Goal: Answer question/provide support: Answer question/provide support

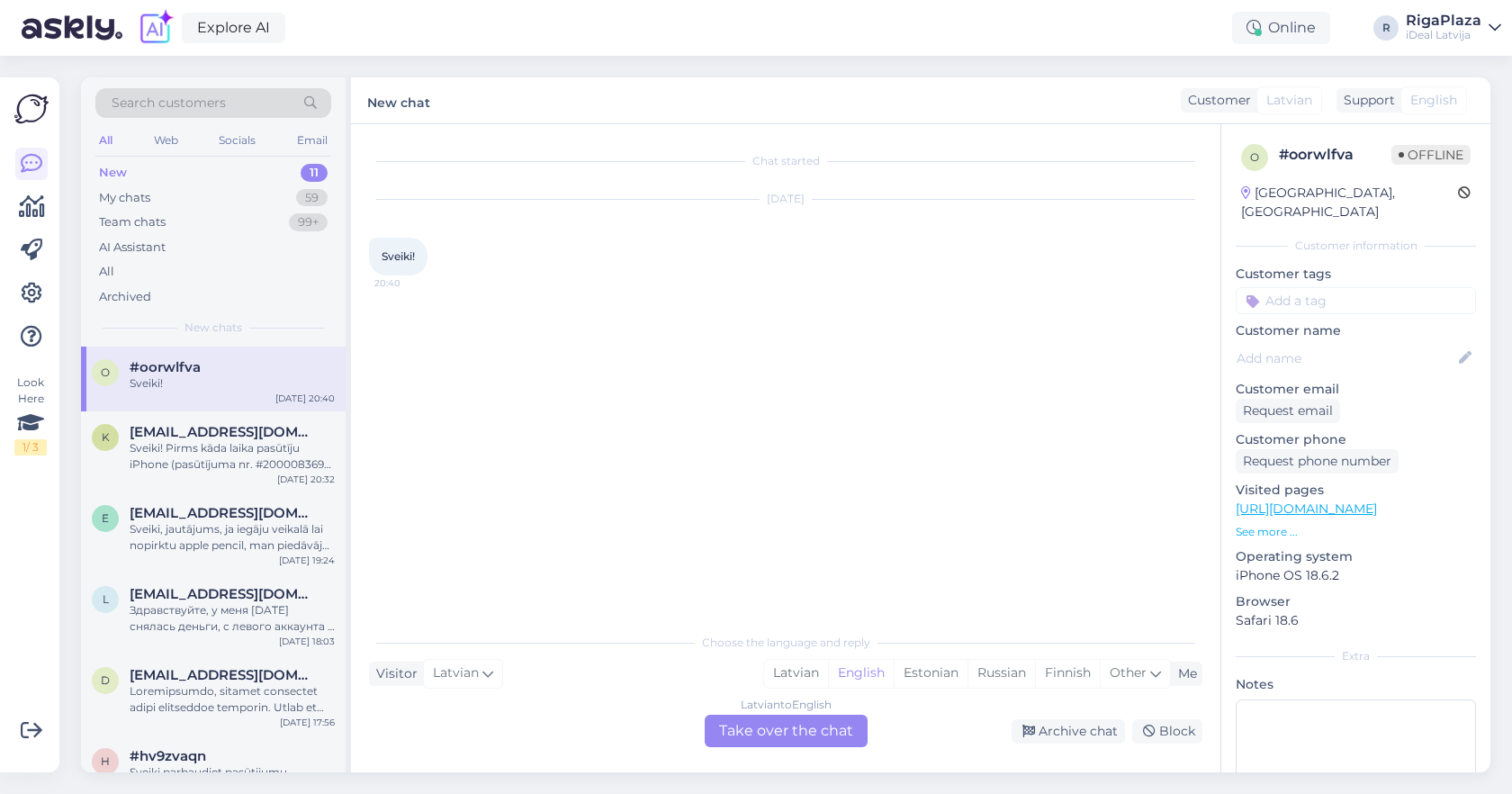
click at [815, 728] on div "Latvian to English Take over the chat" at bounding box center [786, 731] width 163 height 32
click at [824, 731] on div "Latvian to English Take over the chat" at bounding box center [786, 731] width 163 height 32
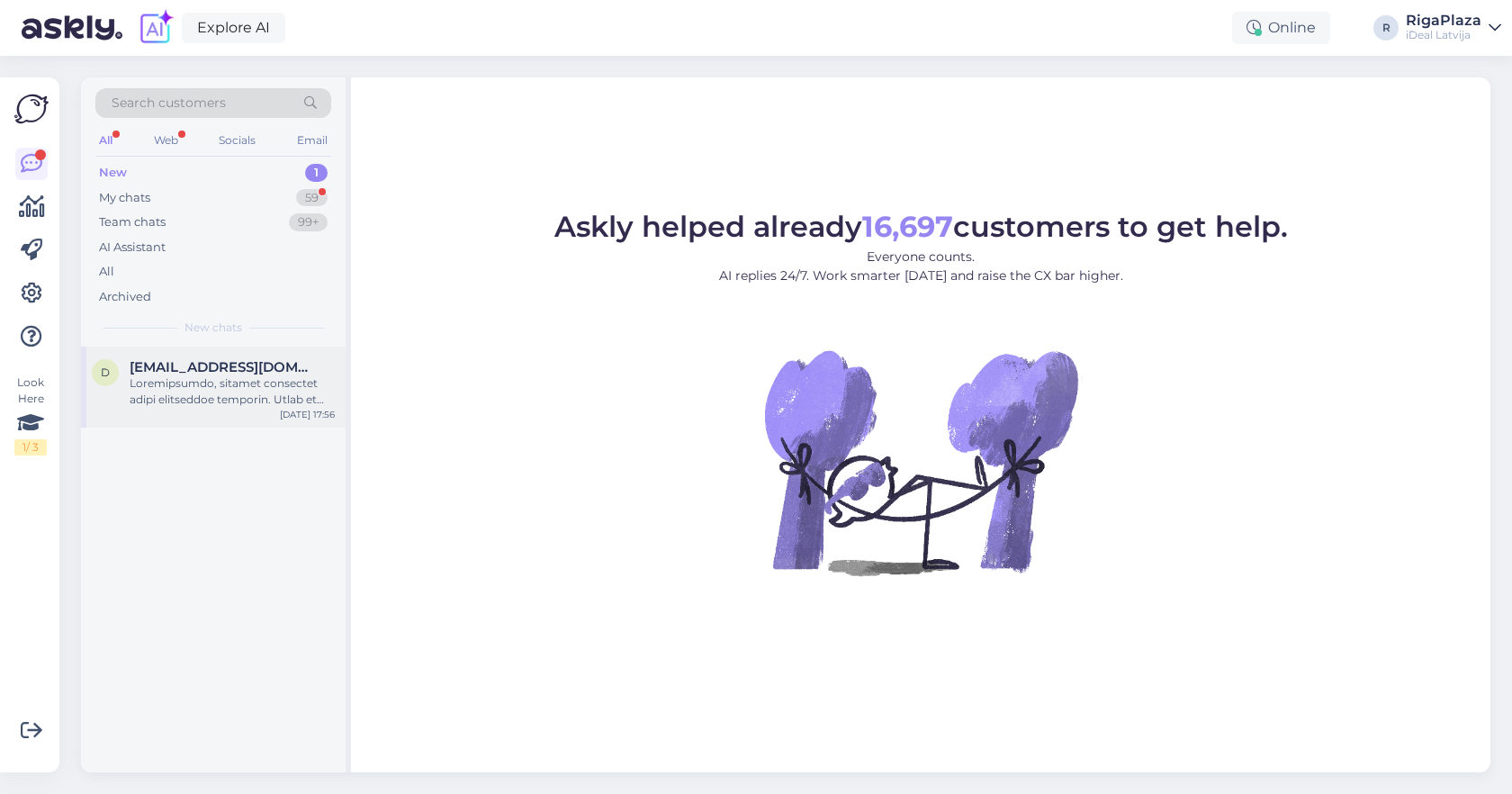
click at [278, 389] on div at bounding box center [233, 391] width 205 height 32
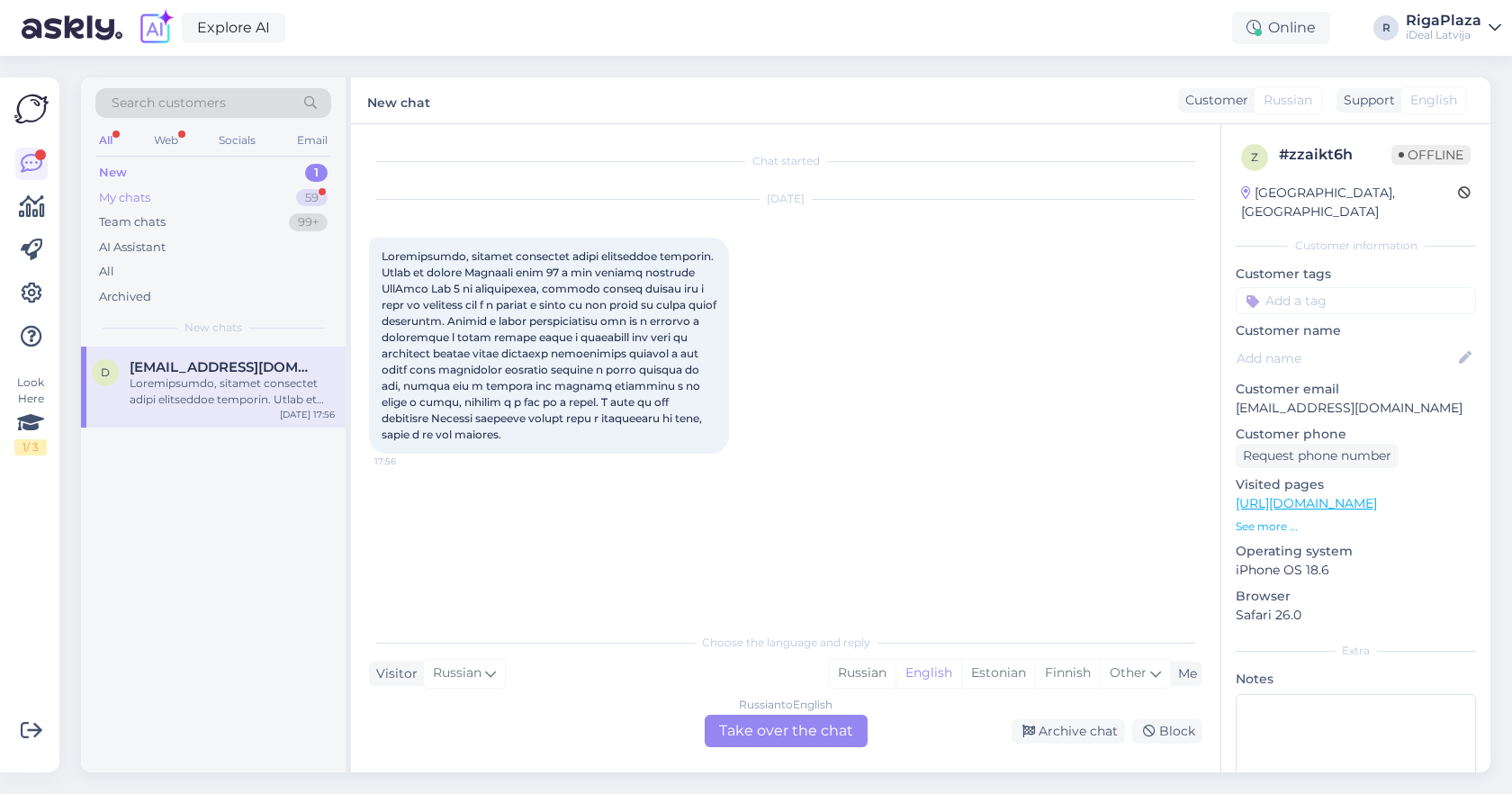
click at [309, 198] on div "59" at bounding box center [311, 198] width 31 height 18
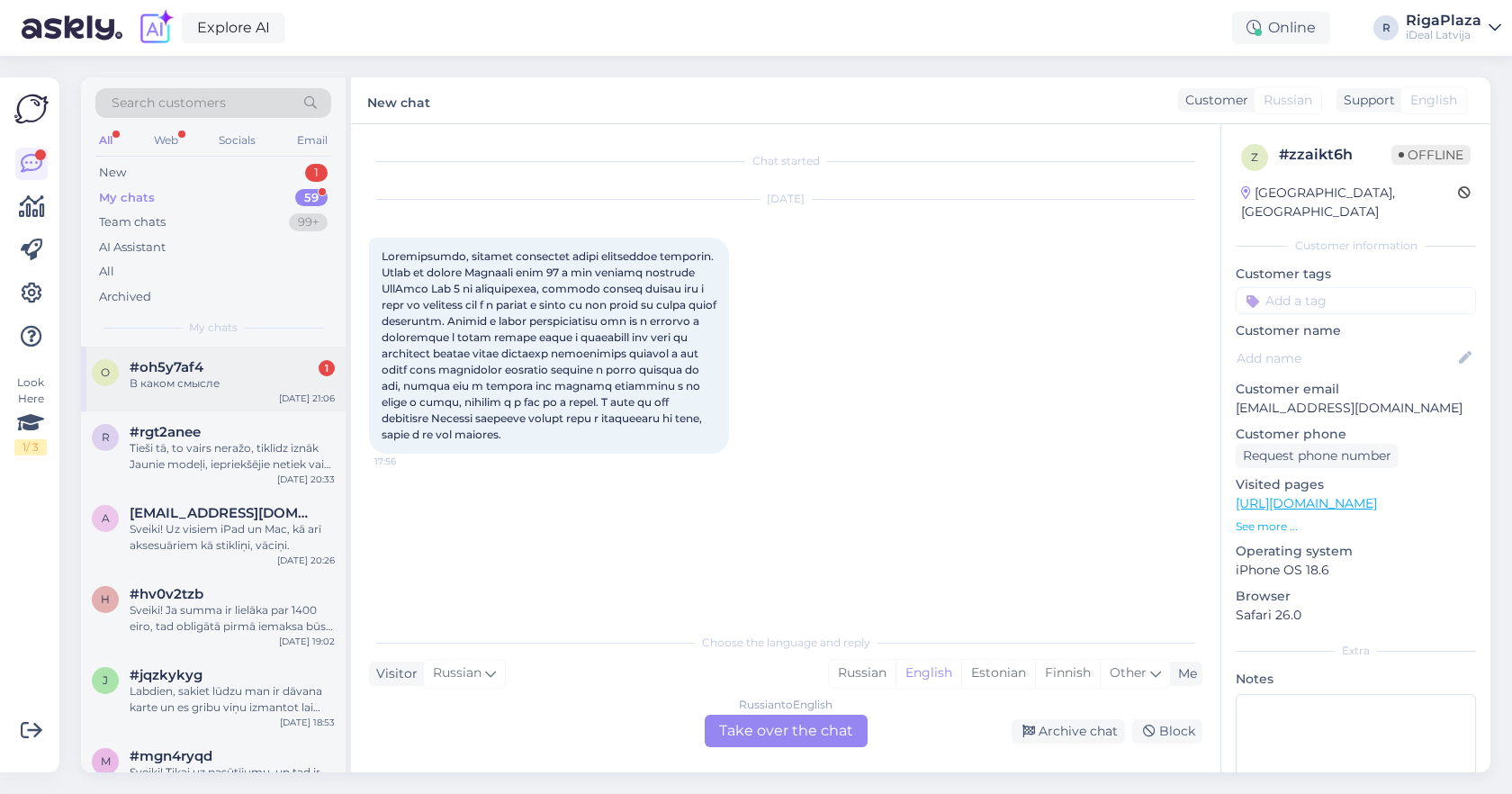
click at [288, 348] on div "o #oh5y7af4 1 В каком смысле [DATE] 21:06" at bounding box center [213, 379] width 265 height 65
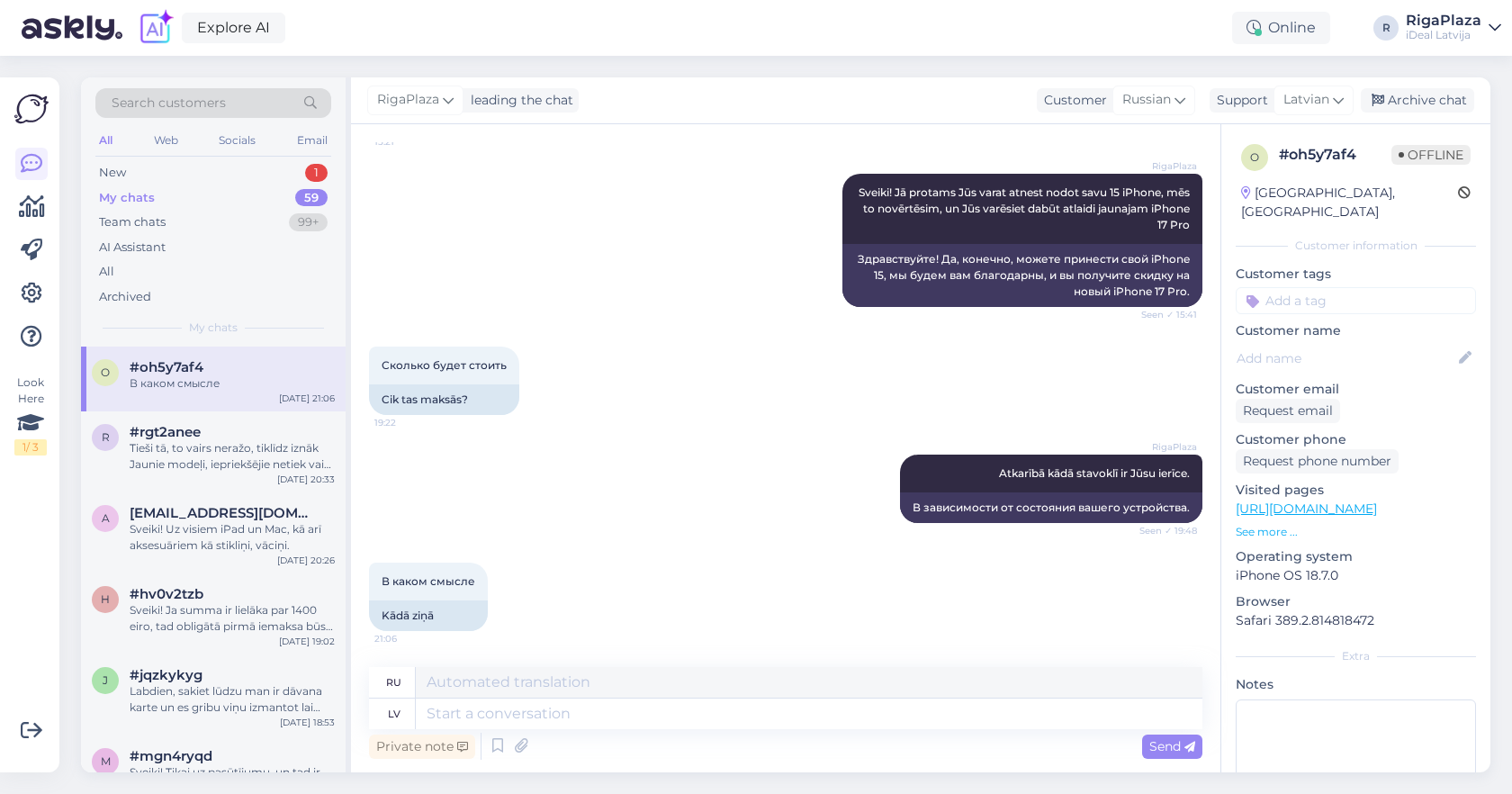
scroll to position [172, 0]
click at [875, 721] on textarea at bounding box center [809, 714] width 787 height 30
type textarea "S"
type textarea "С"
type textarea "Laba die"
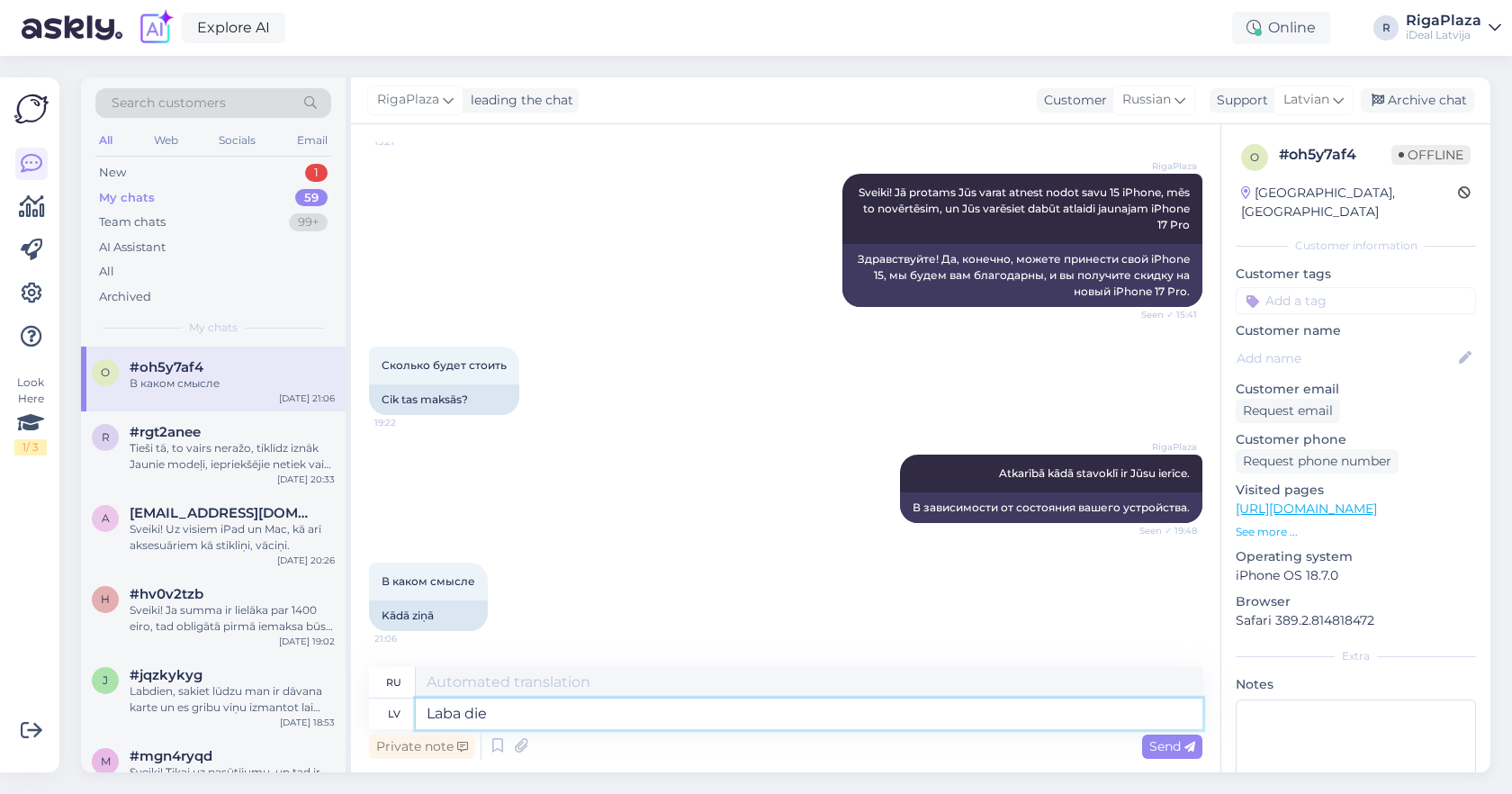
type textarea "Хороший"
type textarea "Laba diena!"
type textarea "Добрый день!"
type textarea "Laba diena! Mēs n"
type textarea "Добрый день! Мы"
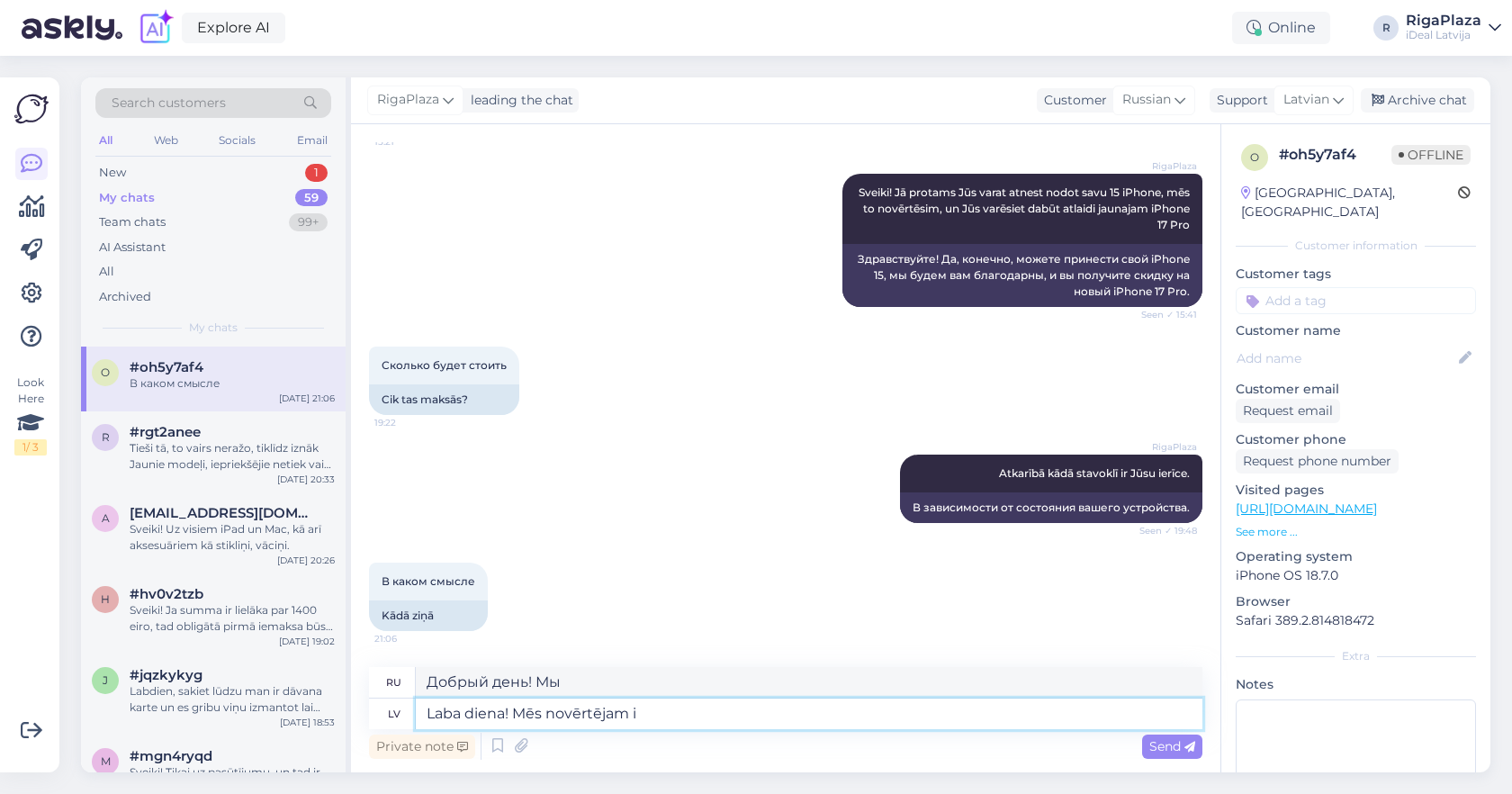
type textarea "Laba diena! Mēs novērtējam ie"
type textarea "Добрый день! Мы это ценим."
type textarea "Laba diena! Mēs novērtējam ierīces"
type textarea "Добрый день! Мы оцениваем устройства."
type textarea "Laba diena! Mēs novērtējam ierīces vizuālo s"
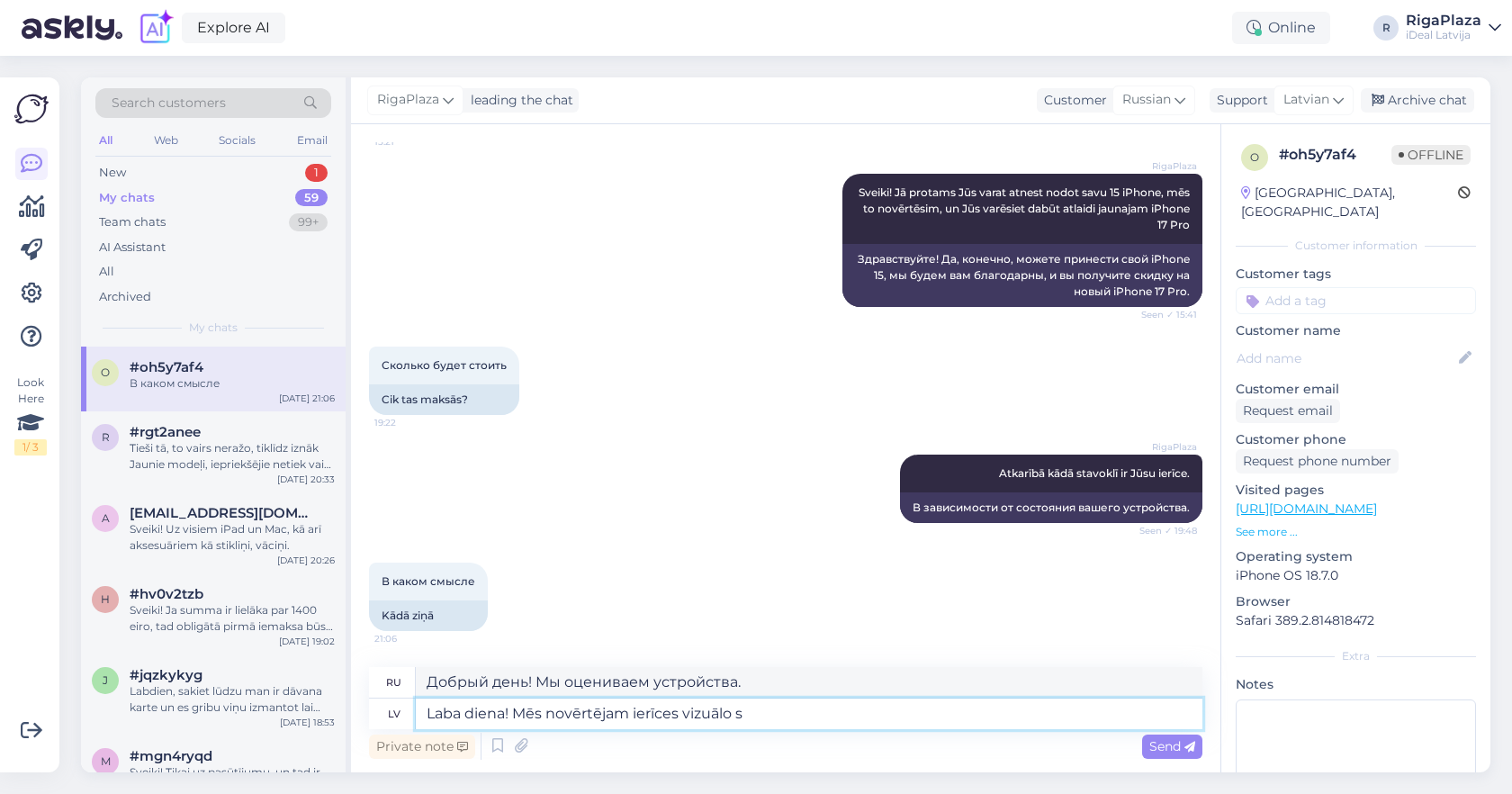
type textarea "Добрый день! Мы оценили внешний вид устройства."
type textarea "Laba diena! Mēs novērtējam ierīces vizuālo stāvokli u"
type textarea "Добрый день! Мы оцениваем визуальное состояние устройства."
type textarea "Laba diena! Mēs novērtējam ierīces vizuālo stāvokli un"
type textarea "Добрый день! Мы оцениваем визуальное состояние устройства и"
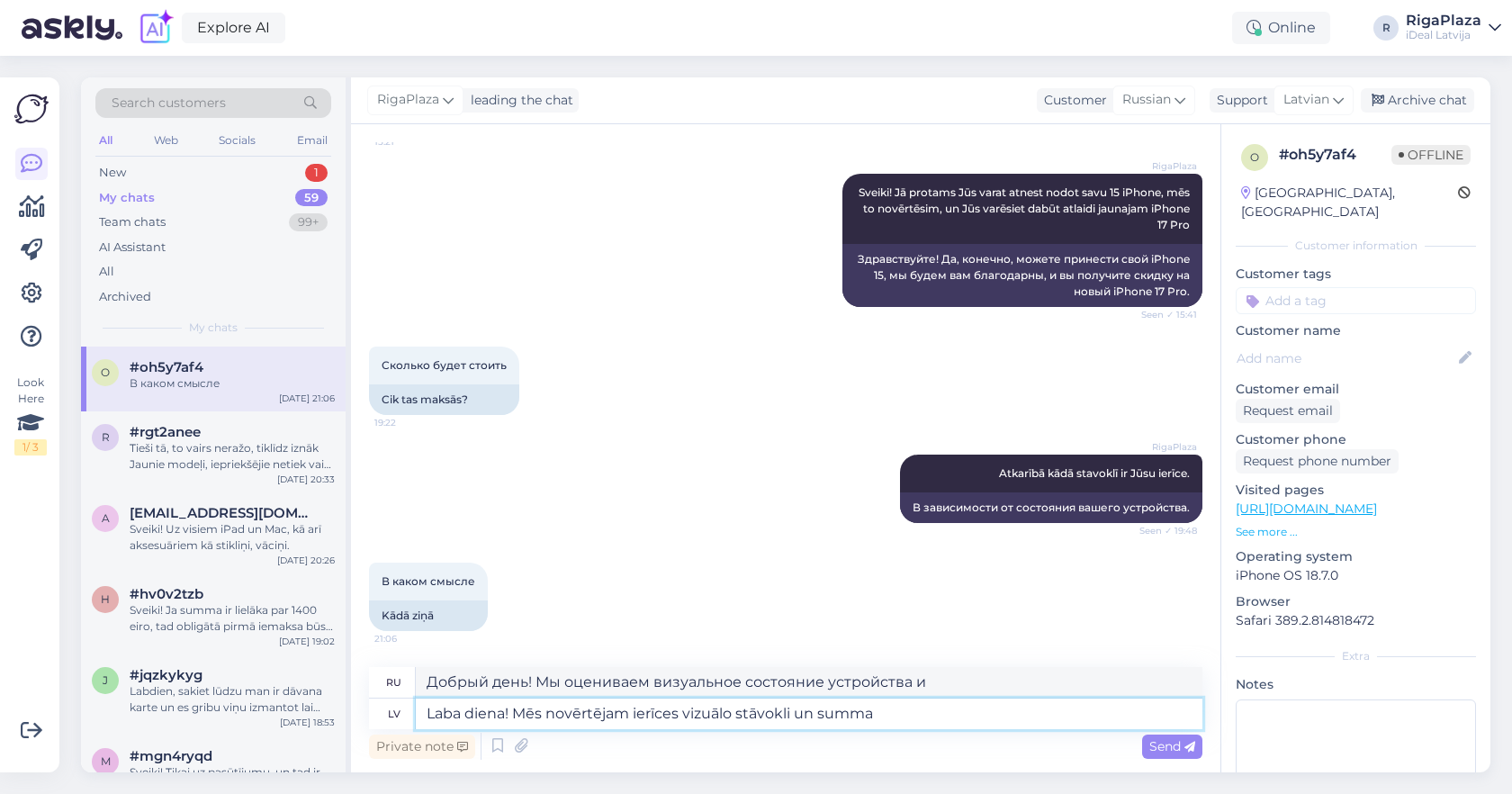
type textarea "Laba diena! Mēs novērtējam ierīces vizuālo stāvokli un summa"
type textarea "Добрый день! Мы оцениваем визуальное состояние устройства и количество"
type textarea "Laba diena! Mēs novērtējam ierīces vizuālo stāvokli un summa katram m"
type textarea "Добрый день! Мы оцениваем визуальное состояние устройства и стоимость каждого"
type textarea "Laba diena! Mēs novērtējam ierīces vizuālo stāvokli un summa katram modelim a"
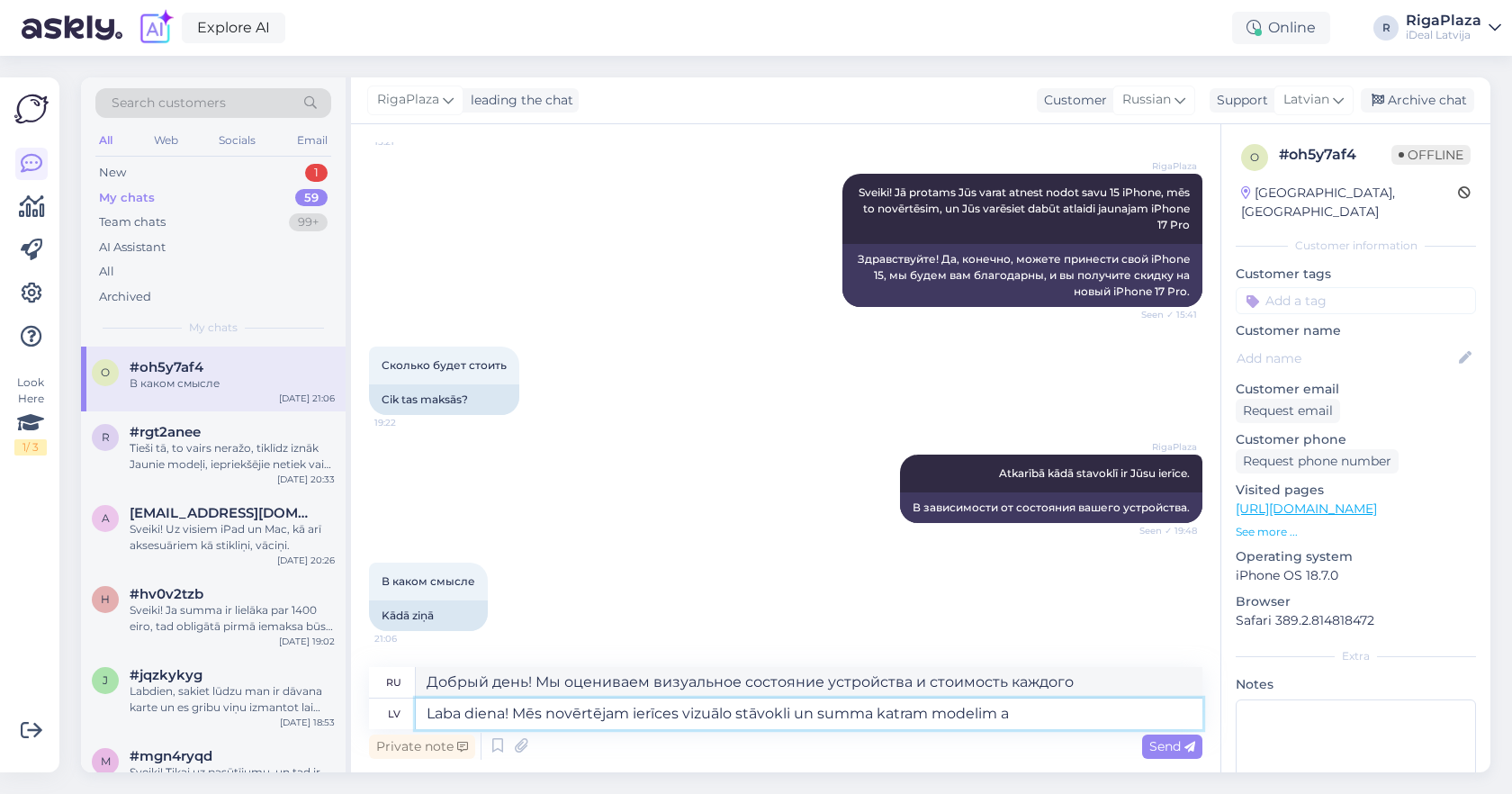
type textarea "Добрый день! Мы оцениваем визуальное состояние устройства и стоимость для каждо…"
type textarea "Laba diena! Mēs novērtējam ierīces vizuālo stāvokli un summa katram modelim arī…"
type textarea "Добрый день! Мы также оцениваем визуальное состояние устройства и стоимость для…"
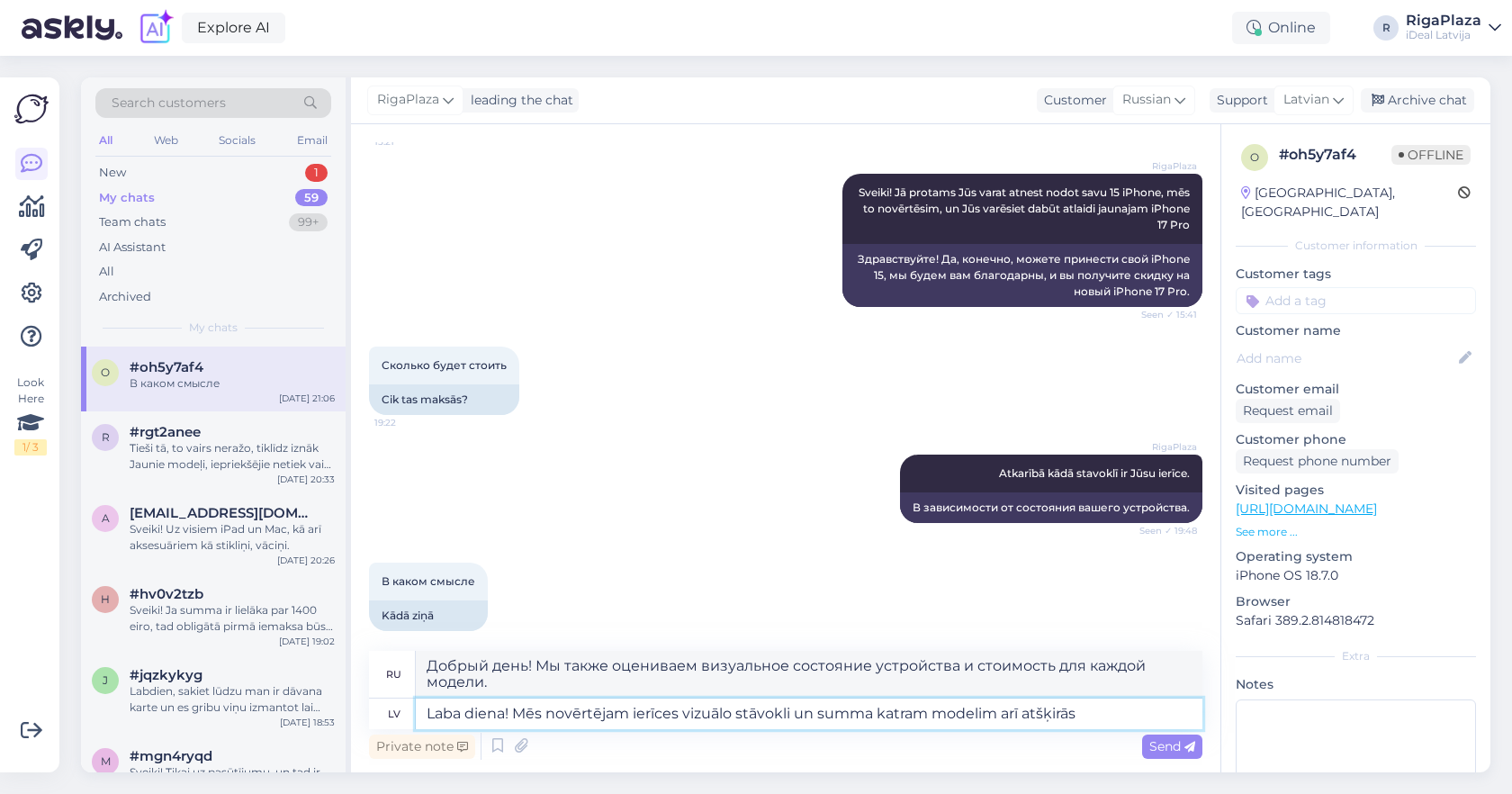
type textarea "Laba diena! Mēs novērtējam ierīces vizuālo stāvokli un summa katram modelim arī…"
type textarea "Добрый день! Мы оцениваем визуальное состояние устройства, и сумма также варьир…"
type textarea "Laba diena! Mēs novērtējam ierīces vizuālo stāvokli un summa katram modelim arī…"
type textarea "Добрый день! Мы оцениваем визуальное состояние устройства, и сумма также варьир…"
type textarea "Laba diena! Mēs novērtējam ierīces vizuālo stāvokli un summa katram modelim arī…"
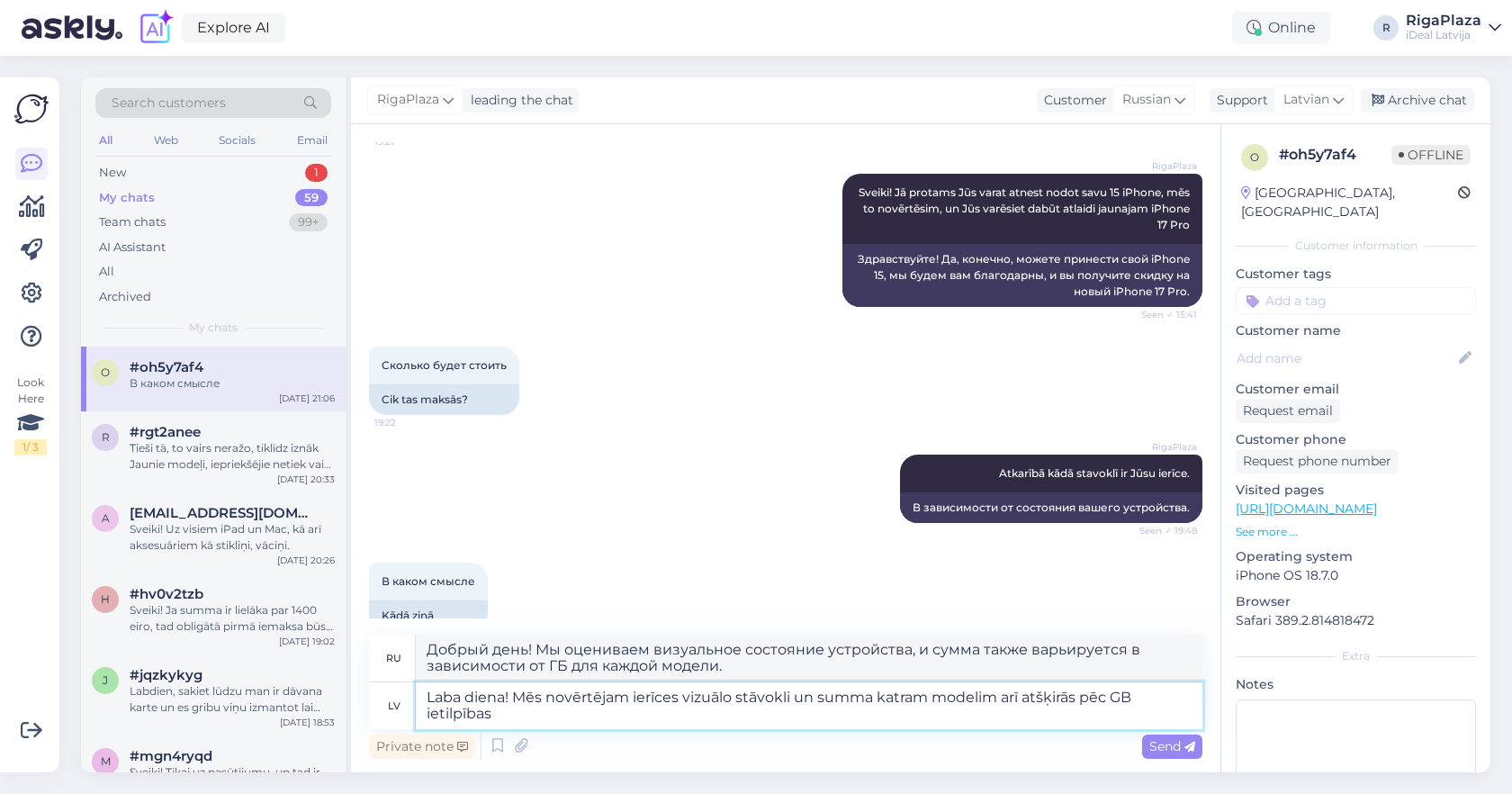
type textarea "Добрый день! Мы оцениваем визуальное состояние устройства, и стоимость для кажд…"
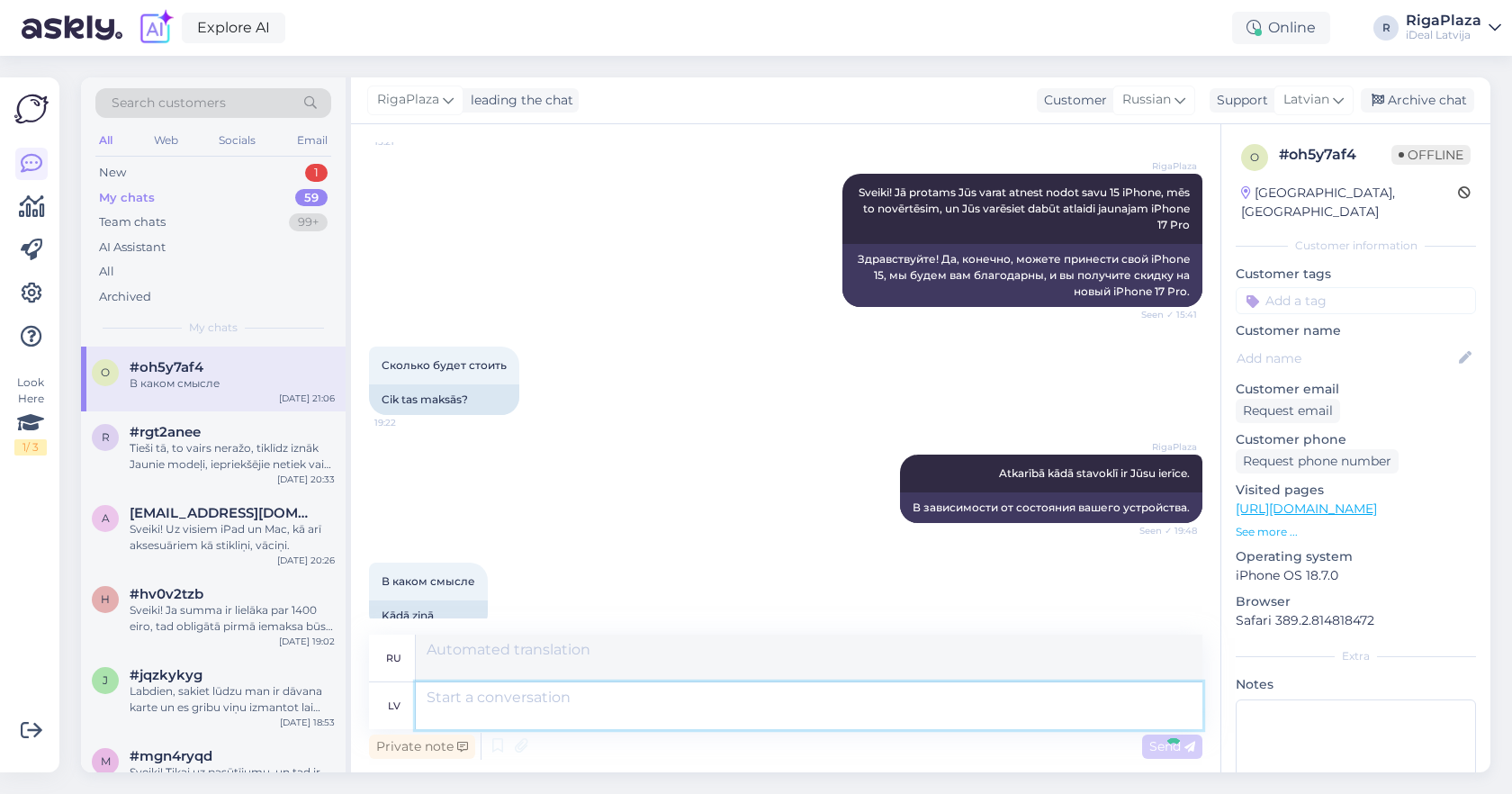
scroll to position [367, 0]
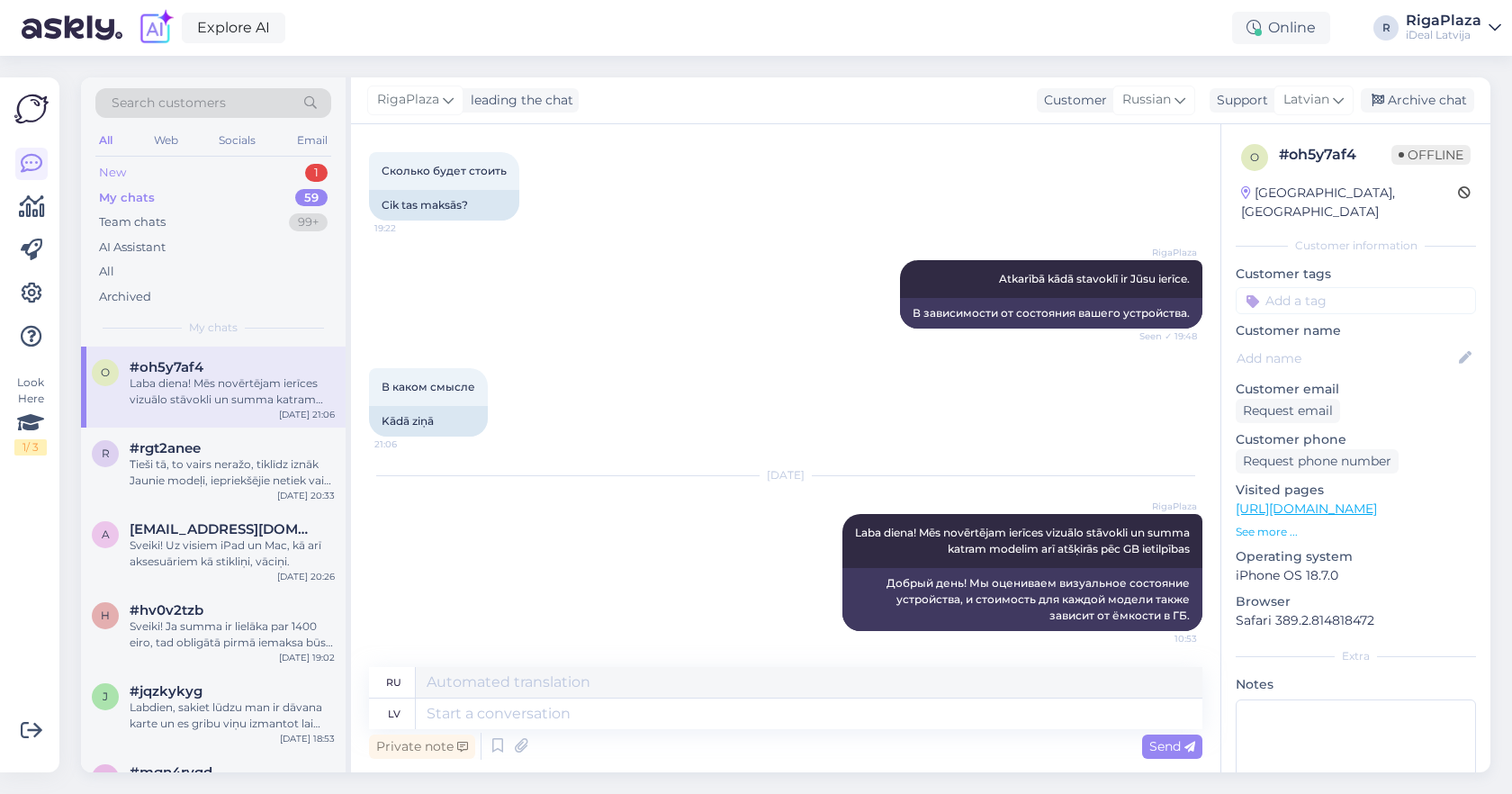
click at [271, 160] on div "New 1" at bounding box center [213, 173] width 236 height 25
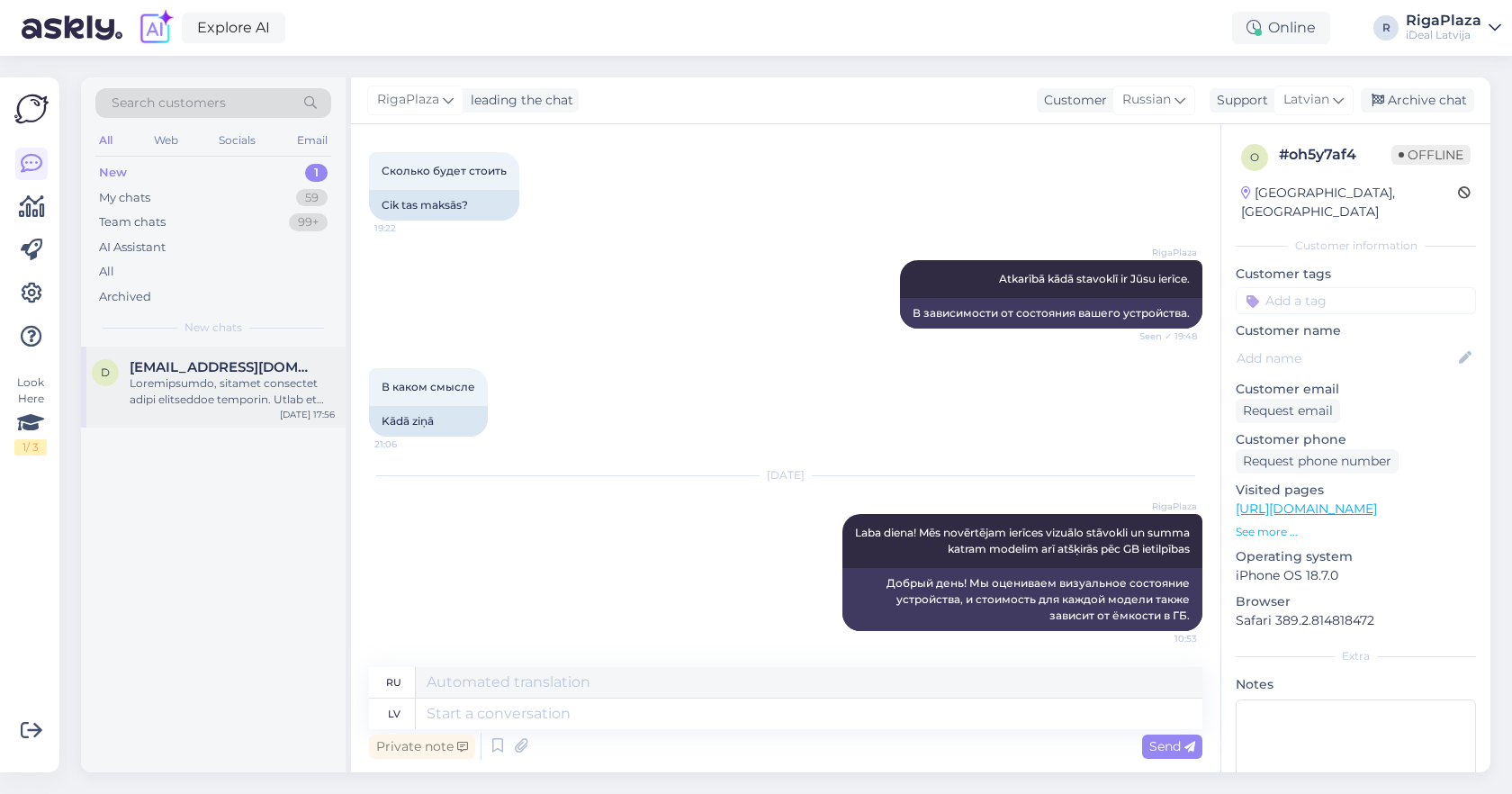
click at [266, 359] on span "[EMAIL_ADDRESS][DOMAIN_NAME]" at bounding box center [223, 367] width 188 height 16
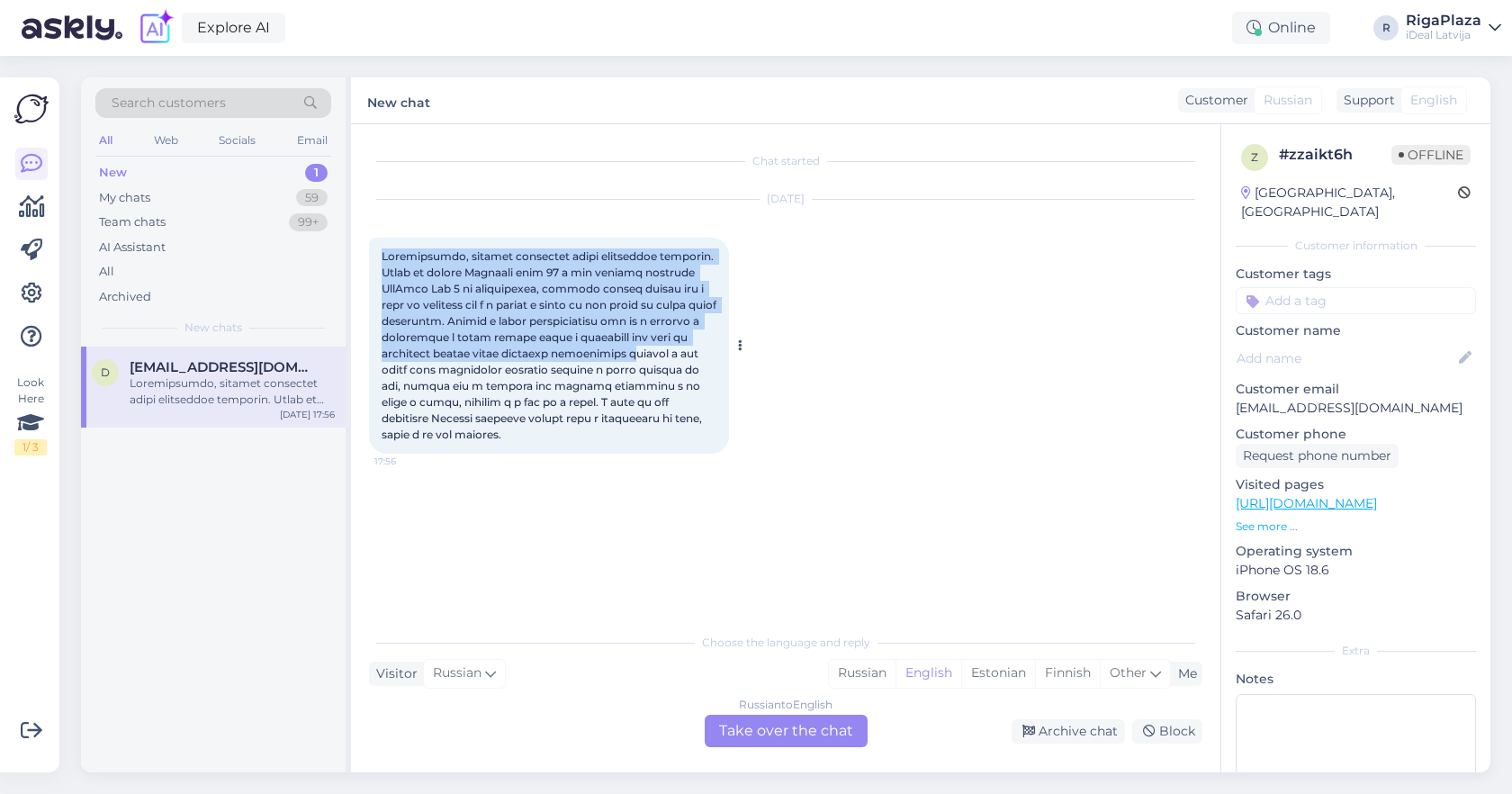
drag, startPoint x: 377, startPoint y: 251, endPoint x: 566, endPoint y: 372, distance: 224.4
click at [566, 372] on div "17:56" at bounding box center [550, 345] width 360 height 216
click at [566, 372] on span at bounding box center [551, 345] width 337 height 191
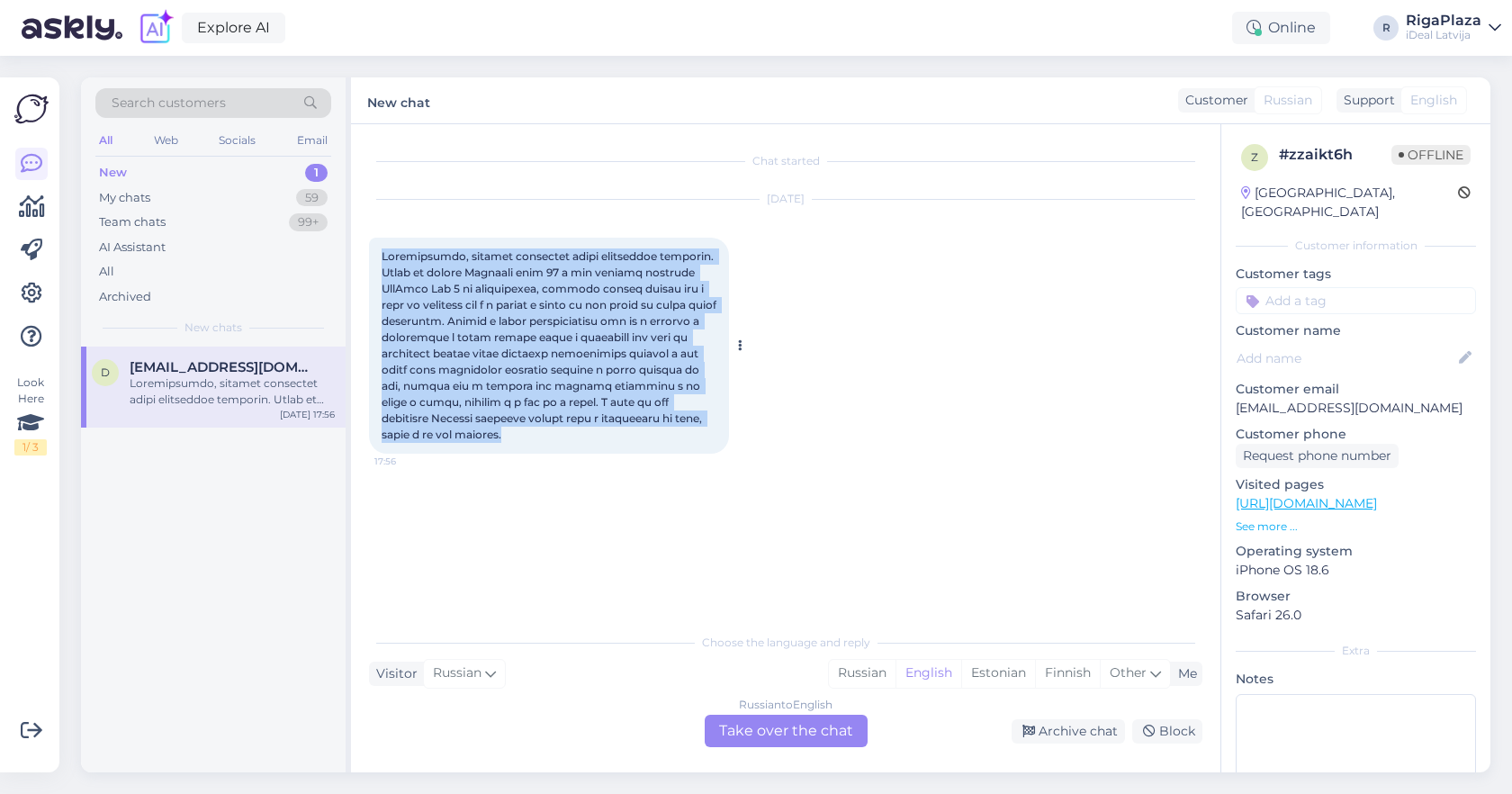
drag, startPoint x: 380, startPoint y: 250, endPoint x: 572, endPoint y: 469, distance: 291.2
click at [574, 454] on div "17:56" at bounding box center [550, 345] width 360 height 216
copy span "Loremipsumdo, sitamet consectet adipi elitseddoe temporin. Utlab et dolore Magn…"
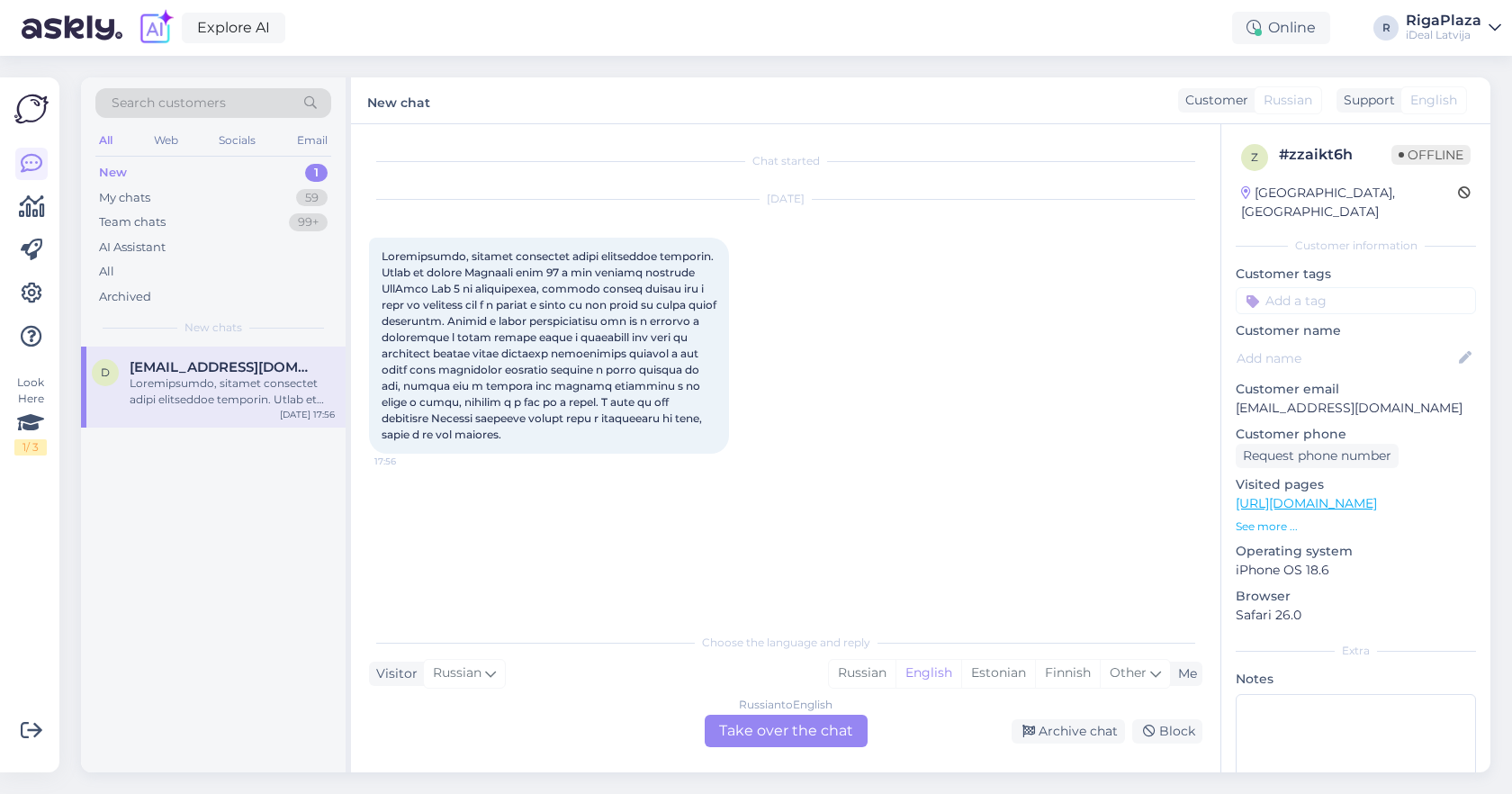
click at [904, 433] on div "[DATE] 17:56" at bounding box center [786, 326] width 833 height 293
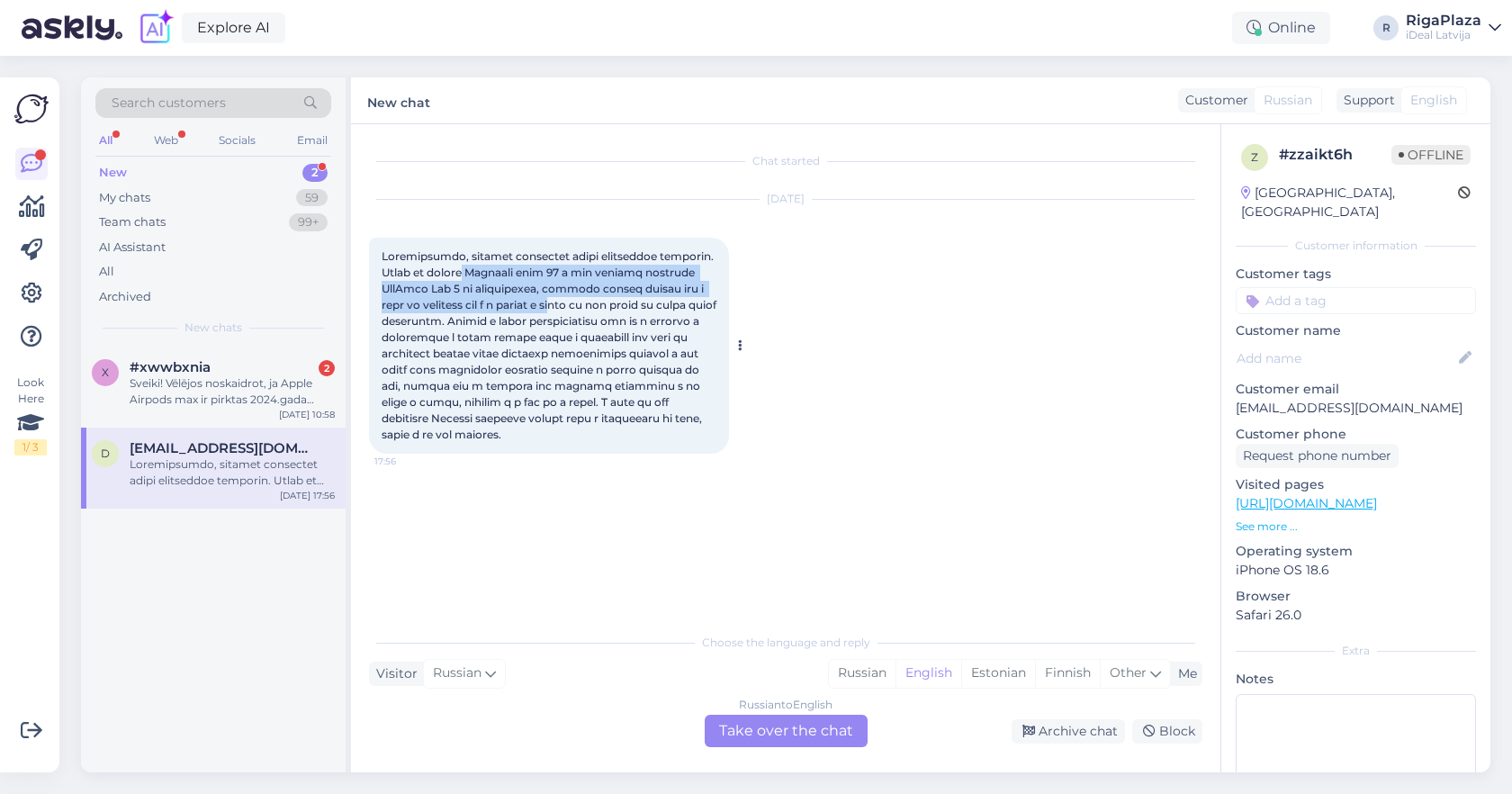
drag, startPoint x: 534, startPoint y: 267, endPoint x: 670, endPoint y: 301, distance: 140.2
click at [670, 301] on span at bounding box center [551, 345] width 337 height 191
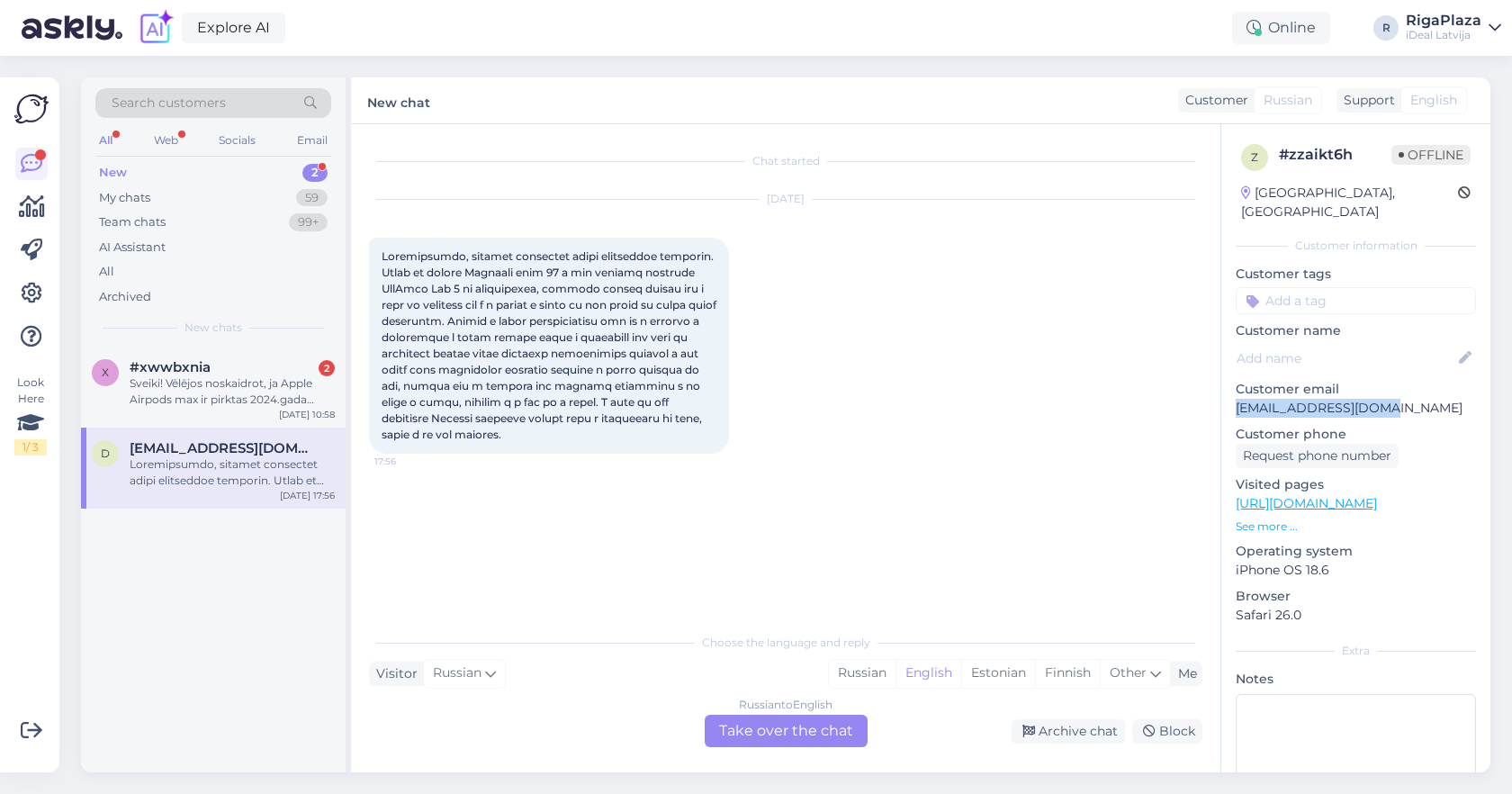
drag, startPoint x: 1388, startPoint y: 392, endPoint x: 1238, endPoint y: 391, distance: 150.0
click at [1238, 399] on p "[EMAIL_ADDRESS][DOMAIN_NAME]" at bounding box center [1356, 408] width 240 height 19
copy p "[EMAIL_ADDRESS][DOMAIN_NAME]"
click at [751, 738] on div "Russian to English Take over the chat" at bounding box center [786, 731] width 163 height 32
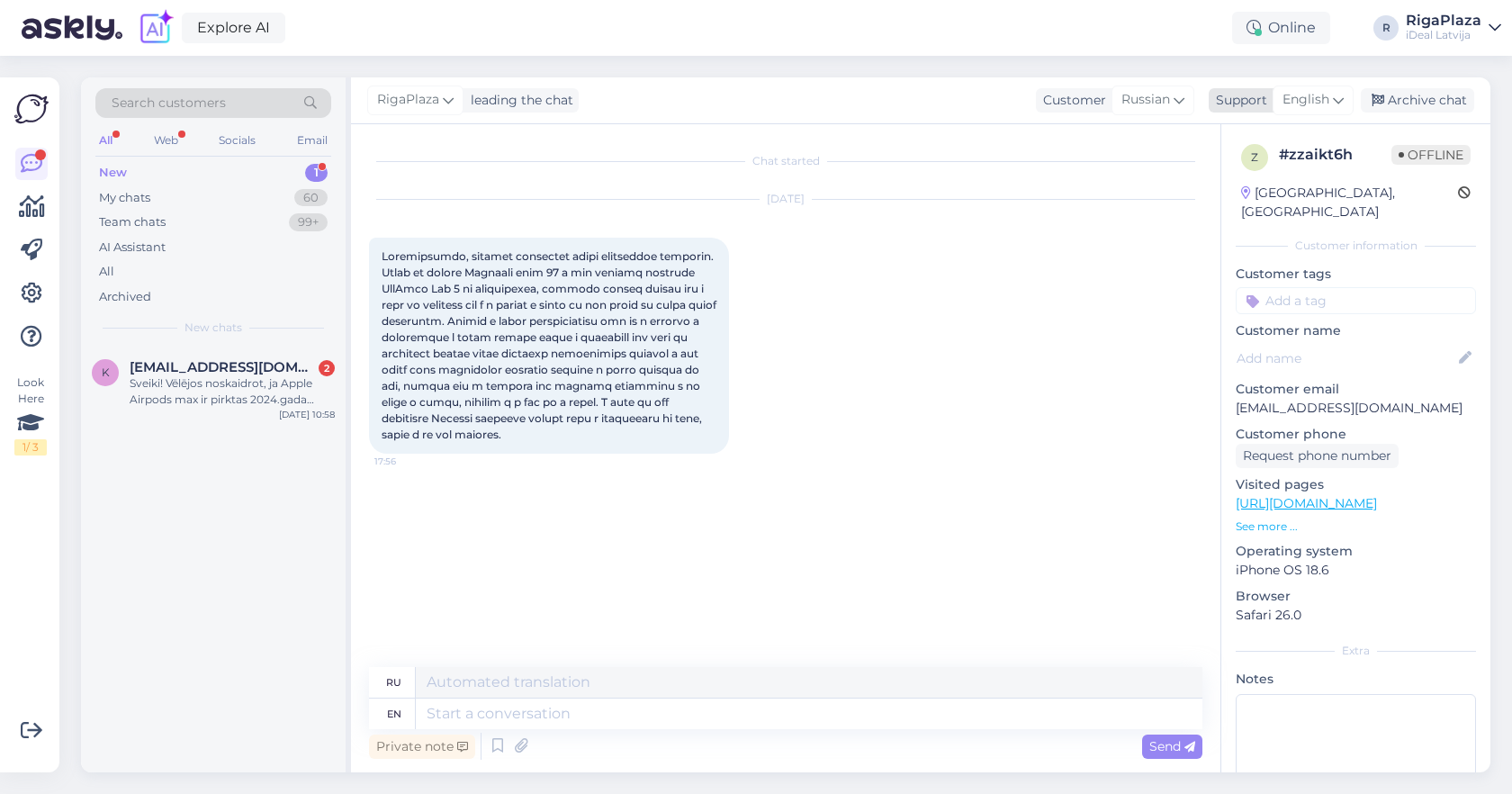
click at [1298, 99] on span "English" at bounding box center [1307, 99] width 47 height 20
type input "lat"
click at [1250, 185] on link "Latvian" at bounding box center [1282, 180] width 198 height 29
click at [620, 418] on span at bounding box center [551, 345] width 337 height 191
click at [487, 692] on textarea at bounding box center [809, 683] width 787 height 30
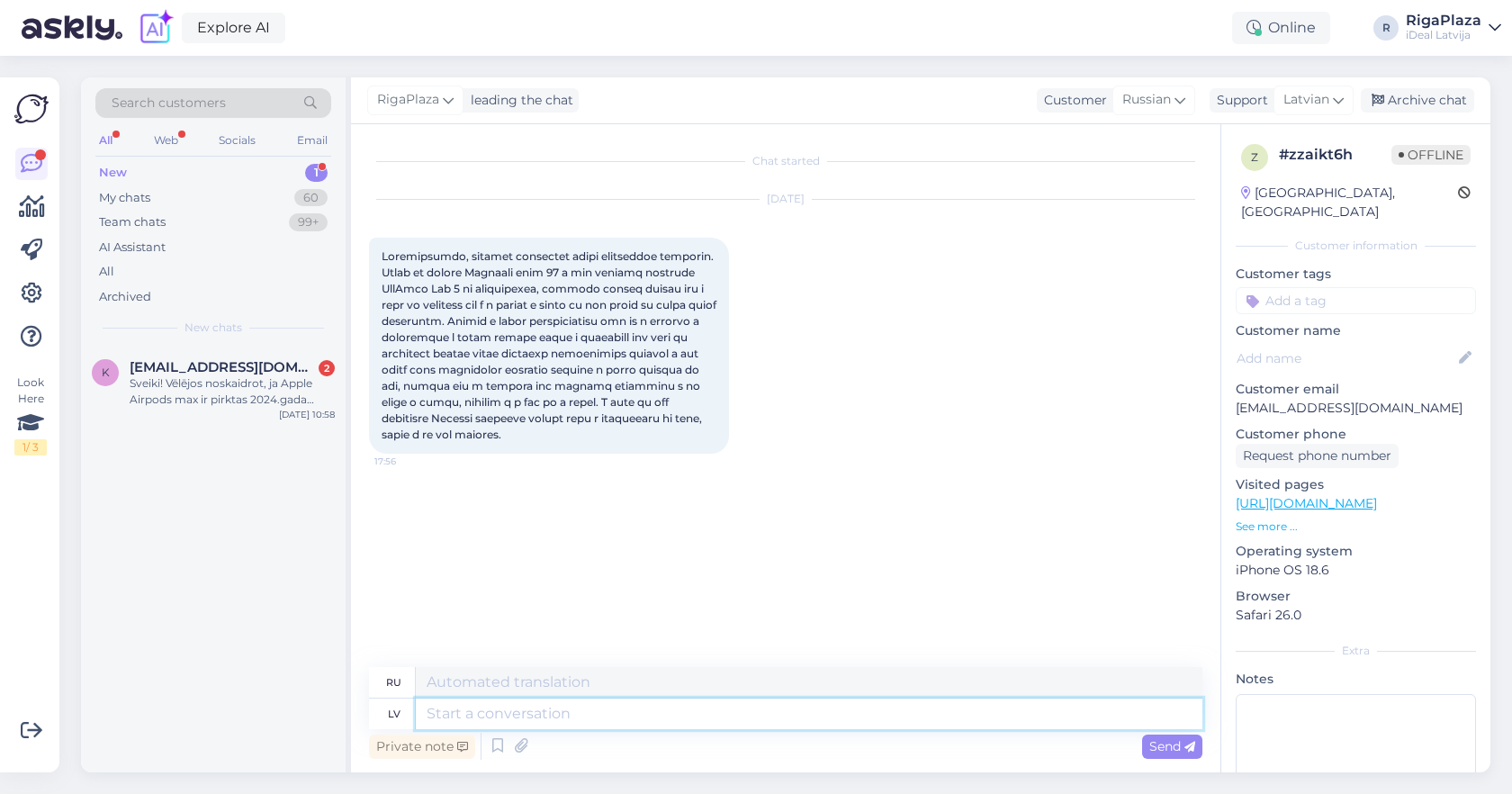
click at [478, 721] on textarea at bounding box center [809, 714] width 787 height 30
click at [577, 428] on span at bounding box center [551, 345] width 337 height 191
click at [743, 351] on button at bounding box center [739, 345] width 10 height 16
click at [785, 387] on link "Show English translation" at bounding box center [823, 374] width 177 height 24
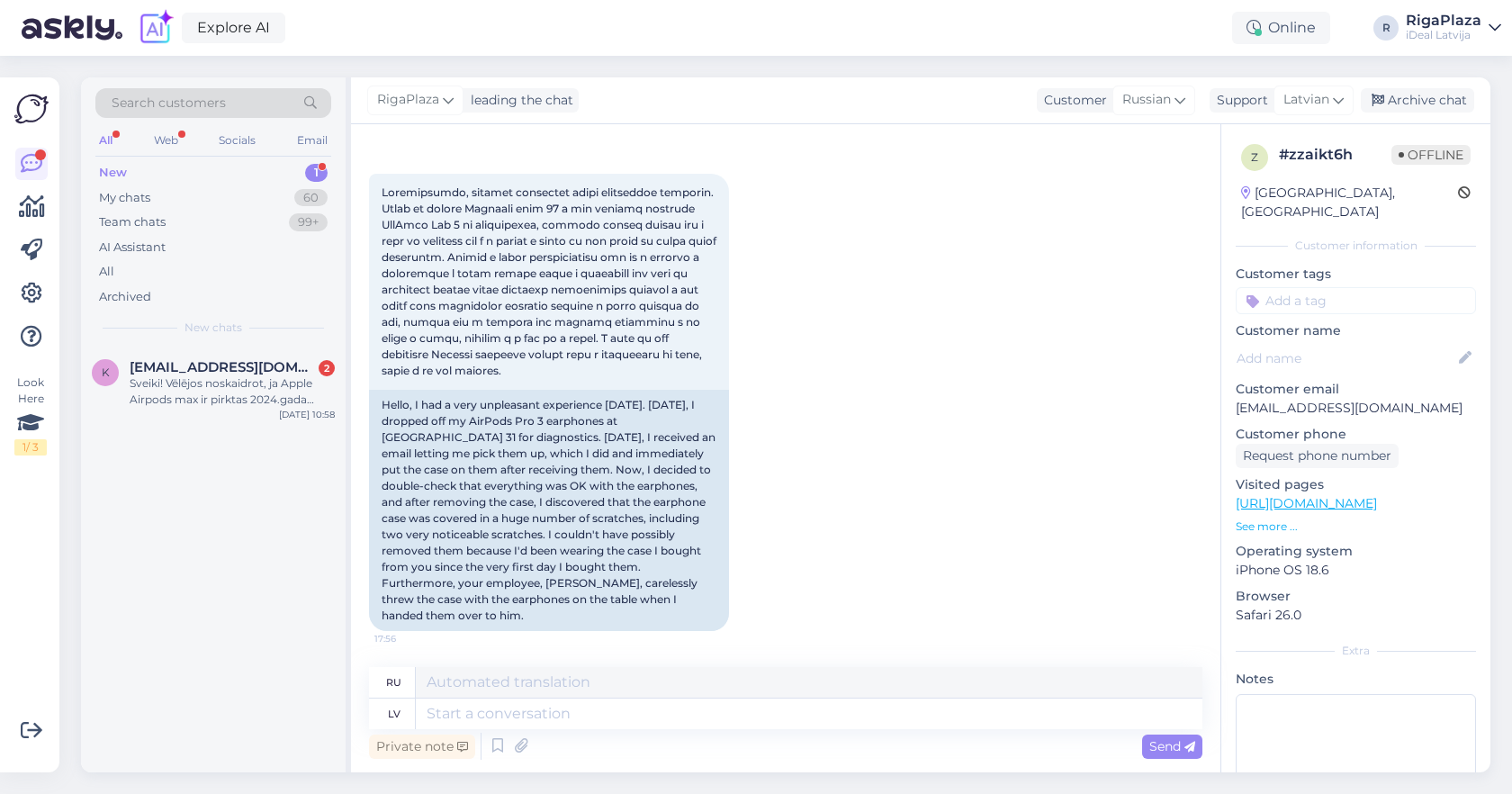
scroll to position [64, 0]
click at [528, 708] on textarea at bounding box center [809, 714] width 787 height 30
type textarea "Labdien,"
type textarea "Привет,"
type textarea "Labdien,"
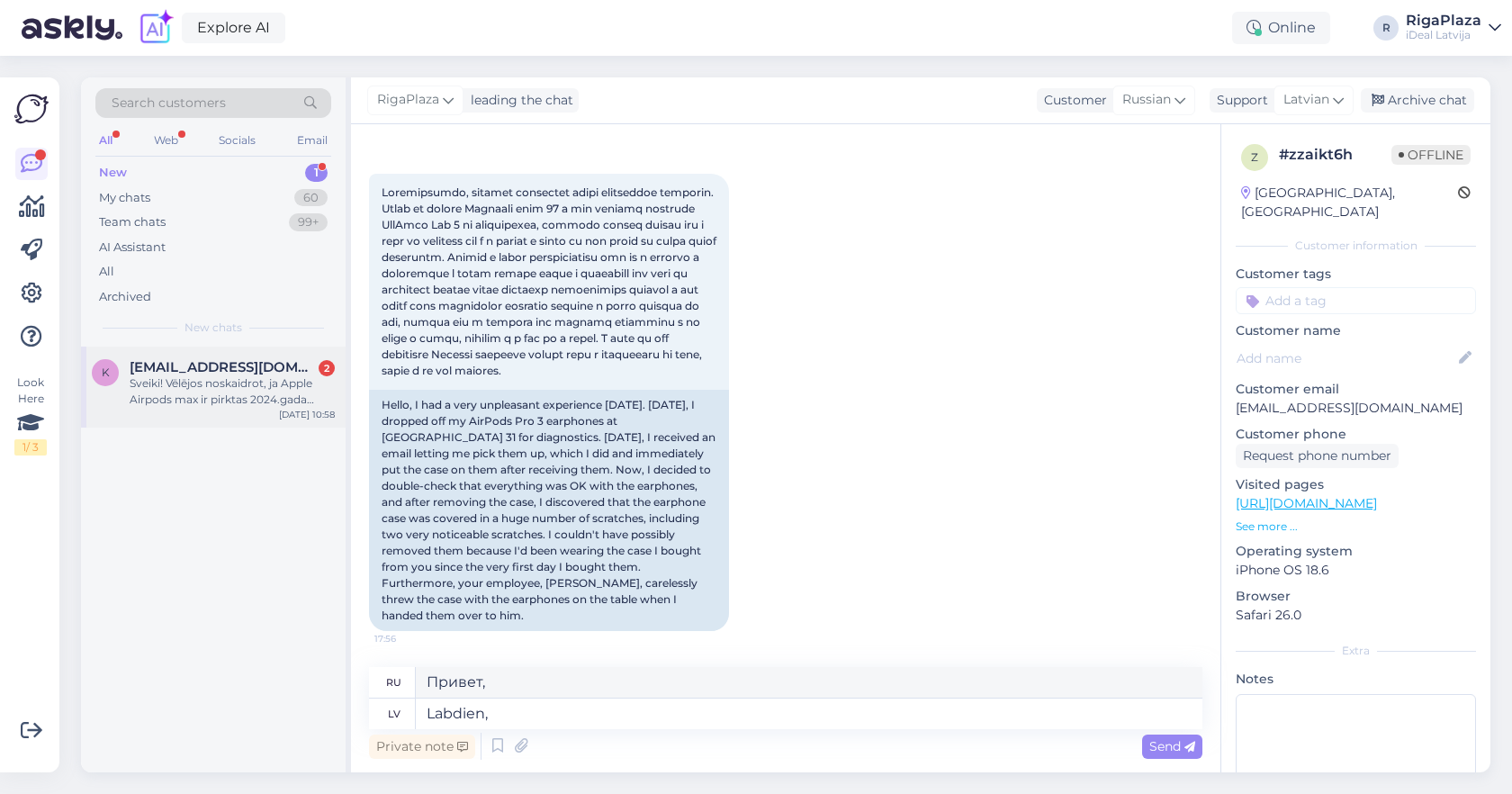
click at [208, 391] on div "Sveiki! Vēlējos noskaidrot, ja Apple Airpods max ir pirktas 2024.gada decembrī,…" at bounding box center [233, 391] width 205 height 32
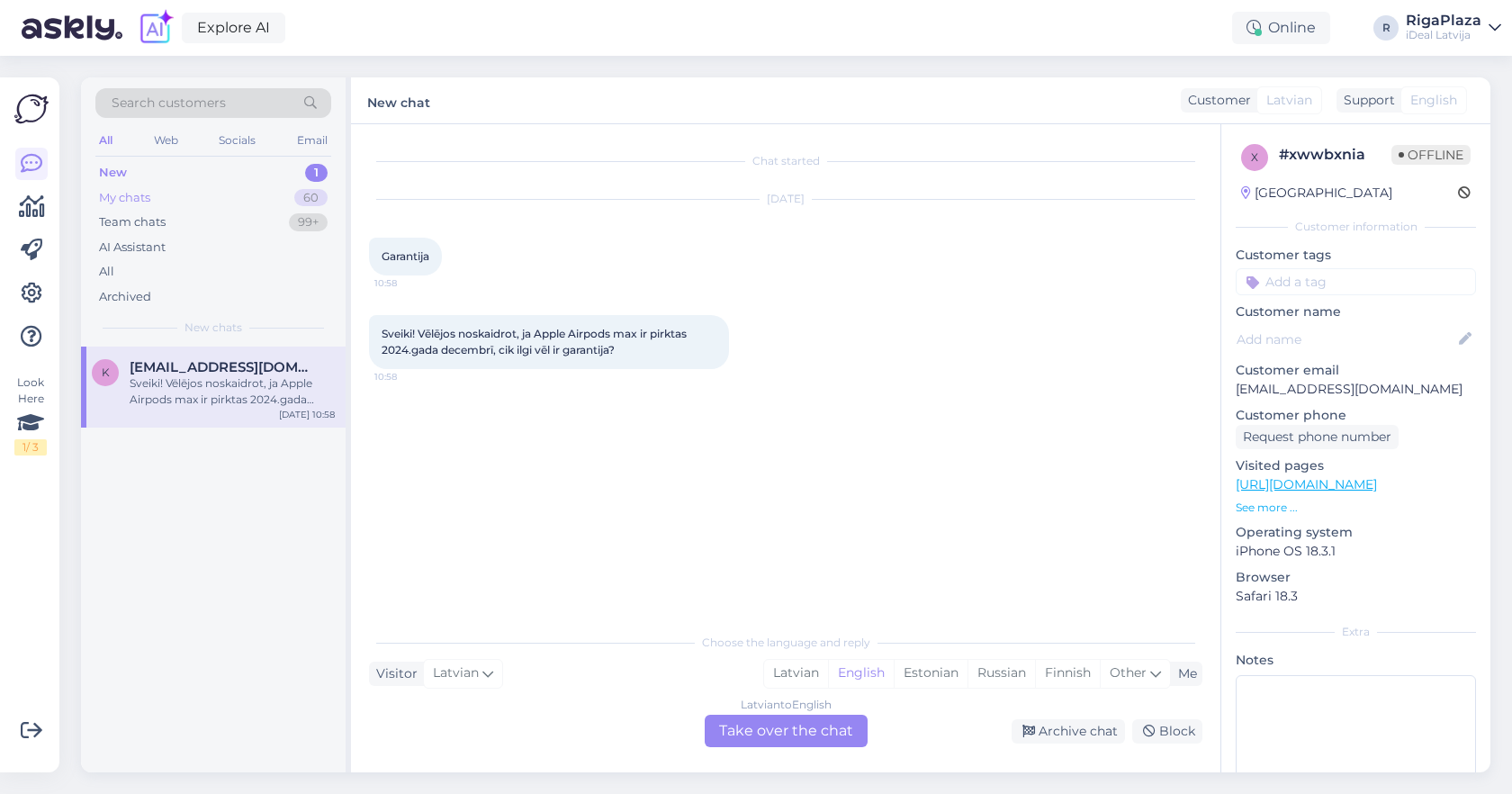
click at [193, 196] on div "My chats 60" at bounding box center [213, 198] width 236 height 25
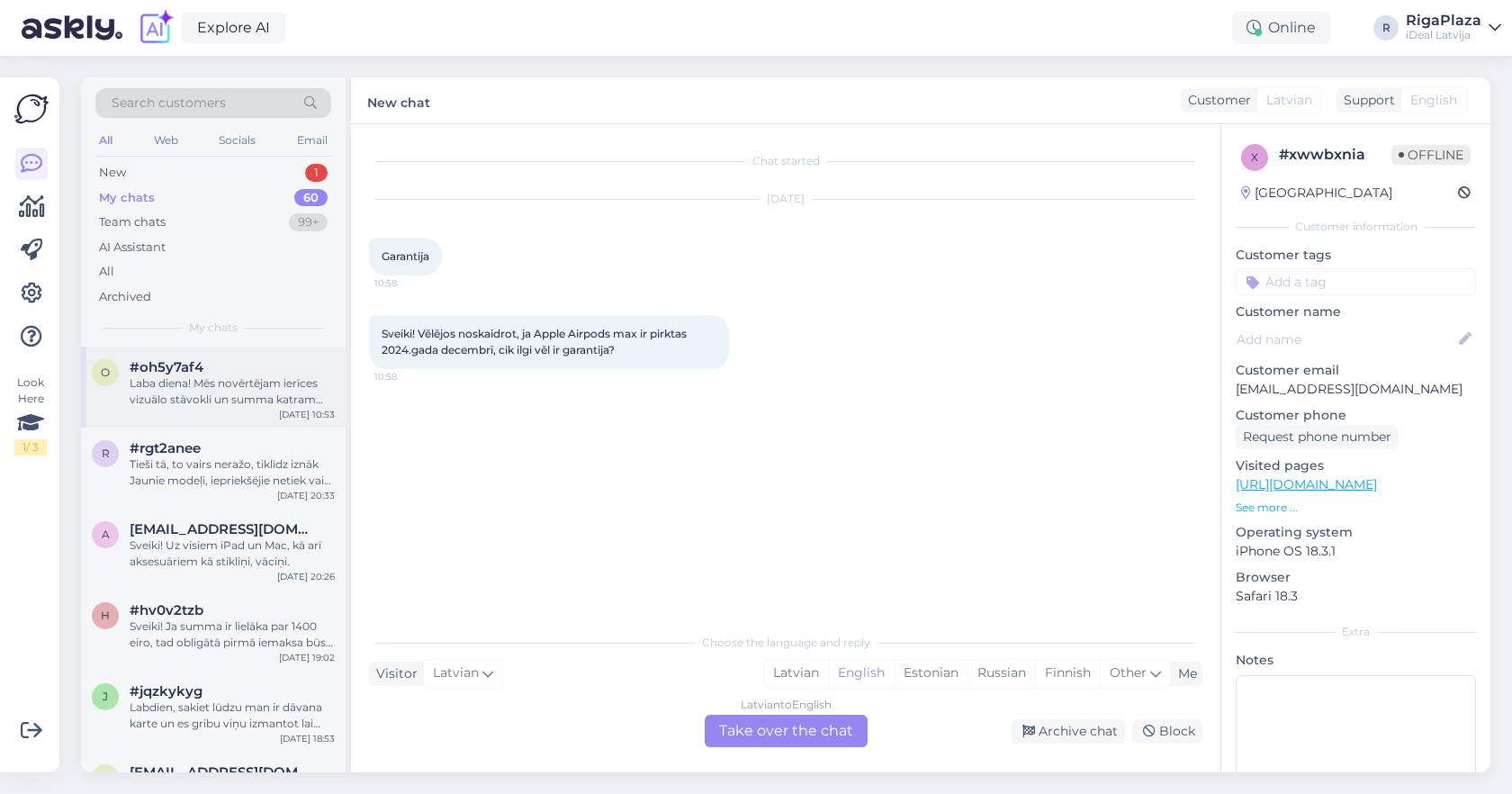
click at [213, 390] on div "Laba diena! Mēs novērtējam ierīces vizuālo stāvokli un summa katram modelim arī…" at bounding box center [233, 391] width 205 height 32
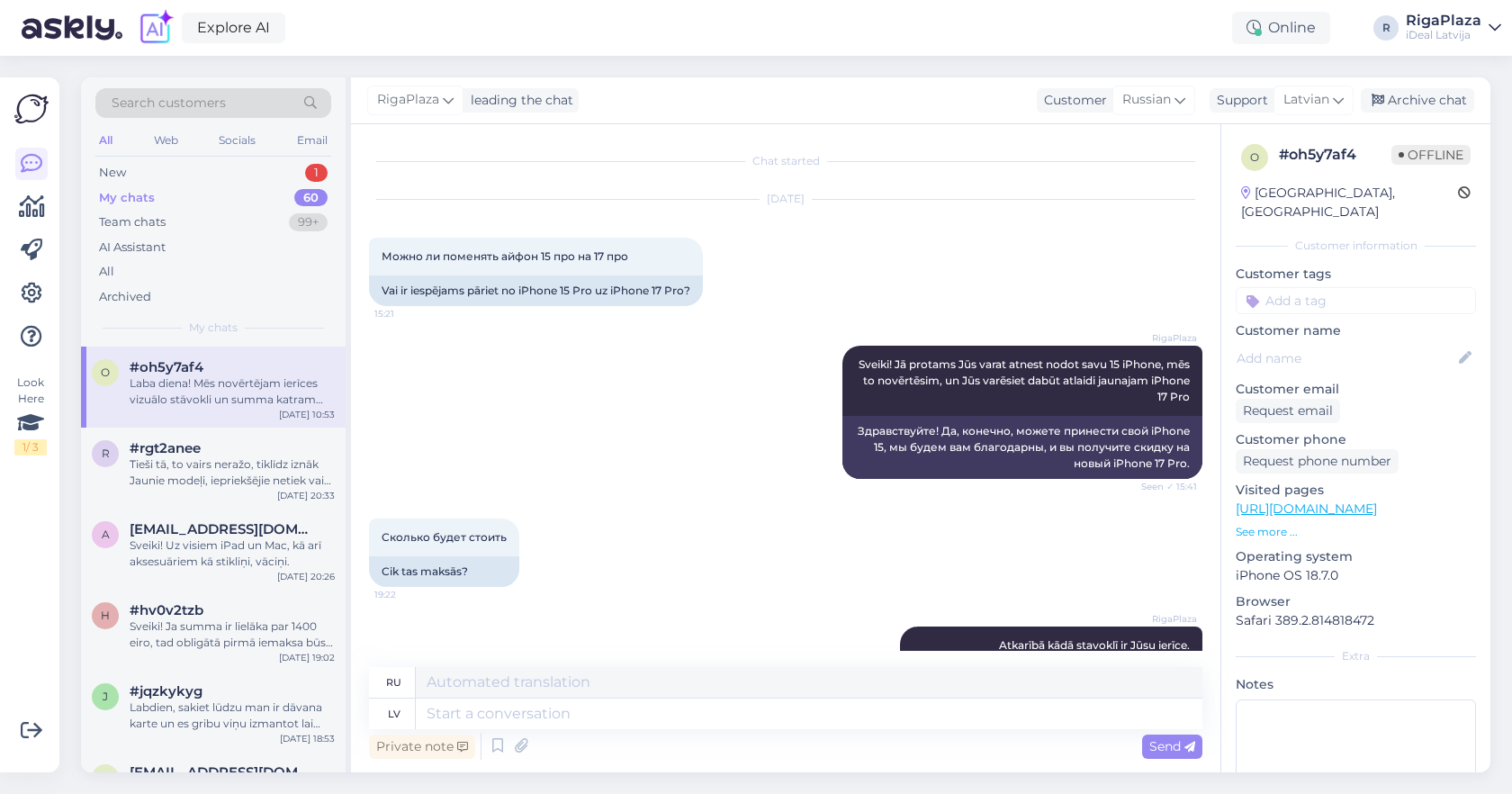
scroll to position [367, 0]
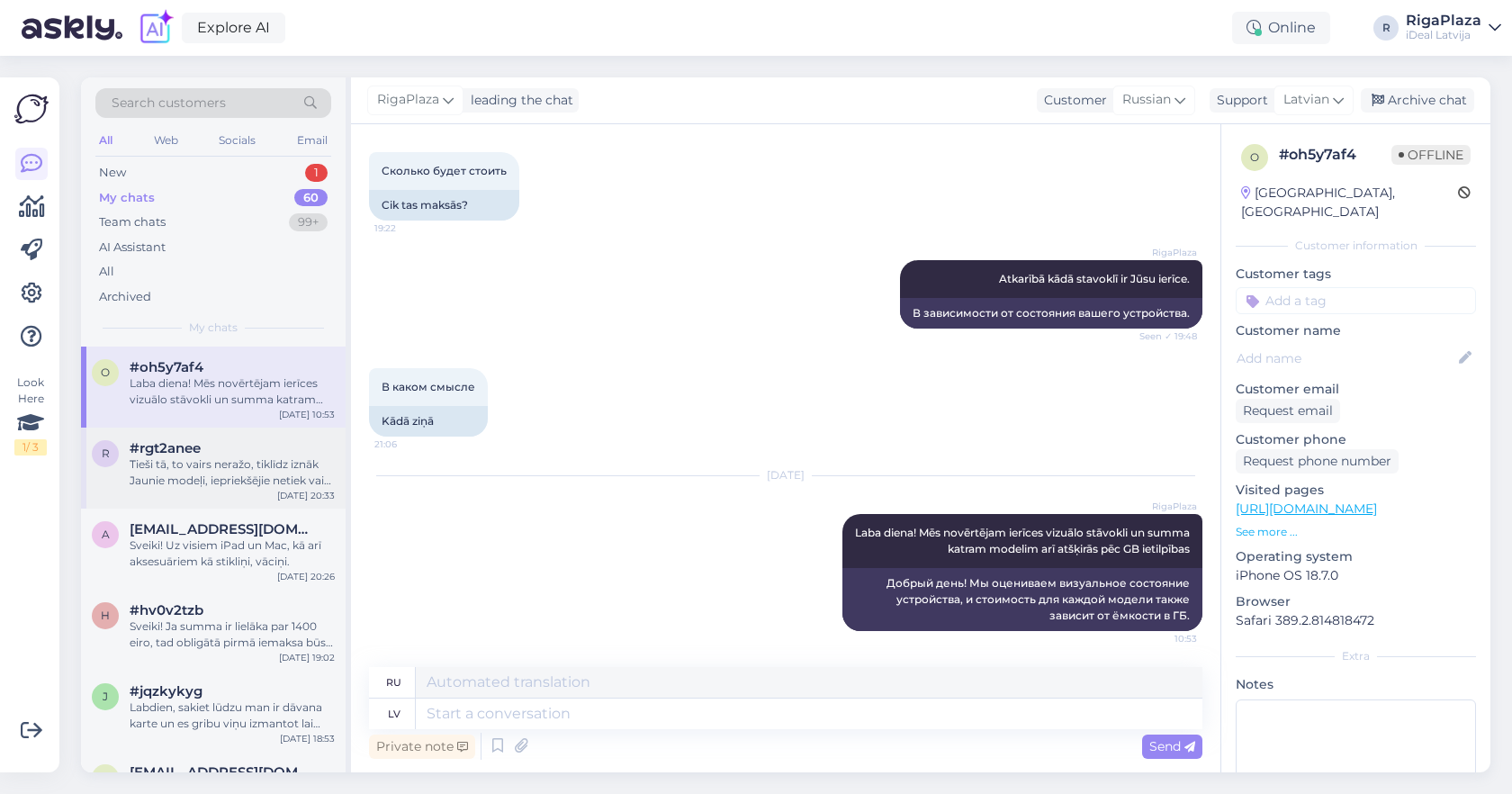
click at [225, 471] on div "Tieši tā, to vairs neražo, tiklīdz iznāk Jaunie modeļi, iepriekšējie netiek vai…" at bounding box center [233, 472] width 205 height 32
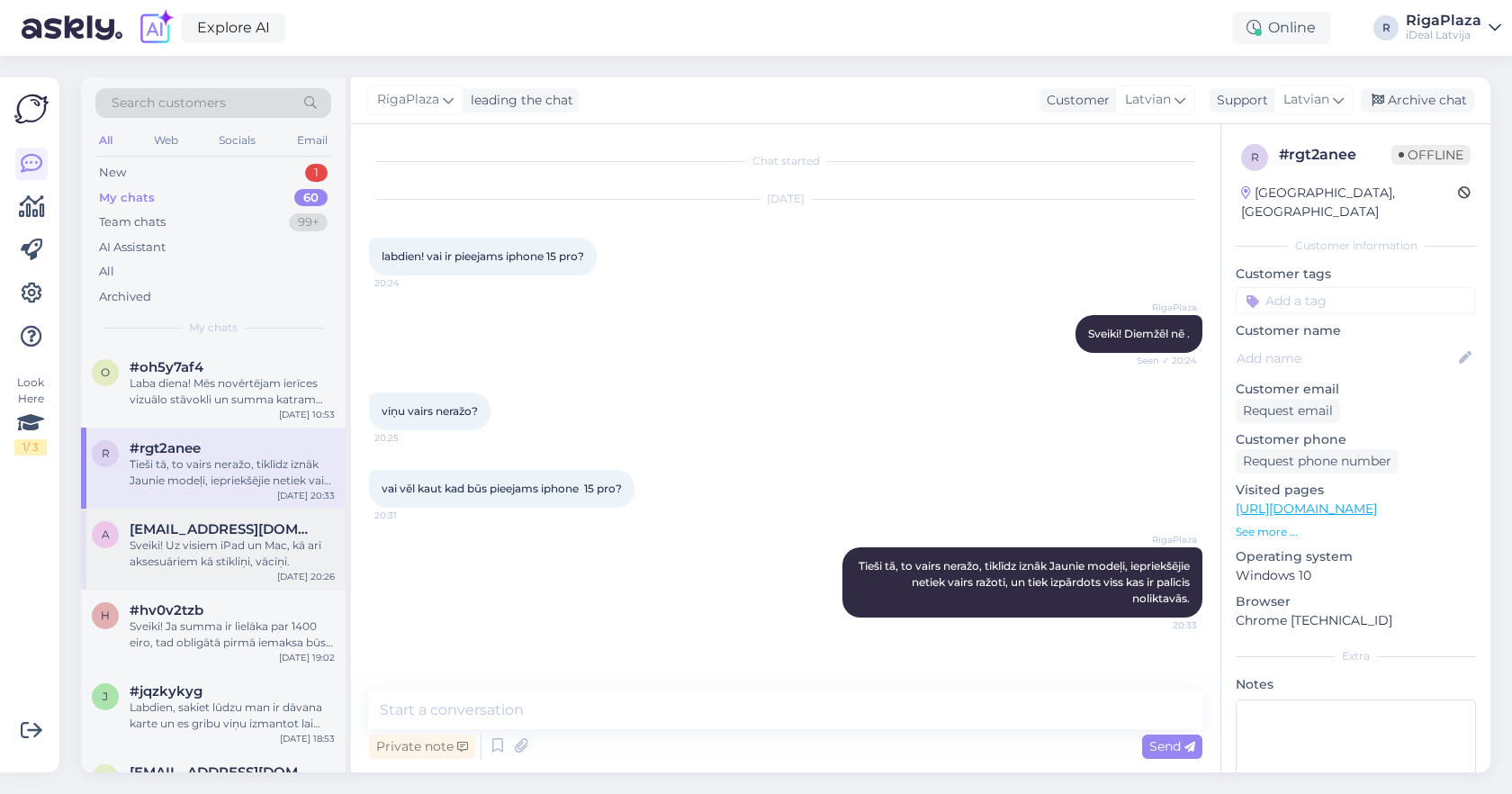
click at [211, 531] on span "[EMAIL_ADDRESS][DOMAIN_NAME]" at bounding box center [223, 529] width 188 height 16
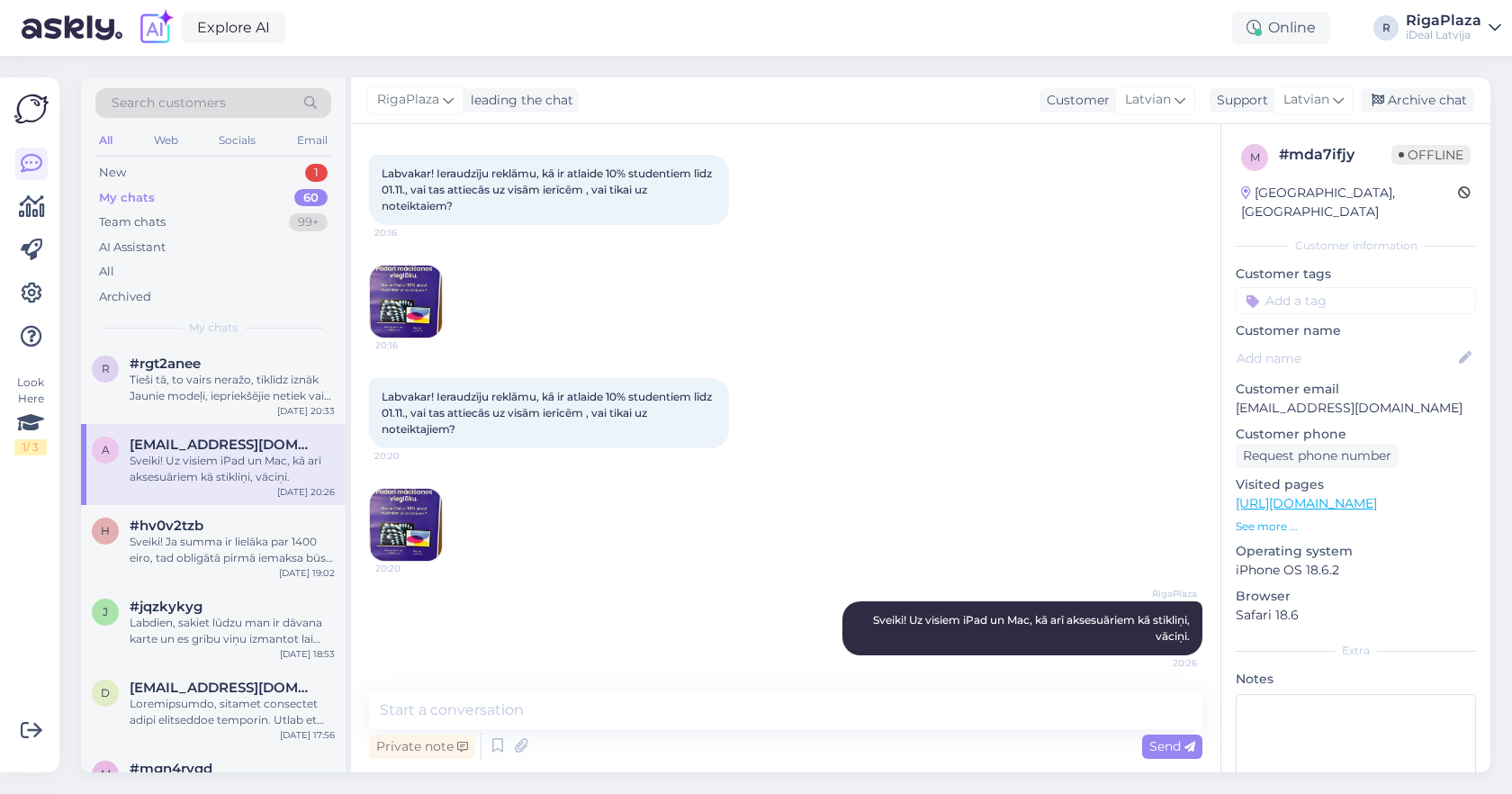
scroll to position [82, 0]
click at [207, 537] on div "Sveiki! Ja summa ir lielāka par 1400 eiro, tad obligātā pirmā iemaksa būs 10% ." at bounding box center [233, 553] width 205 height 32
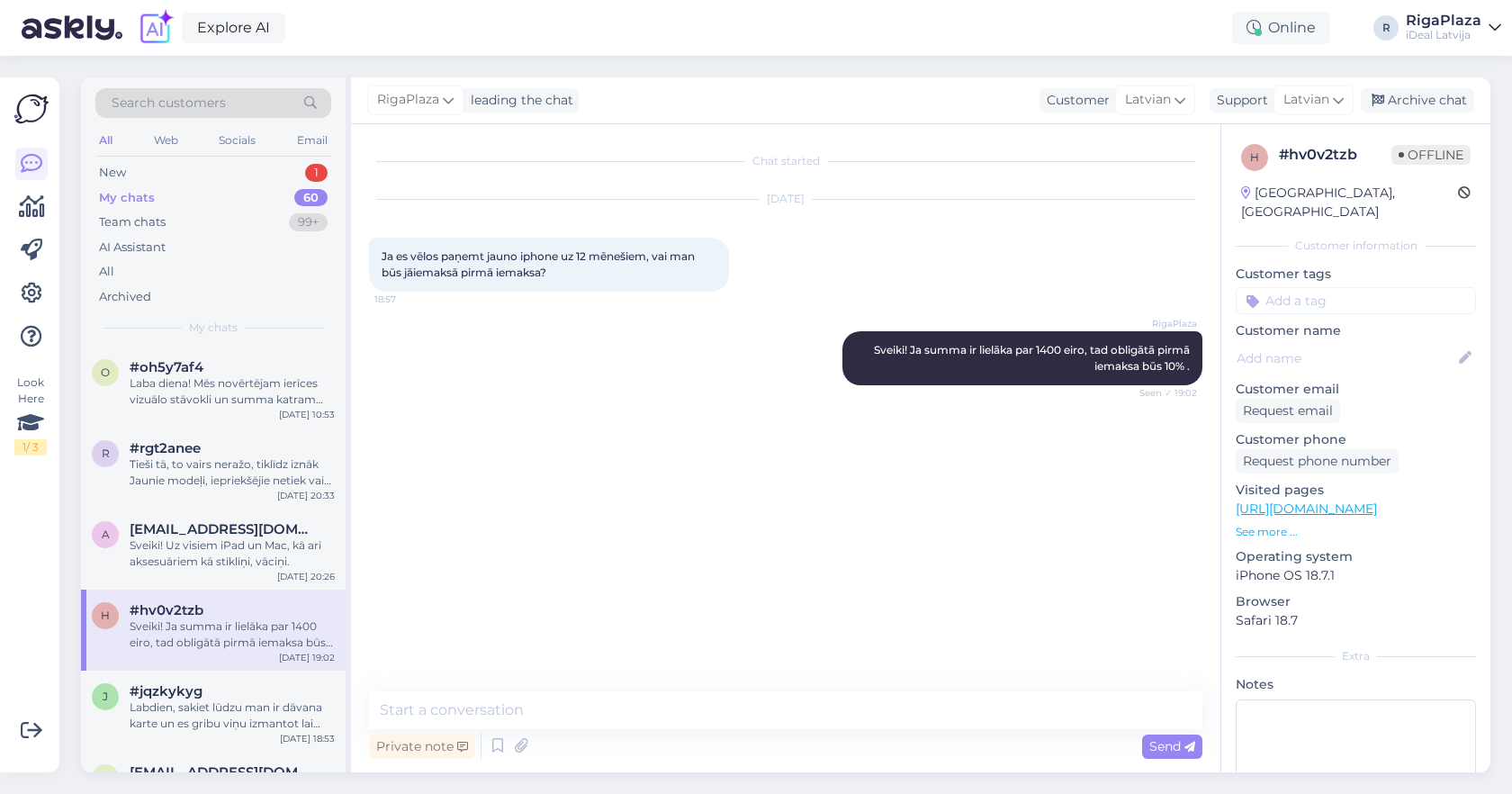
scroll to position [0, 0]
click at [186, 405] on div "o #oh5y7af4 Laba diena! Mēs novērtējam ierīces vizuālo stāvokli un summa katram…" at bounding box center [213, 388] width 265 height 81
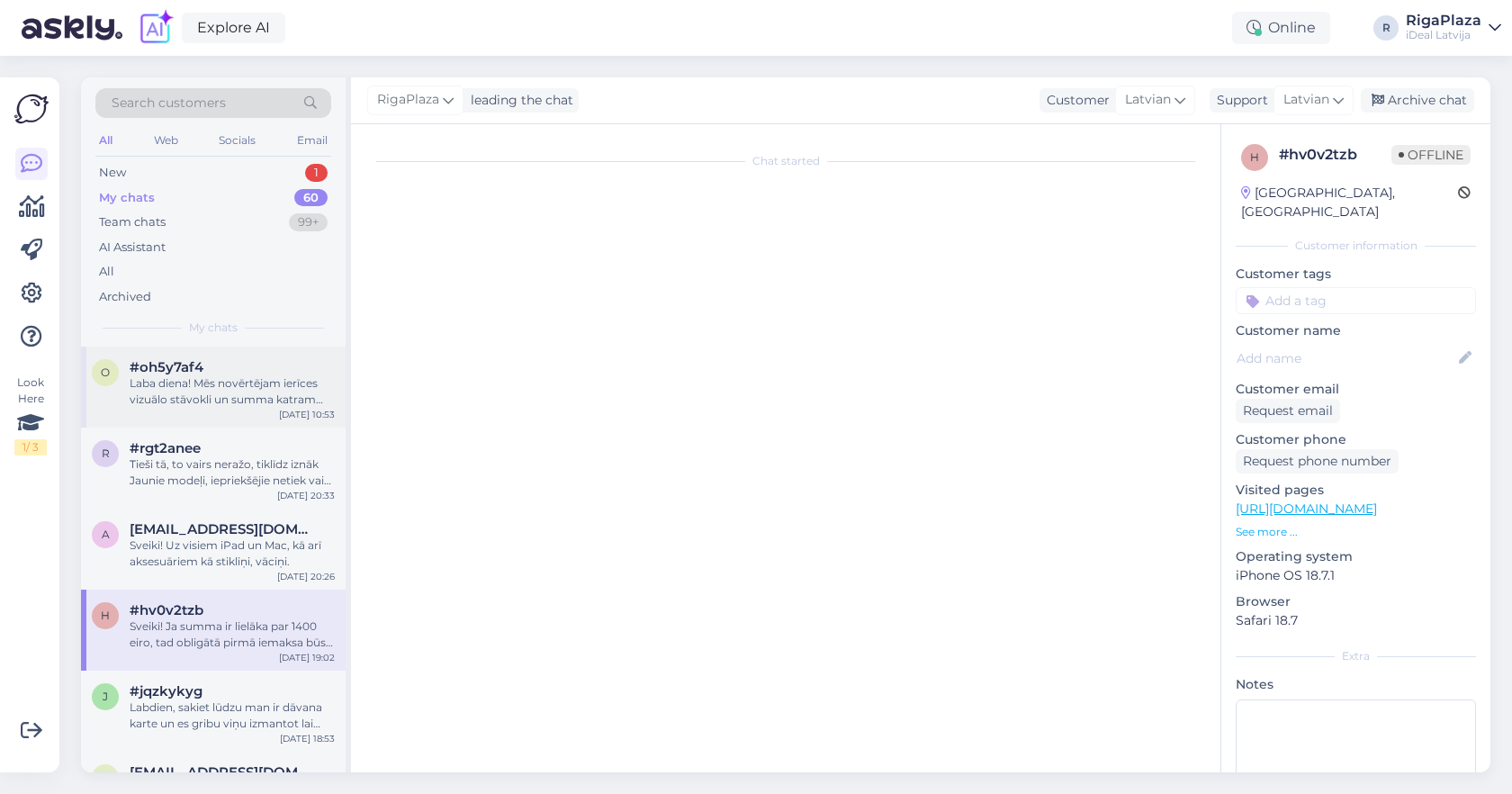
scroll to position [367, 0]
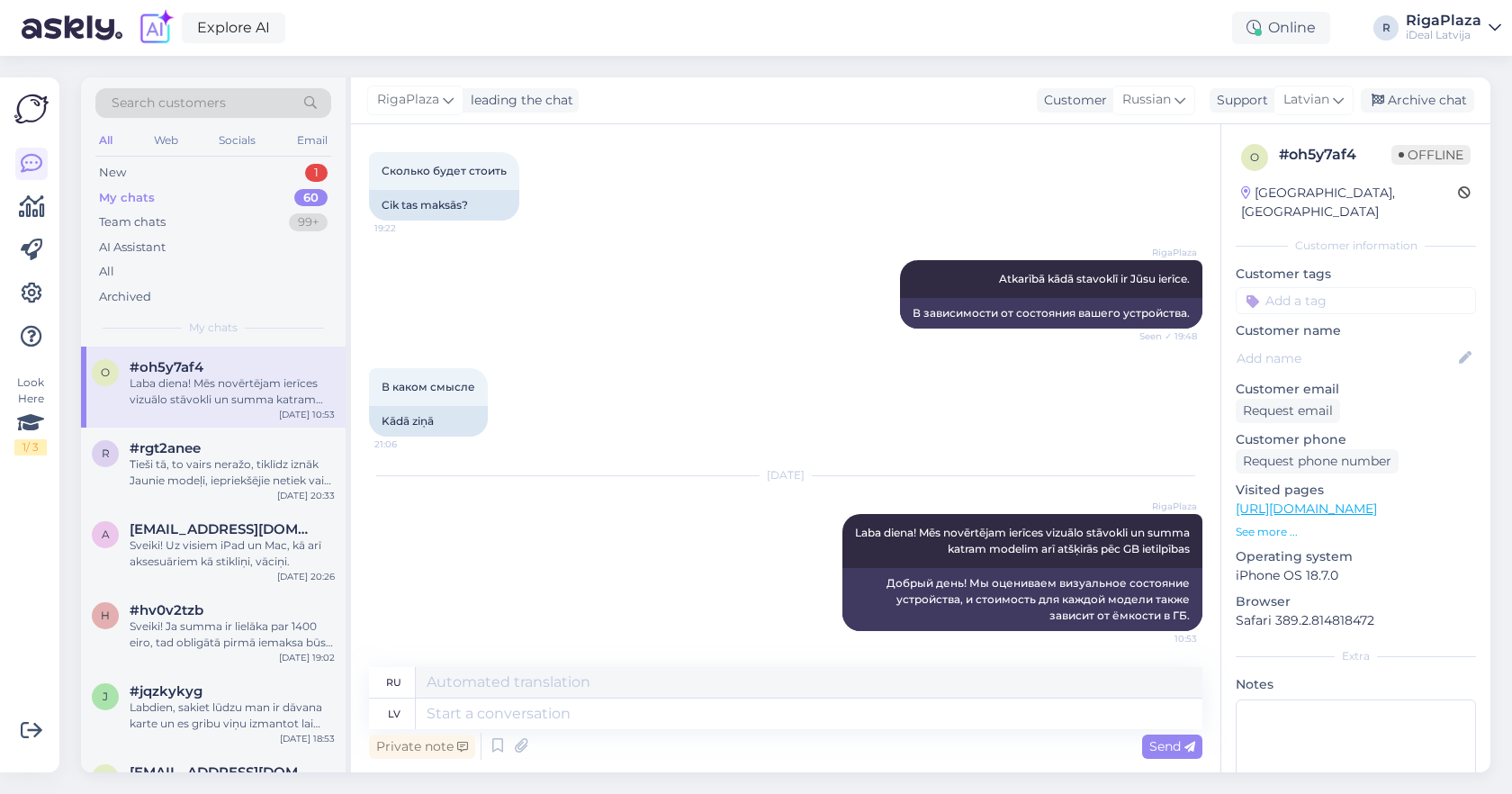
click at [156, 197] on div "My chats 60" at bounding box center [213, 198] width 236 height 25
click at [156, 179] on div "New 1" at bounding box center [213, 173] width 236 height 25
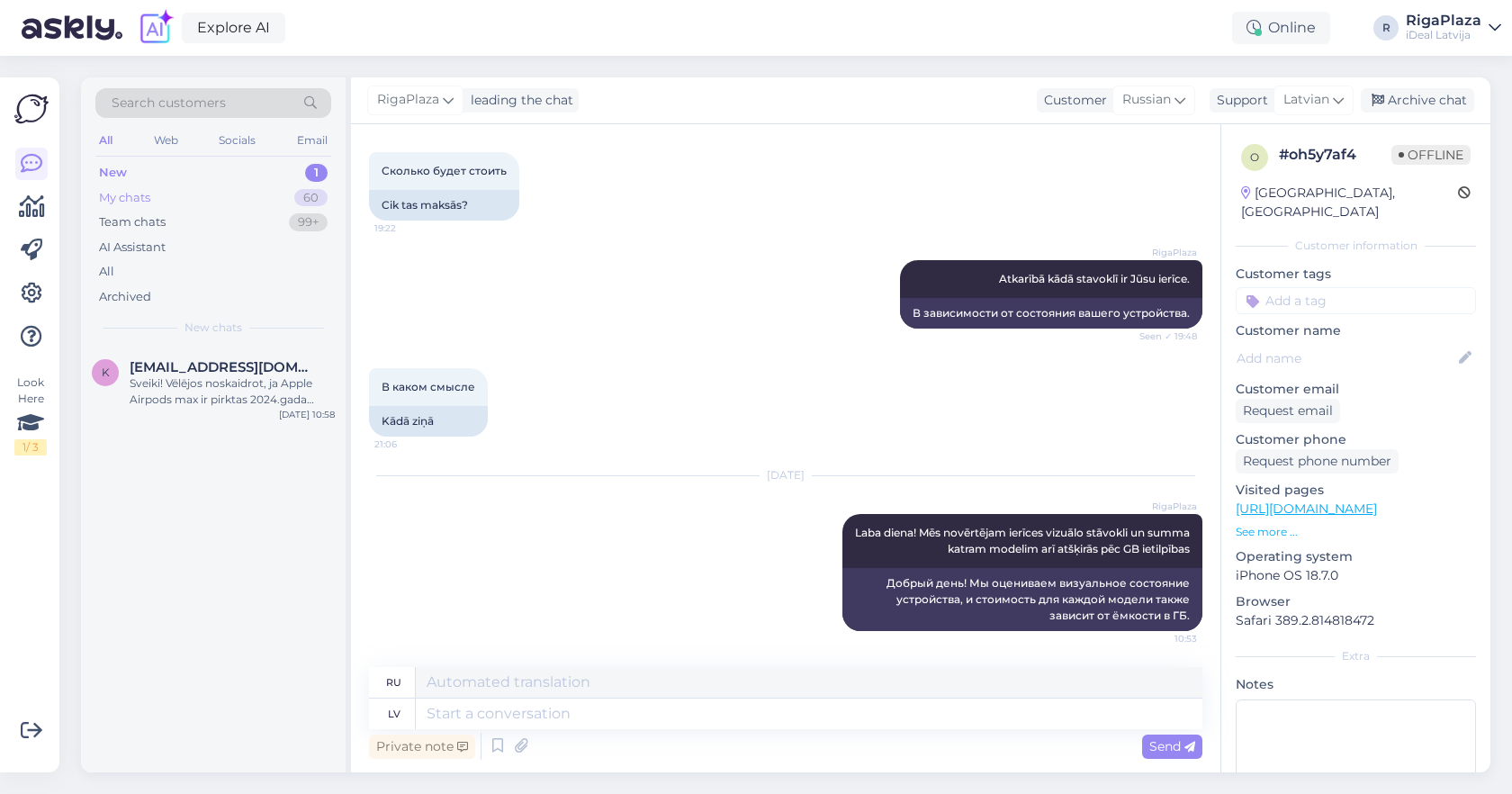
click at [154, 202] on div "My chats 60" at bounding box center [213, 198] width 236 height 25
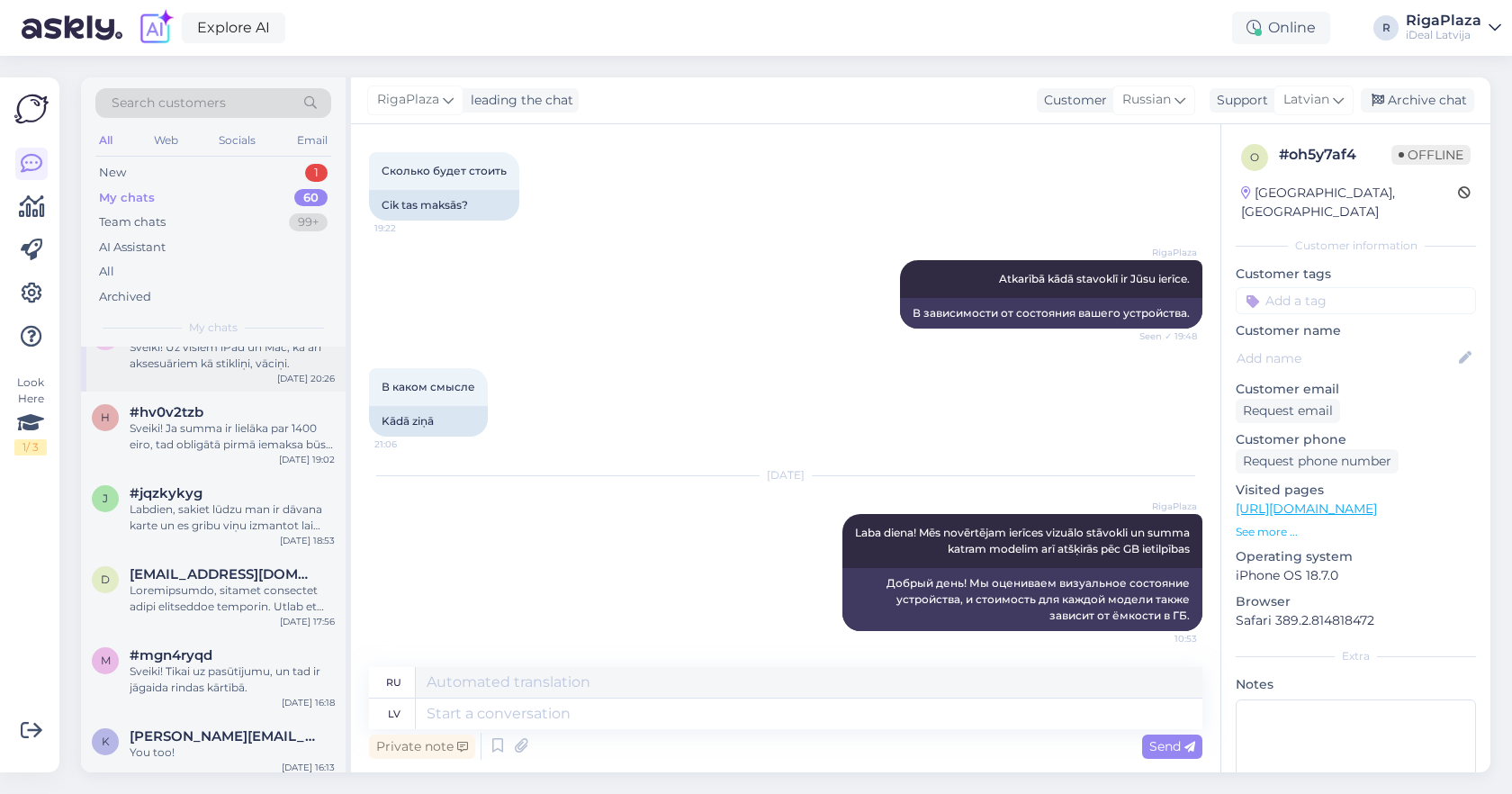
scroll to position [260, 0]
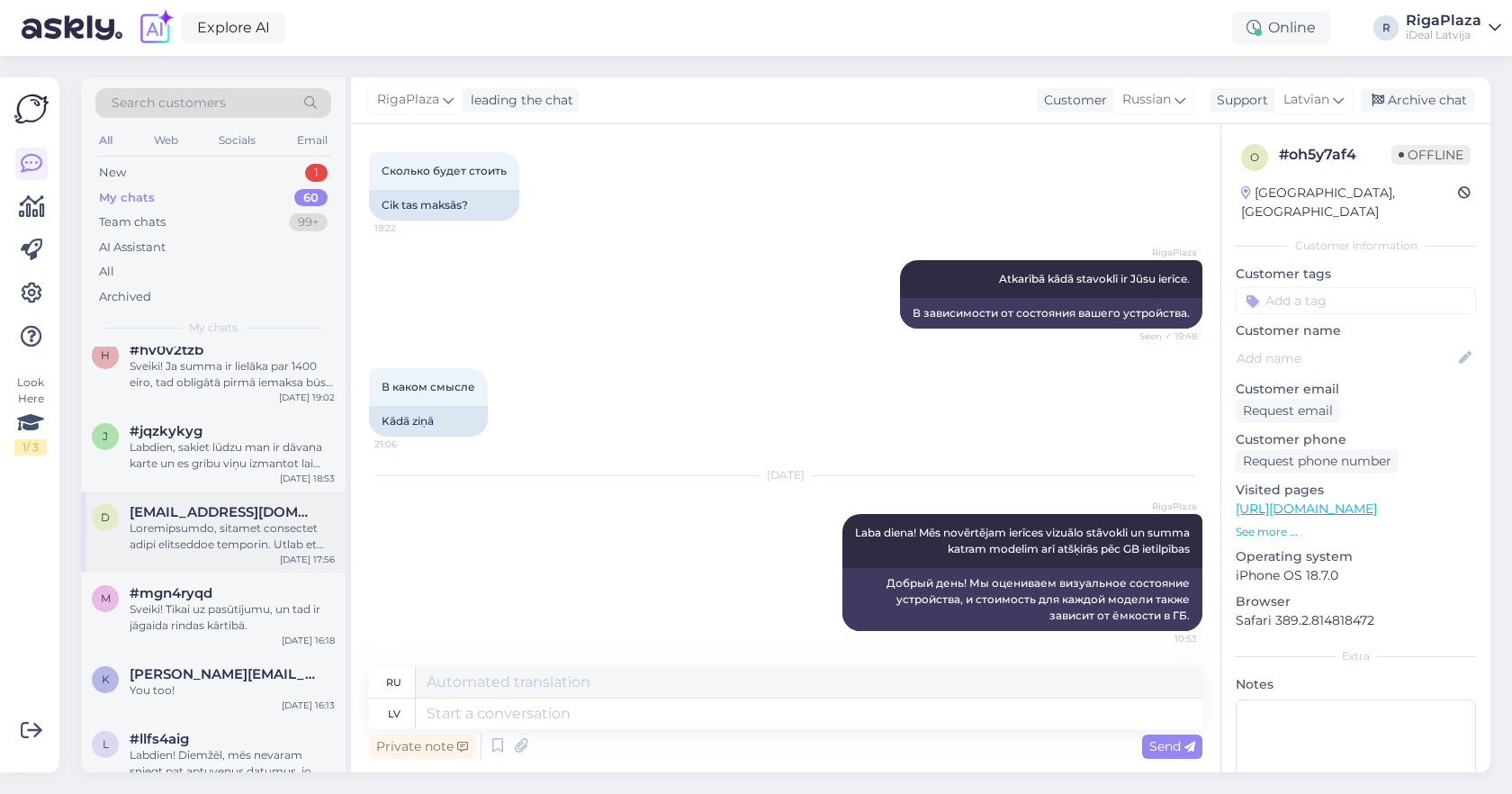
click at [178, 525] on div at bounding box center [233, 537] width 205 height 32
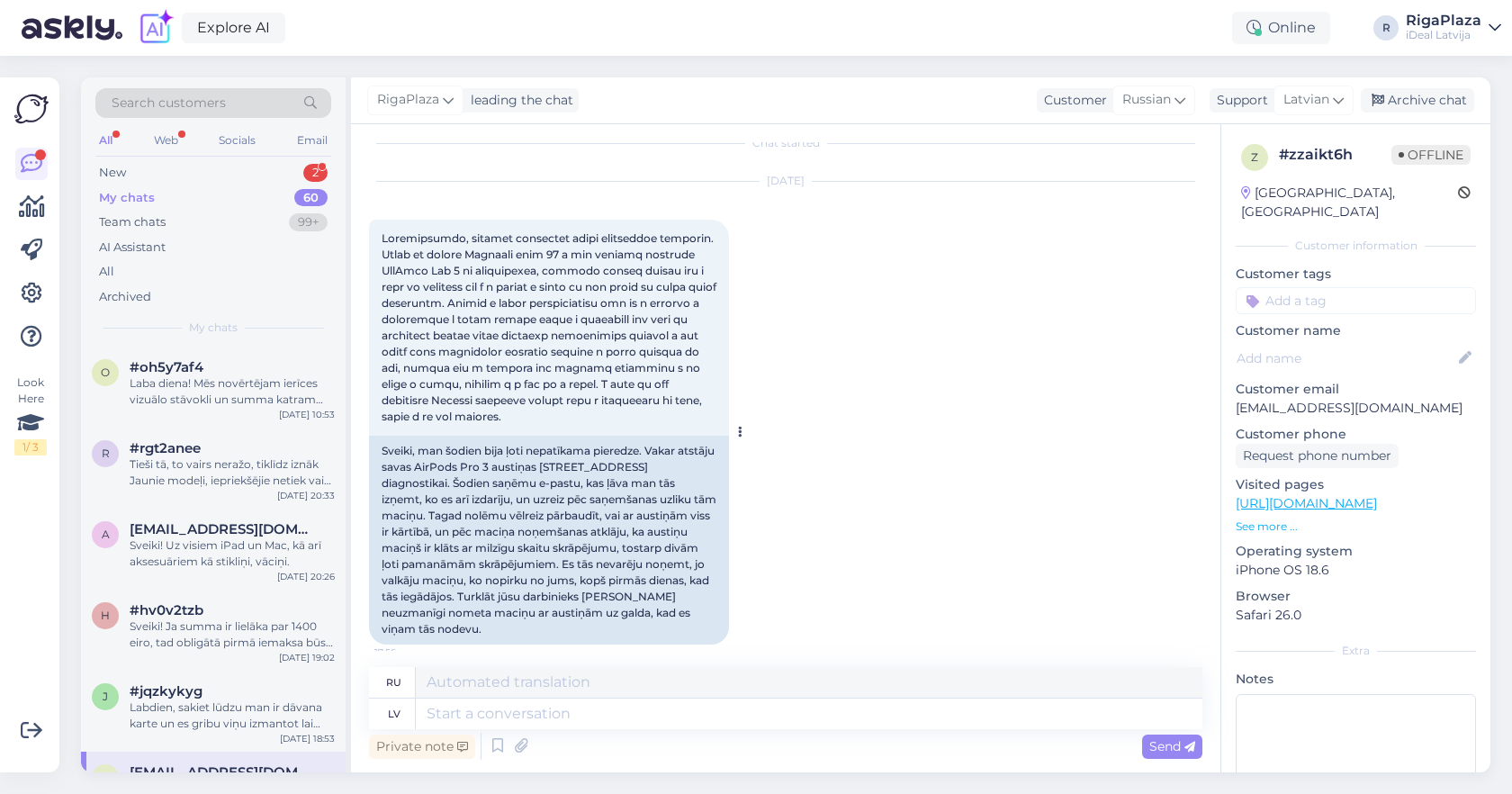
scroll to position [38, 0]
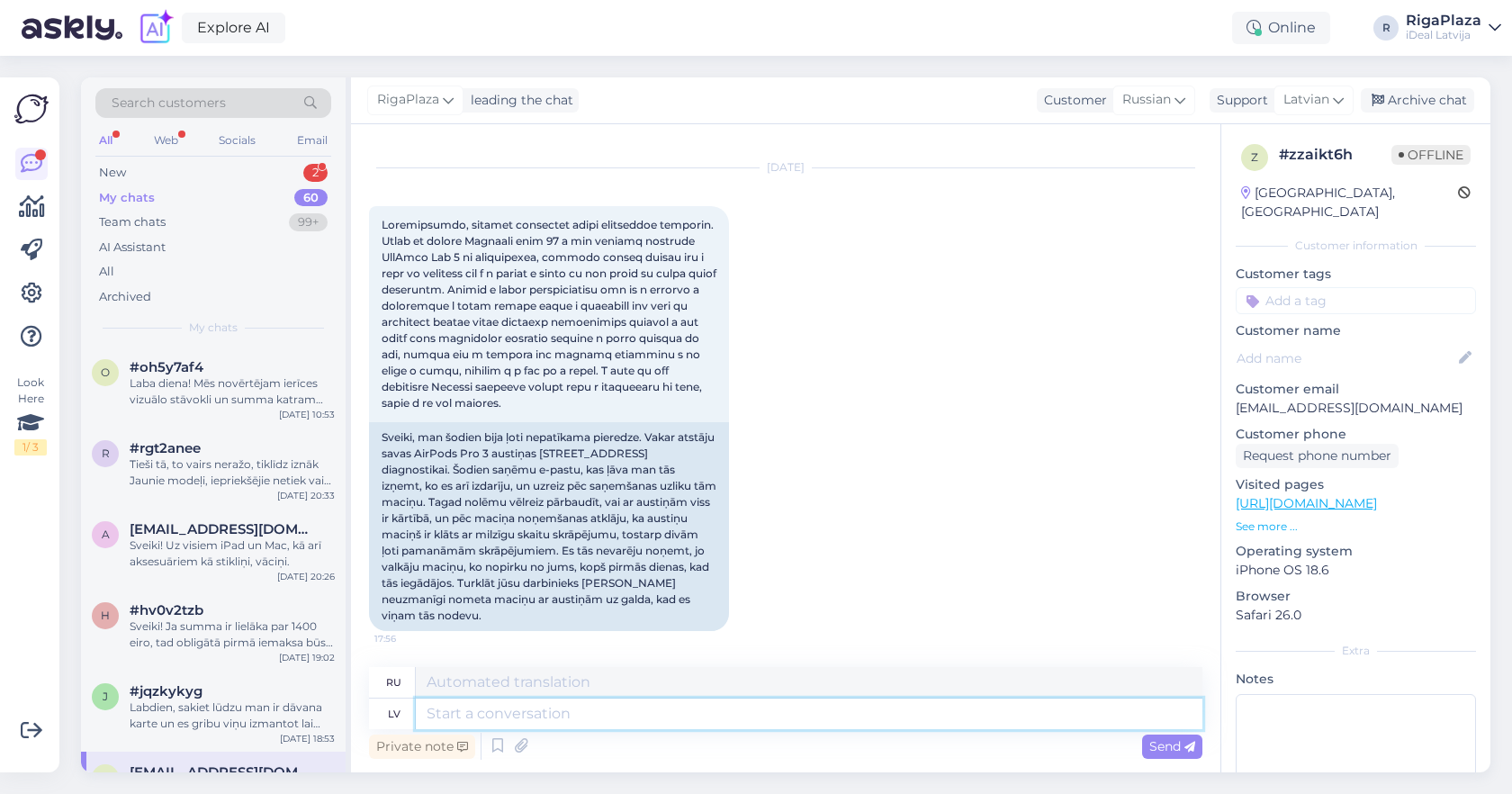
click at [490, 714] on textarea at bounding box center [809, 714] width 787 height 30
type textarea "S"
type textarea "Lab"
type textarea "Хороший"
type textarea "Laba Diena!"
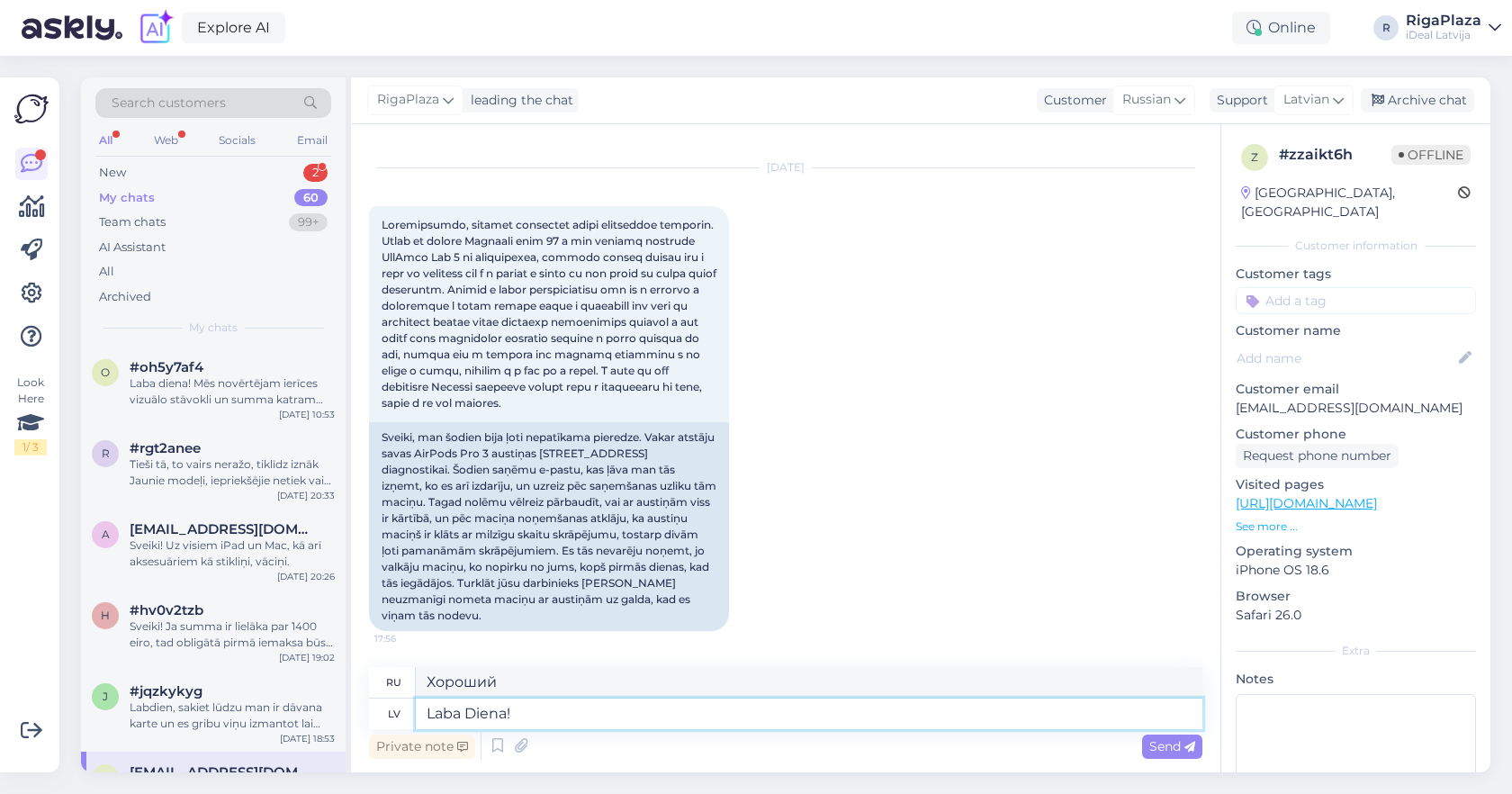
type textarea "Добрый день!"
type textarea "Laba Diena! Paldies"
type textarea "Добрый день! [GEOGRAPHIC_DATA]."
type textarea "Laba Diena! Paldies par"
type textarea "Добрый день! Спасибо за"
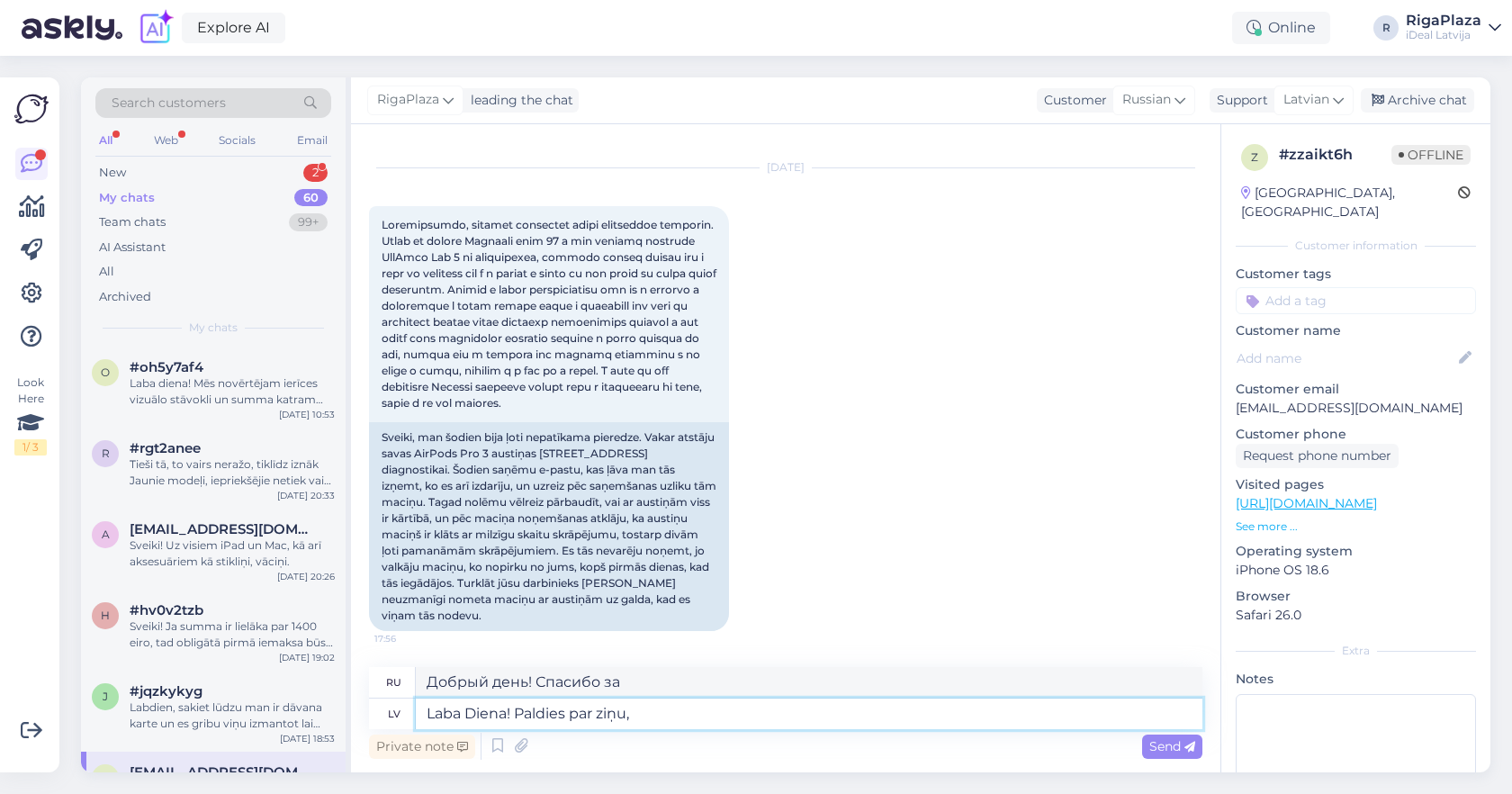
type textarea "Laba Diena! Paldies par ziņu, m"
type textarea "Добрый день! Спасибо за сообщение."
type textarea "Laba Diena! Paldies par ziņu,"
type textarea "Добрый день! Спасибо за сообщение."
type textarea "Laba Diena! Paldies par ziņu, nodošu in"
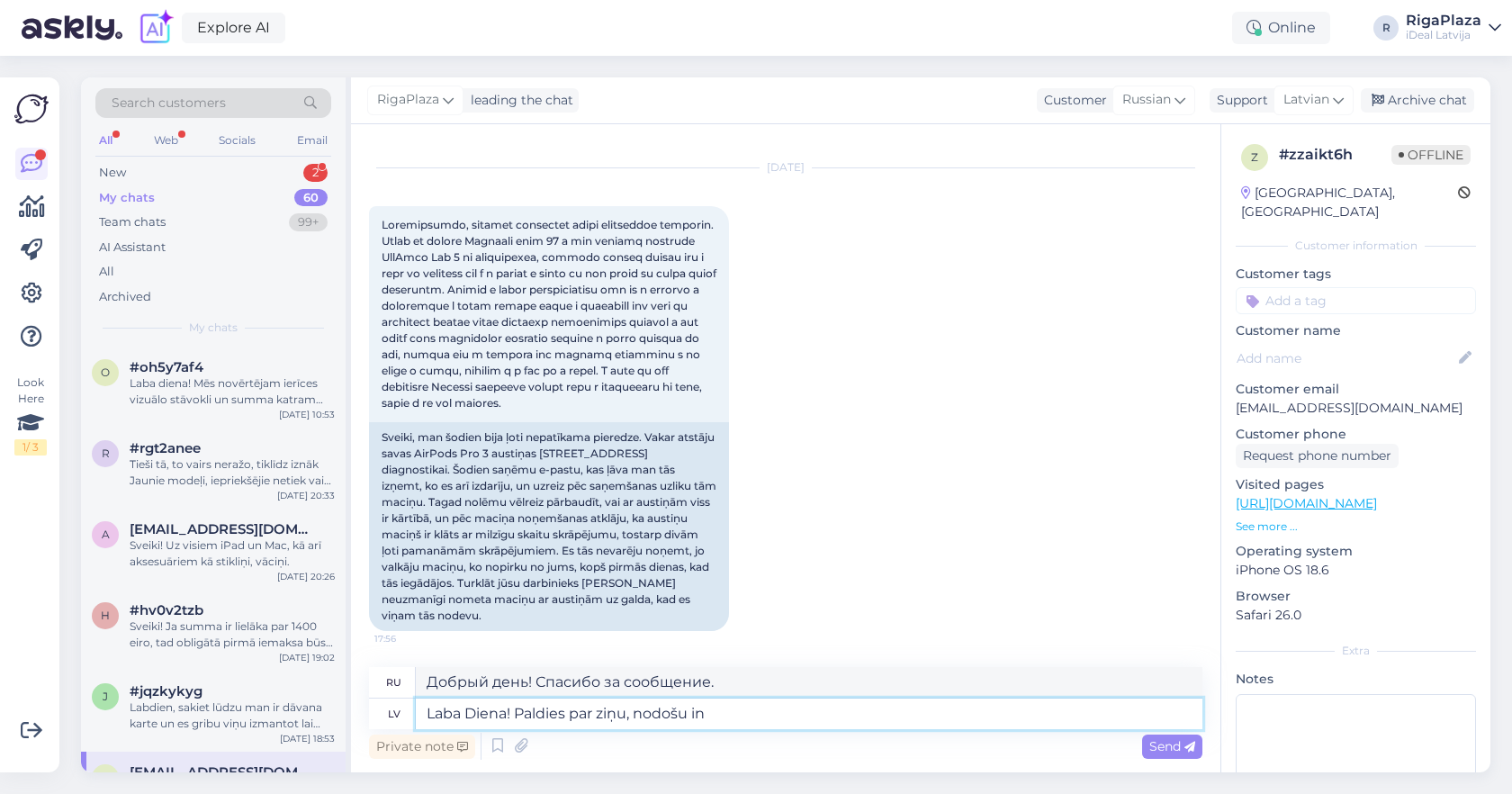
type textarea "Добрый день! Спасибо за сообщение, я передам."
type textarea "Laba Diena! Paldies par ziņu, nodošu informāciju tā"
type textarea "Добрый день! Спасибо за сообщение, я передам информацию."
type textarea "Laba Diena! Paldies par ziņu, nodošu informāciju Brīvības"
type textarea "Добрый день! Спасибо за сообщение, я передам информацию Freedom."
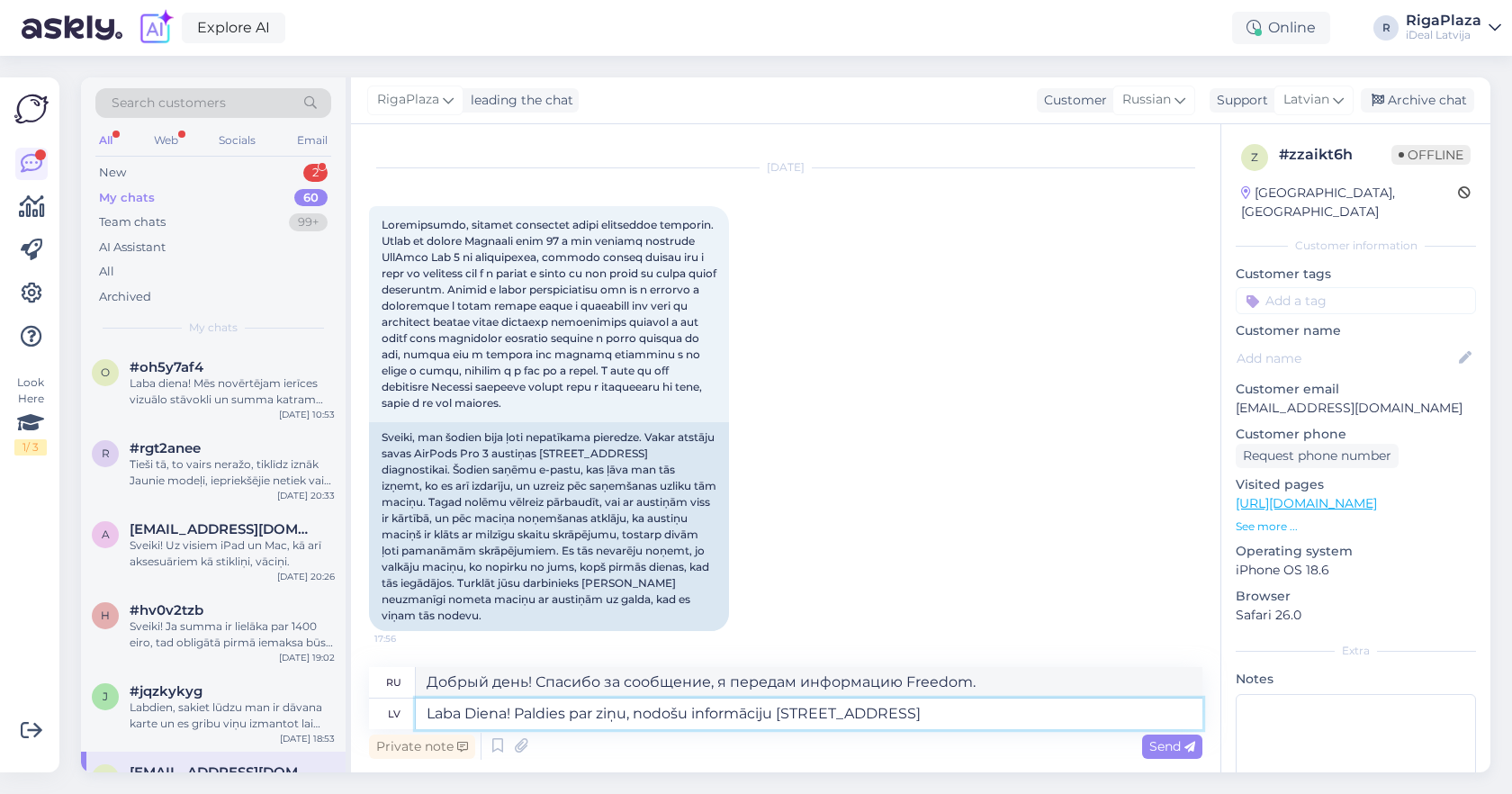
type textarea "Laba Diena! Paldies par ziņu, nodošu informāciju [STREET_ADDRESS]"
type textarea "Добрый день! Спасибо за сообщение, я передам информацию на [GEOGRAPHIC_DATA], 3…"
click at [778, 720] on textarea "Laba Diena! Paldies par ziņu, nodošu informāciju [STREET_ADDRESS]" at bounding box center [809, 714] width 787 height 30
type textarea "Laba Diena! Paldies par ziņu, nodošu informāciju C& [STREET_ADDRESS]"
type textarea "Добрый день! Спасибо за сообщение, я передам информацию C, ул. [GEOGRAPHIC_DATA…"
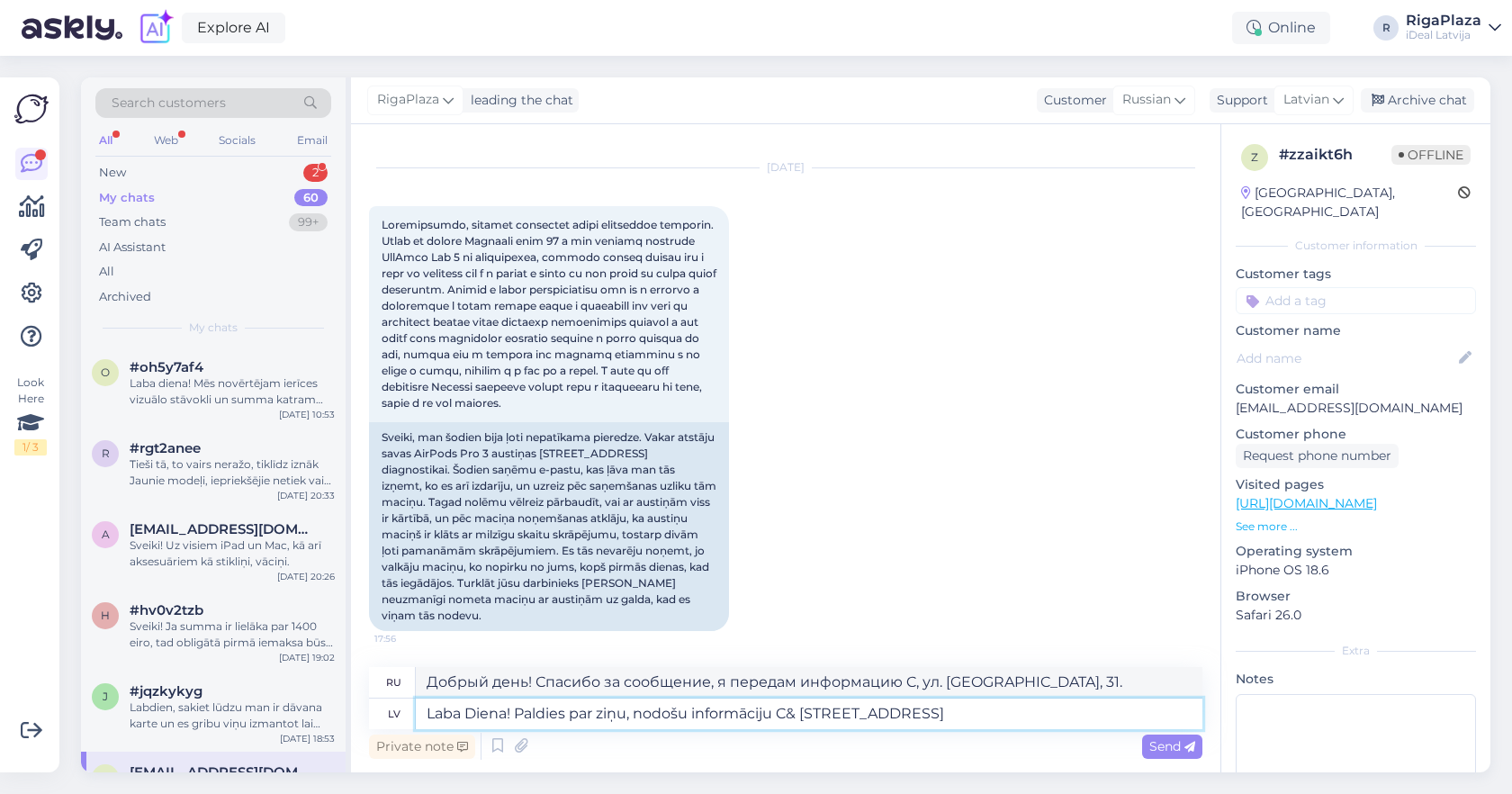
type textarea "Laba Diena! Paldies par ziņu, nodošu informāciju C&C [STREET_ADDRESS]"
type textarea "Добрый день! Спасибо за ваше сообщение, я передам информацию в C&C на [STREET_A…"
click at [1130, 712] on textarea "Laba Diena! Paldies par ziņu, nodošu informāciju C&C [STREET_ADDRESS]" at bounding box center [809, 714] width 787 height 30
type textarea "Laba Diena! Paldies par ziņu, nodošu informāciju C&C [STREET_ADDRESS]"
type textarea "Добрый день! Спасибо за ваше сообщение, я передам информацию в C&C, ул. [GEOGRA…"
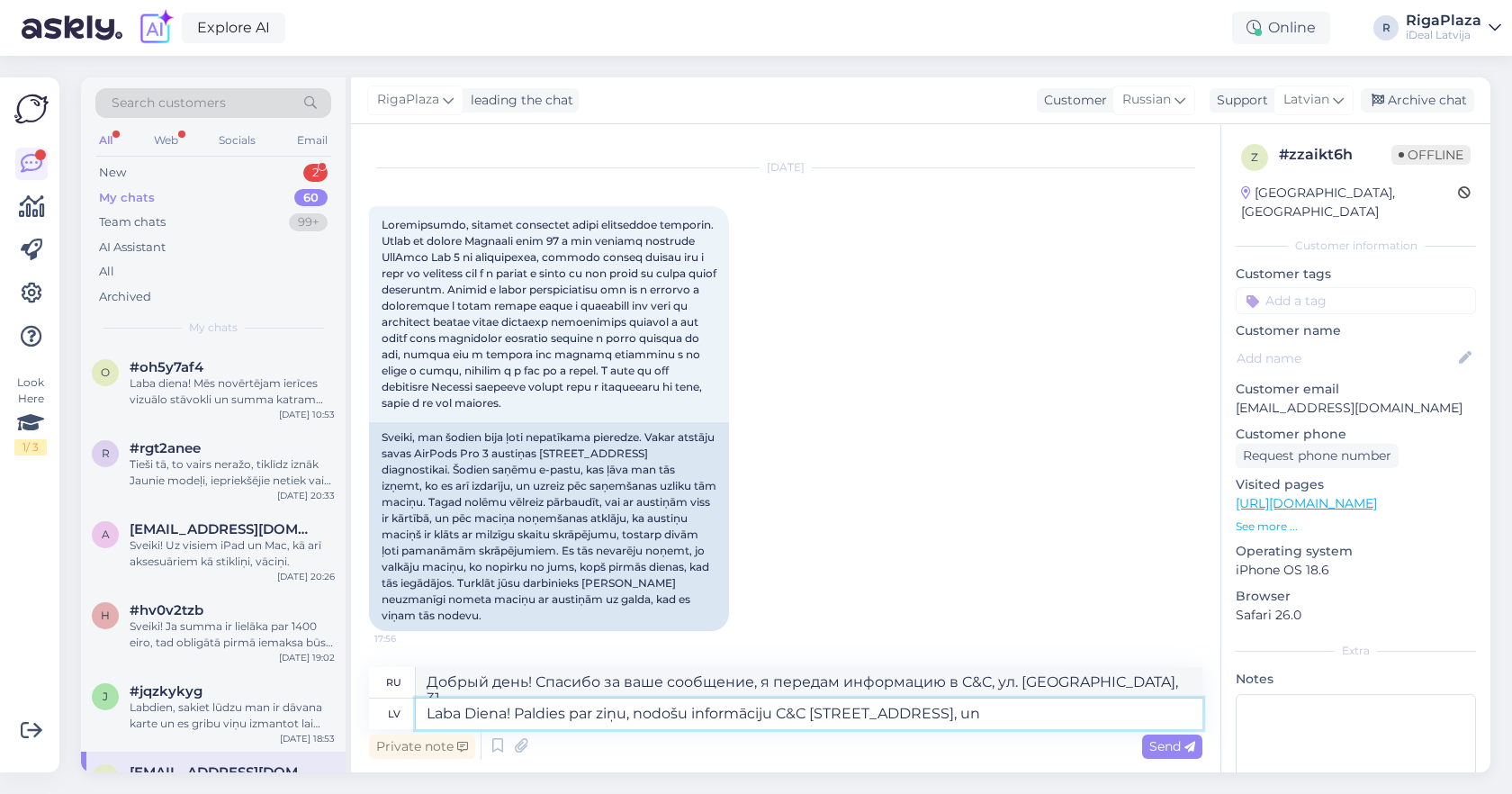
type textarea "Laba Diena! Paldies par ziņu, nodošu informāciju C&C [STREET_ADDRESS], un"
type textarea "Добрый день! Спасибо за ваше сообщение, я передам информацию в C&C на [STREET_A…"
type textarea "Laba Diena! Paldies par ziņu, nodošu informāciju C&C [STREET_ADDRESS], un viņi a"
type textarea "Добрый день! Спасибо за сообщение. Я передам информацию в [GEOGRAPHIC_DATA][STR…"
type textarea "Laba Diena! Paldies par ziņu, nodošu informāciju C&C [STREET_ADDRESS], un viņi …"
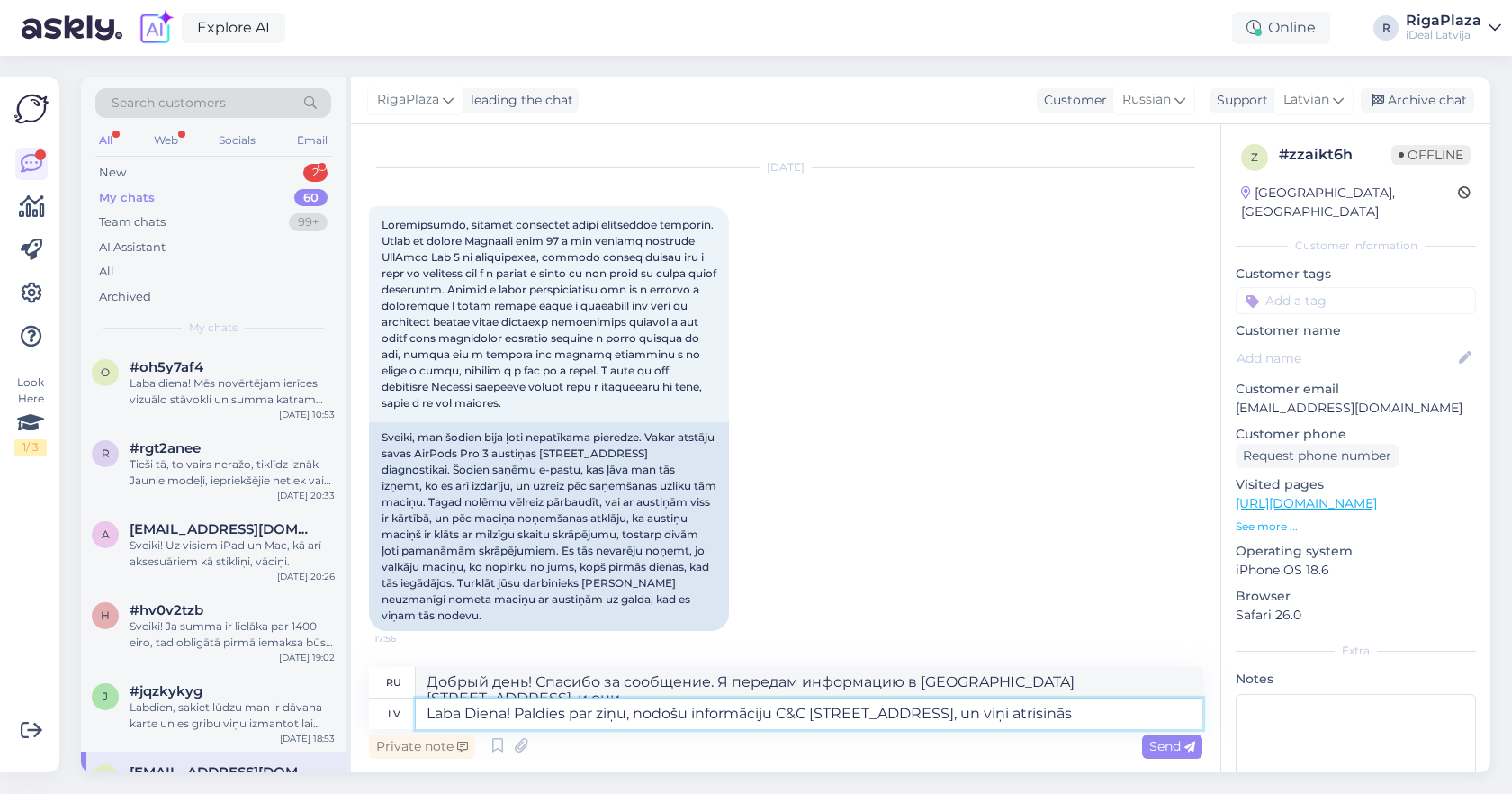
type textarea "Добрый день! Спасибо за сообщение, я передам информацию в [GEOGRAPHIC_DATA][STR…"
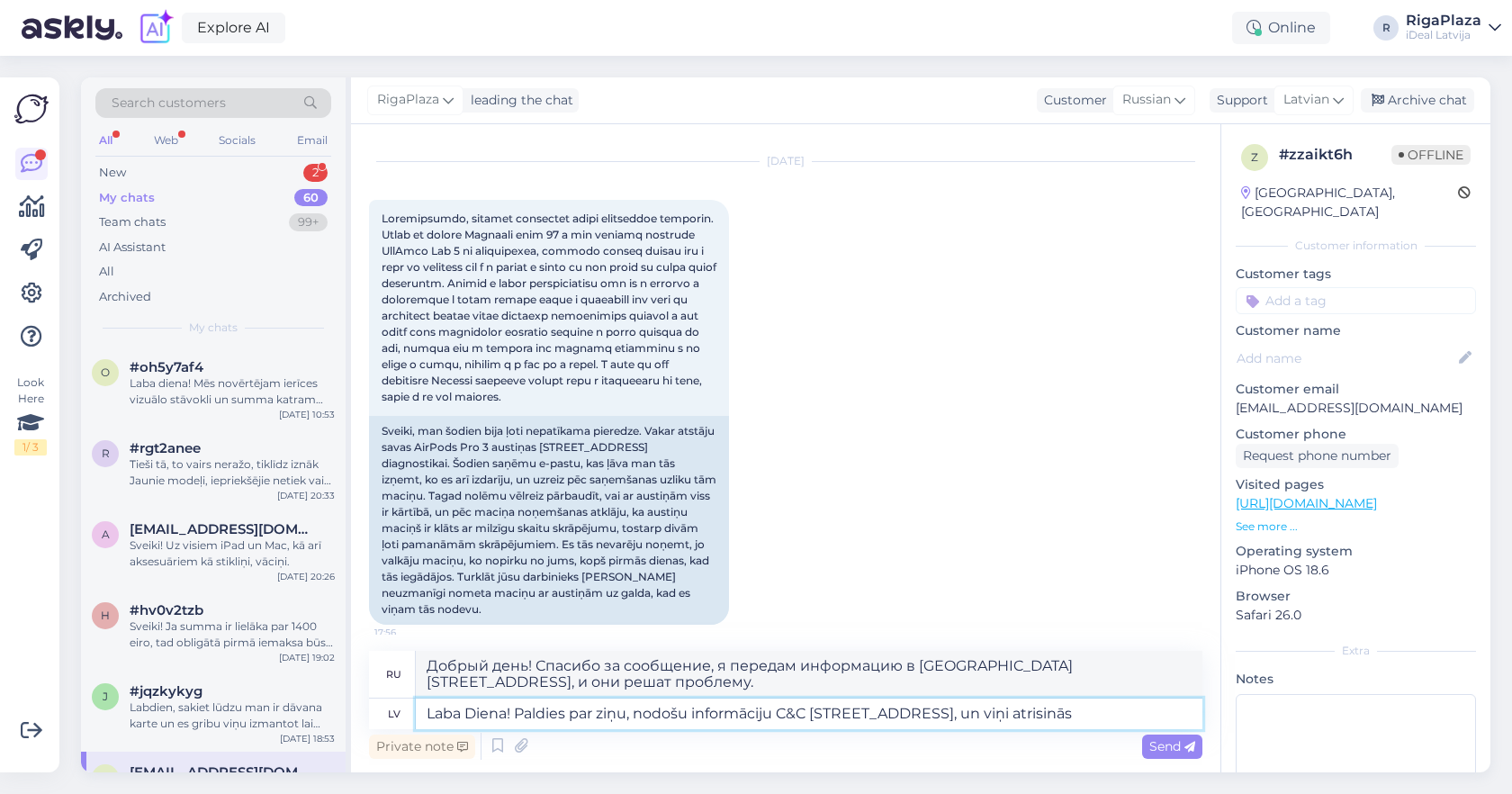
click at [1004, 717] on textarea "Laba Diena! Paldies par ziņu, nodošu informāciju C&C [STREET_ADDRESS], un viņi …" at bounding box center [809, 714] width 787 height 30
type textarea "Laba Diena! Paldies par ziņu, nodošu informāciju C&C [STREET_ADDRESS], un viņi …"
type textarea "Добрый день! Спасибо за сообщение, я передам информацию в [GEOGRAPHIC_DATA][STR…"
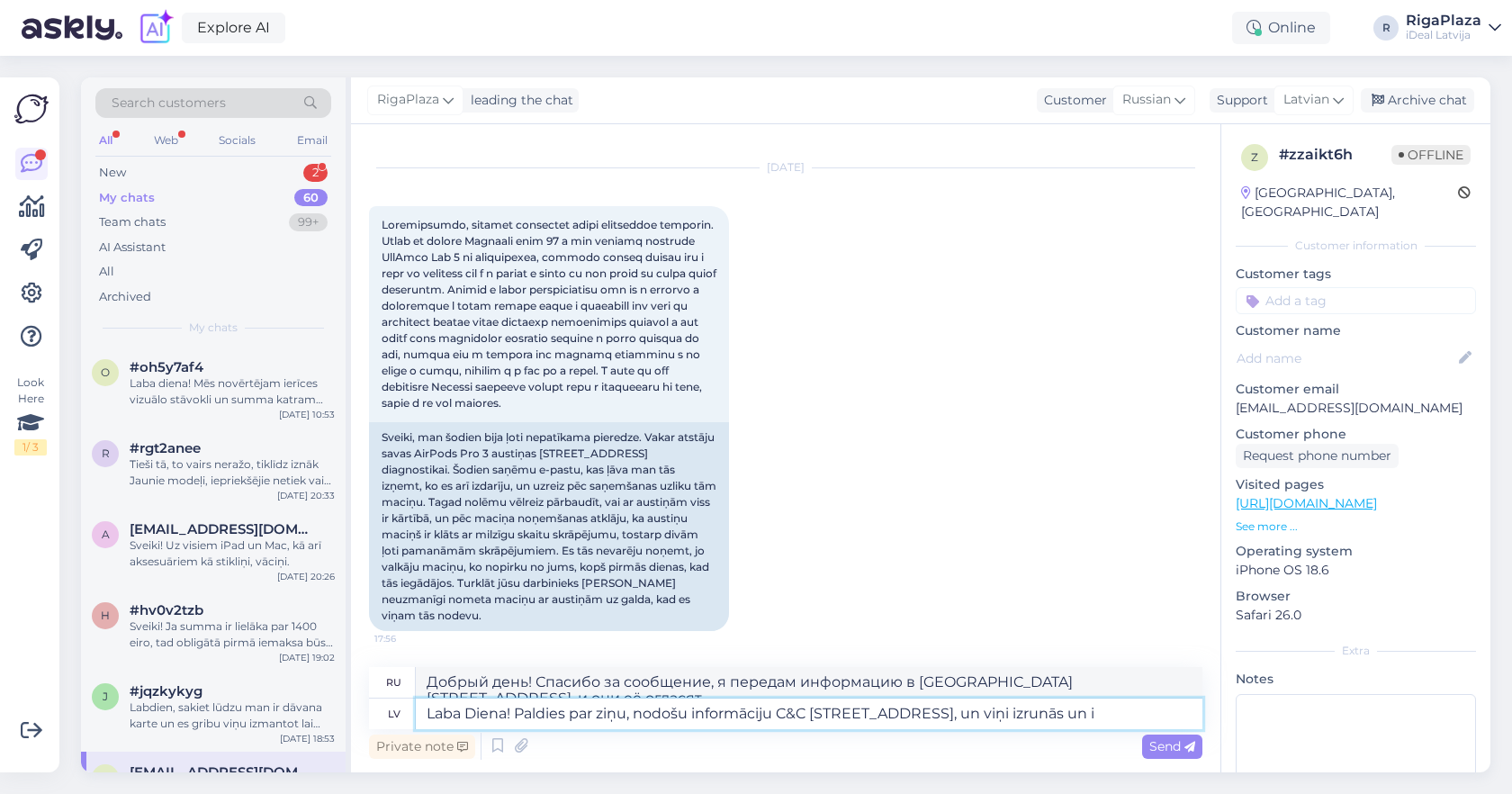
type textarea "Laba Diena! Paldies par ziņu, nodošu informāciju C&C [STREET_ADDRESS], un viņi …"
type textarea "Добрый день! Спасибо за сообщение, я передам информацию в [GEOGRAPHIC_DATA][STR…"
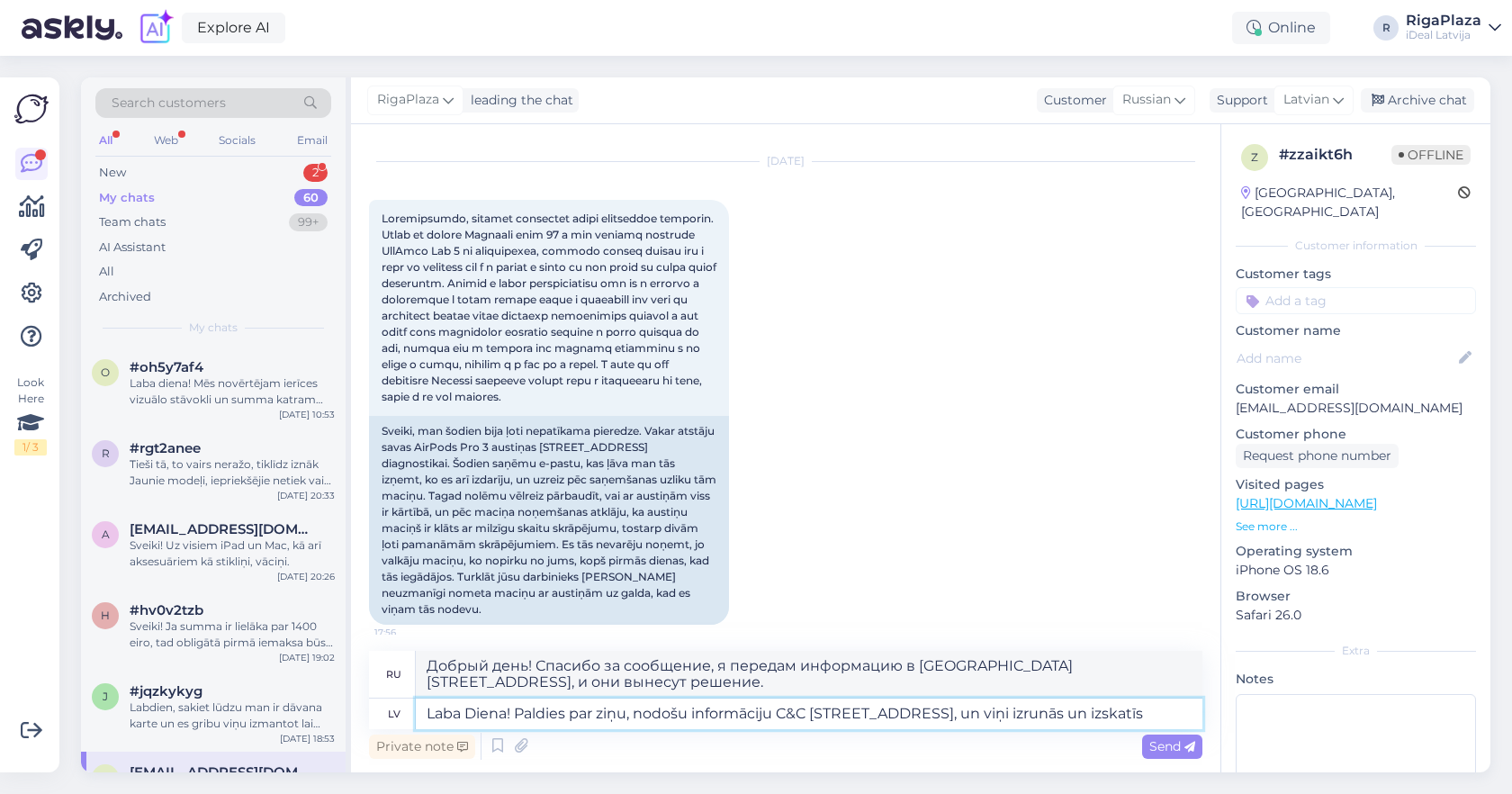
type textarea "Laba Diena! Paldies par ziņu, nodošu informāciju C&C [STREET_ADDRESS], un viņi …"
type textarea "Добрый день! Спасибо за сообщение, я передам информацию в C&C на [STREET_ADDRES…"
type textarea "Laba Diena! Paldies par ziņu, nodošu informāciju C&C [STREET_ADDRESS], un viņi …"
type textarea "Добрый день! Спасибо за сообщение, я передам информацию в C&C на [STREET_ADDRES…"
type textarea "Laba Diena! Paldies par ziņu, nodošu informāciju C&C [STREET_ADDRESS], un viņi …"
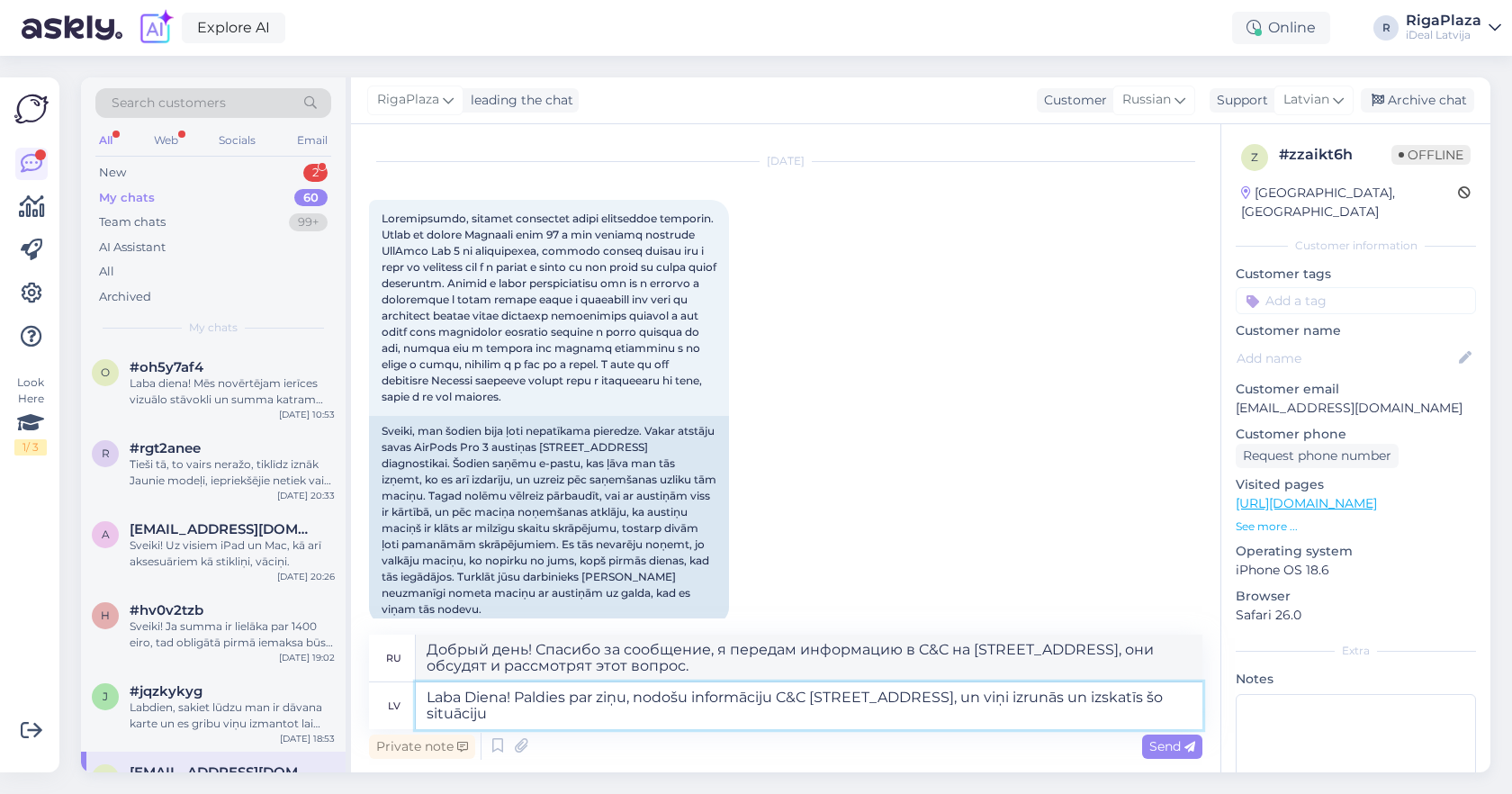
type textarea "Добрый день! Спасибо за ваше сообщение, я передам информацию в [GEOGRAPHIC_DATA…"
click at [634, 703] on textarea "Laba Diena! Paldies par ziņu, nodošu informāciju C&C [STREET_ADDRESS], un viņi …" at bounding box center [809, 706] width 787 height 47
type textarea "Laba Diena! Paldies par ziņu, man ļoti žēl, ka tā ir noticis. nodošu informācij…"
type textarea "Добрый день! Спасибо за сообщение, мне очень жаль, что так произошло. Я передам…"
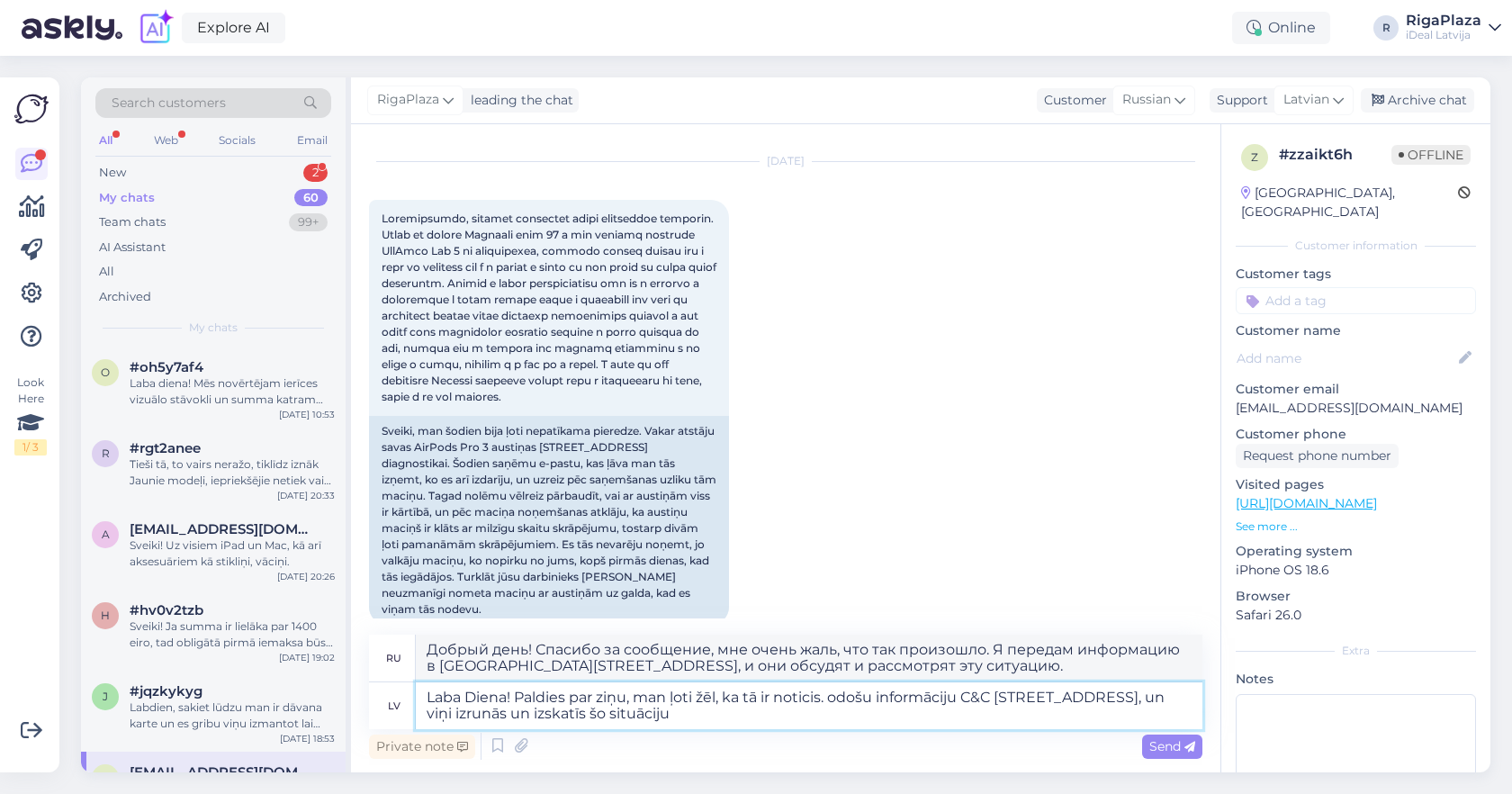
type textarea "Laba Diena! Paldies par ziņu, man ļoti žēl, ka tā ir noticis. Nodošu informācij…"
type textarea "Добрый день! Спасибо за ваше сообщение. Мне очень жаль, что так произошло. Я пе…"
click at [996, 718] on textarea "Laba Diena! Paldies par ziņu, man ļoti žēl, ka tā ir noticis. Nodošu informācij…" at bounding box center [809, 706] width 787 height 47
type textarea "Laba Diena! Paldies par ziņu, man ļoti žēl, ka tā ir noticis. Nodošu informācij…"
click at [1183, 753] on span "Send" at bounding box center [1173, 746] width 46 height 16
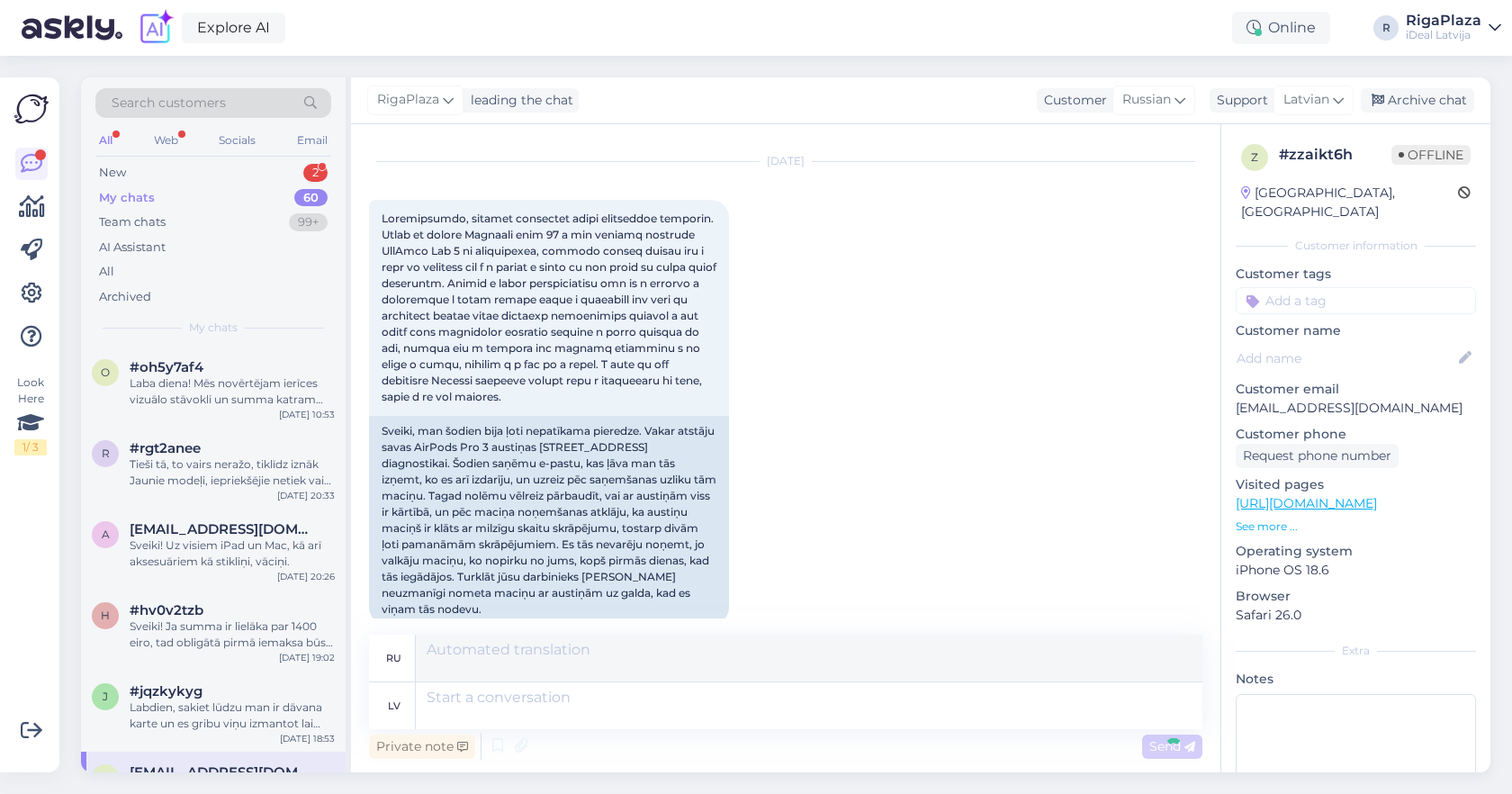
scroll to position [258, 0]
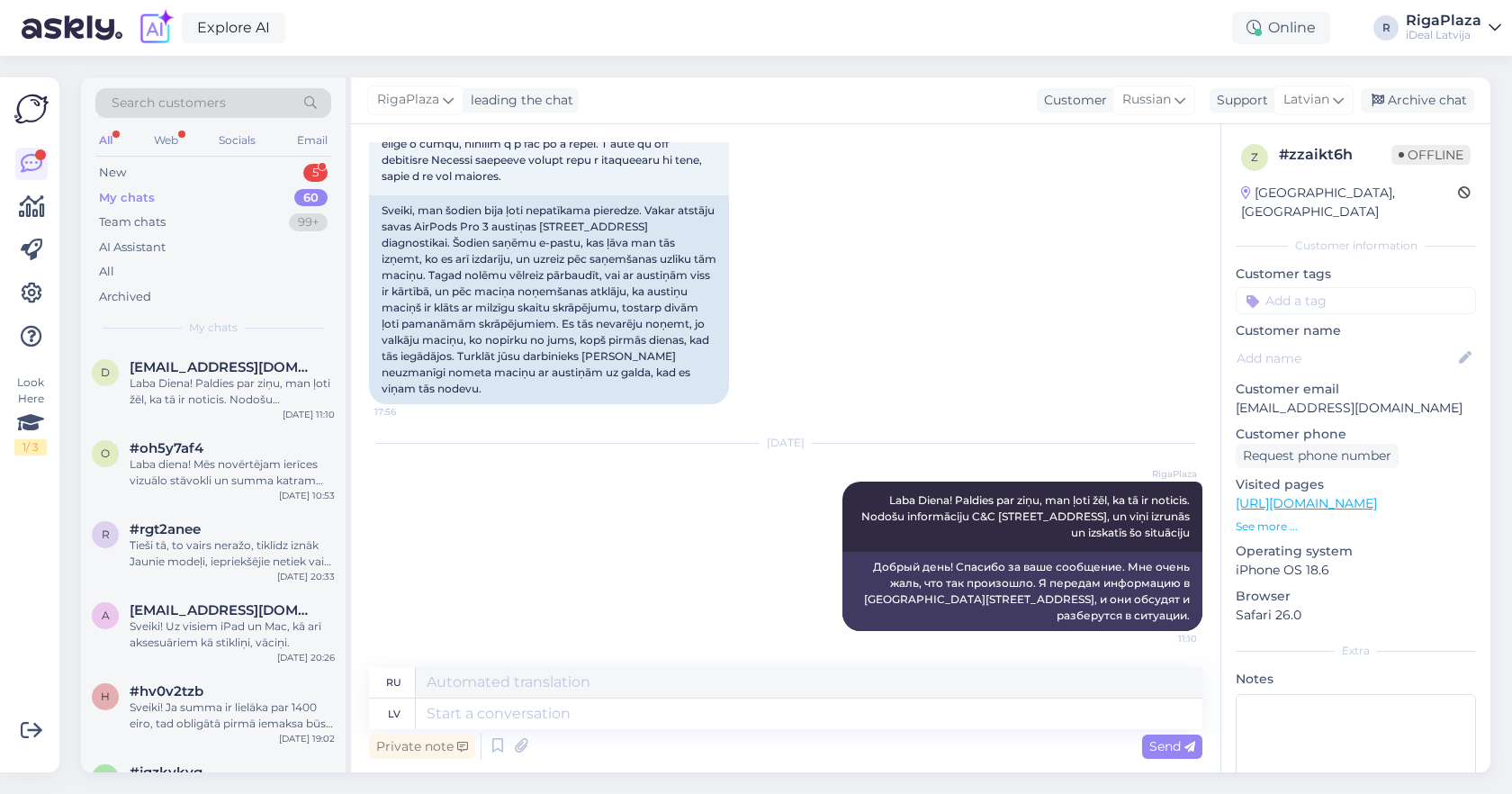
click at [277, 161] on div "New 5" at bounding box center [213, 173] width 236 height 25
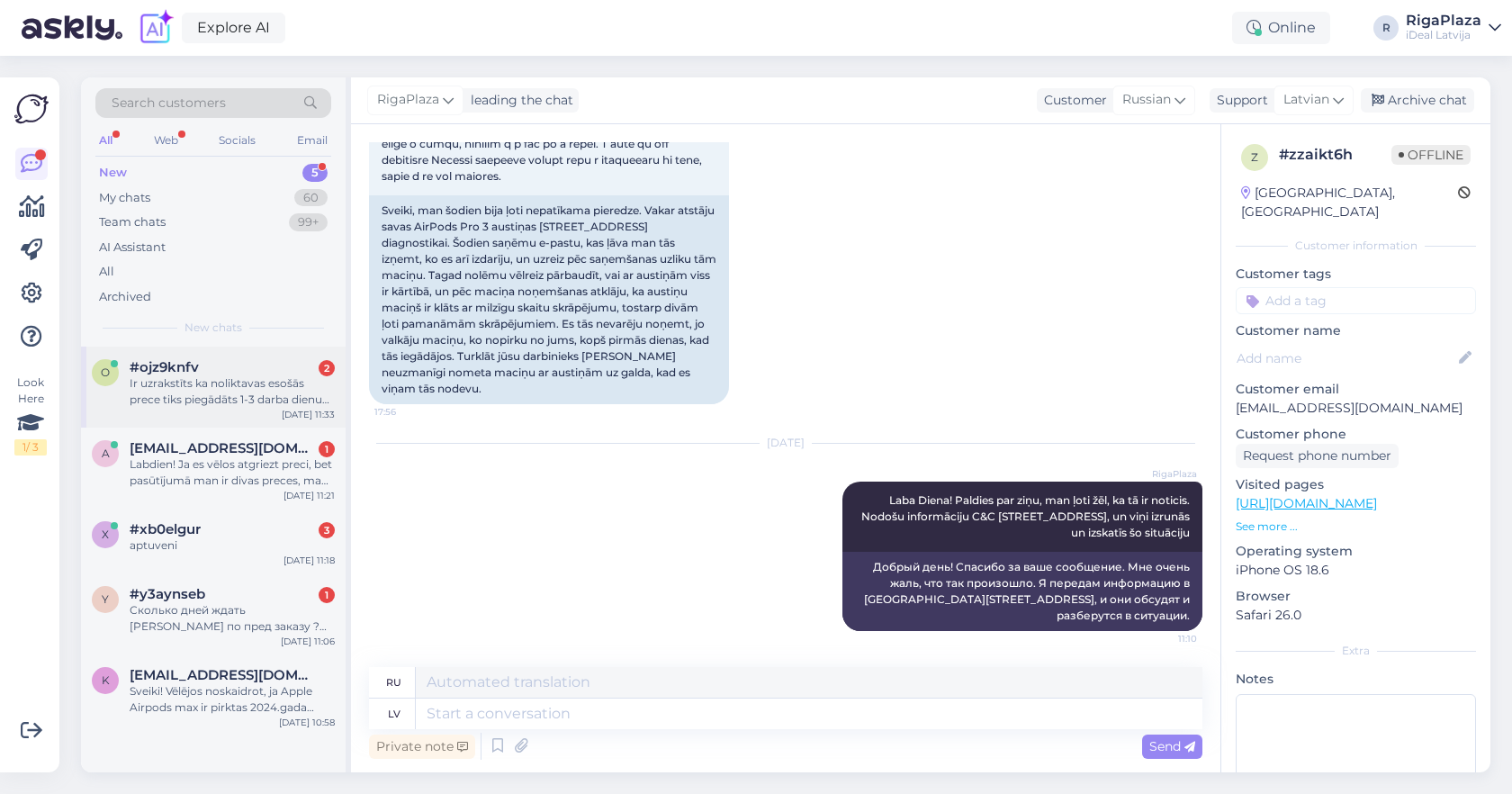
click at [303, 394] on div "Ir uzrakstīts ka noliktavas esošās prece tiks piegādāts 1-3 darba dienu laika, …" at bounding box center [233, 391] width 205 height 32
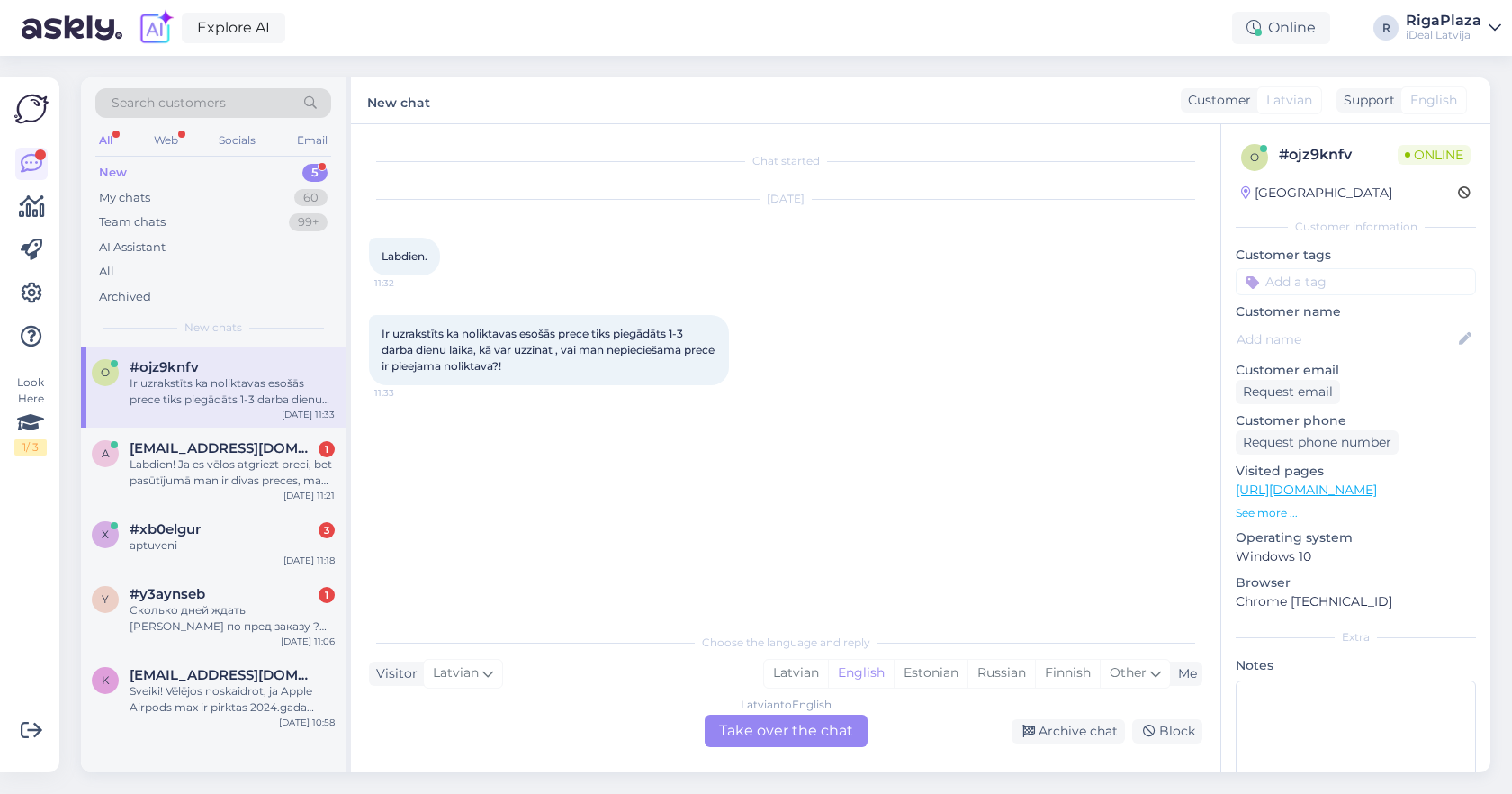
click at [809, 729] on div "Latvian to English Take over the chat" at bounding box center [786, 731] width 163 height 32
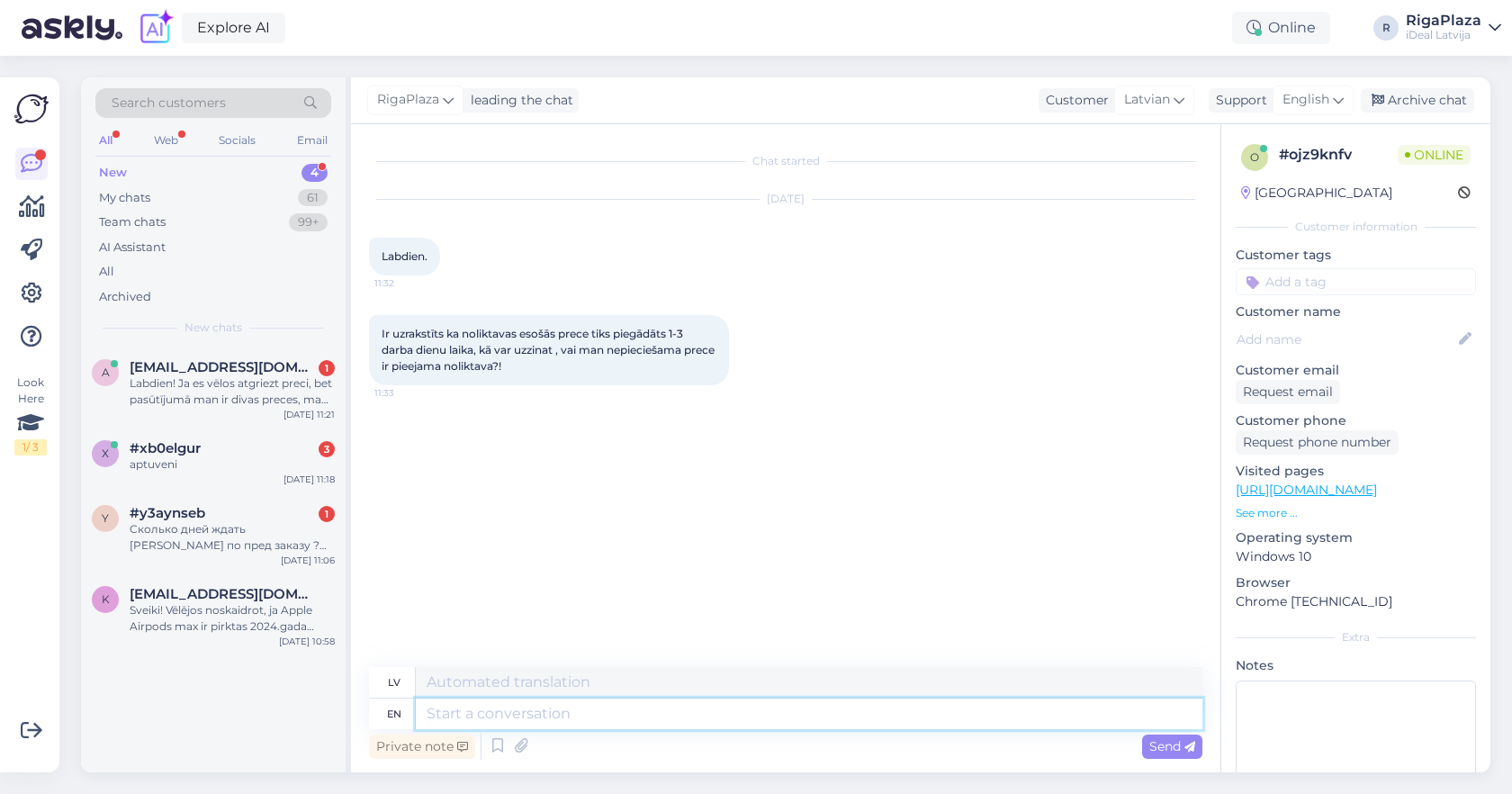
click at [814, 723] on textarea at bounding box center [809, 714] width 787 height 30
click at [1353, 110] on div "English" at bounding box center [1313, 100] width 81 height 29
click at [1307, 172] on link "Latvian" at bounding box center [1282, 180] width 198 height 29
click at [596, 692] on textarea at bounding box center [786, 710] width 833 height 38
click at [536, 716] on textarea "Sveiki! Jā, protams, kāda prece Jums interesē" at bounding box center [786, 710] width 833 height 38
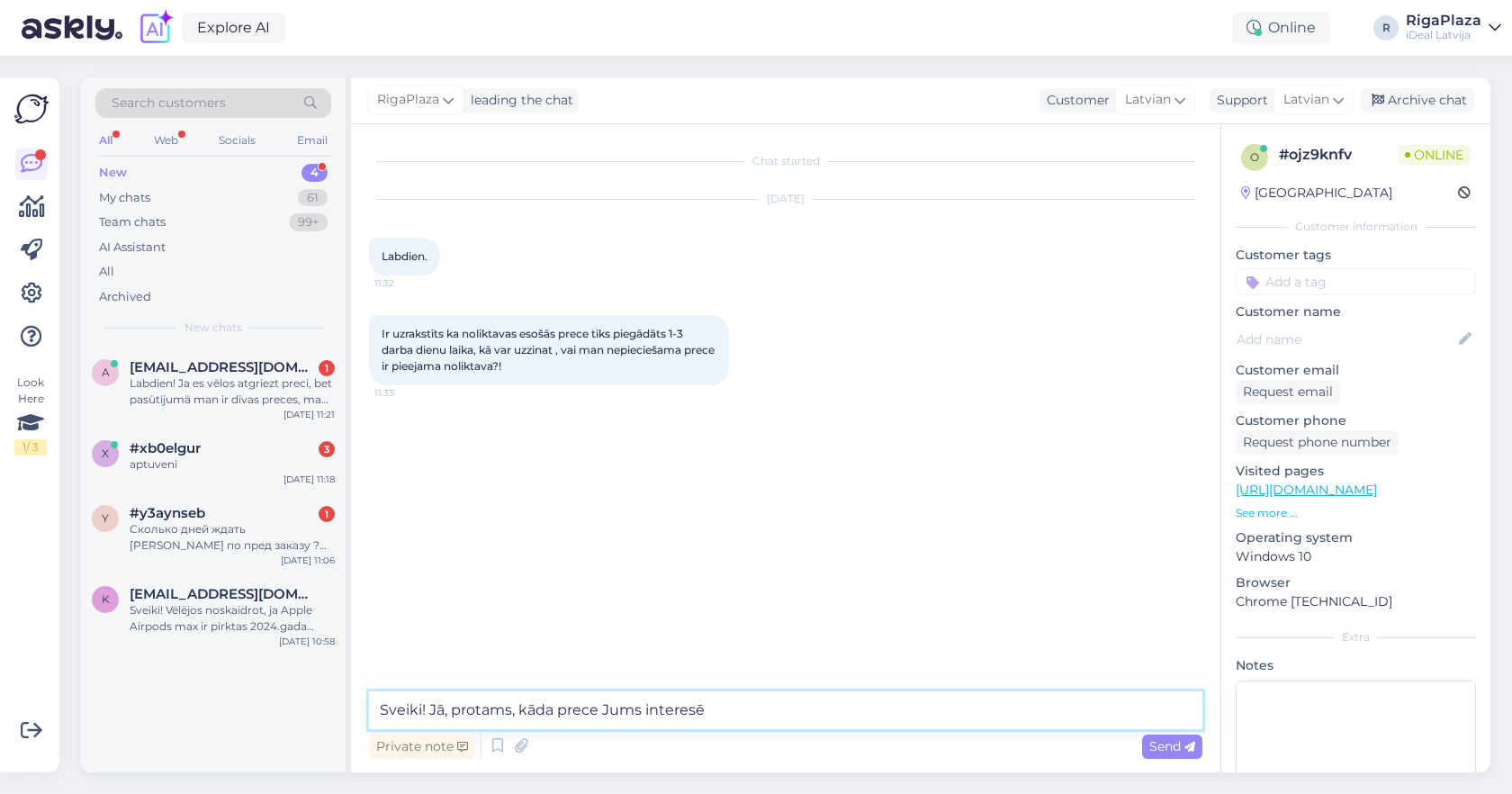
click at [536, 716] on textarea "Sveiki! Jā, protams, kāda prece Jums interesē" at bounding box center [786, 710] width 833 height 38
type textarea "Sveiki! Jā, protams, kura prece Jums interesē"
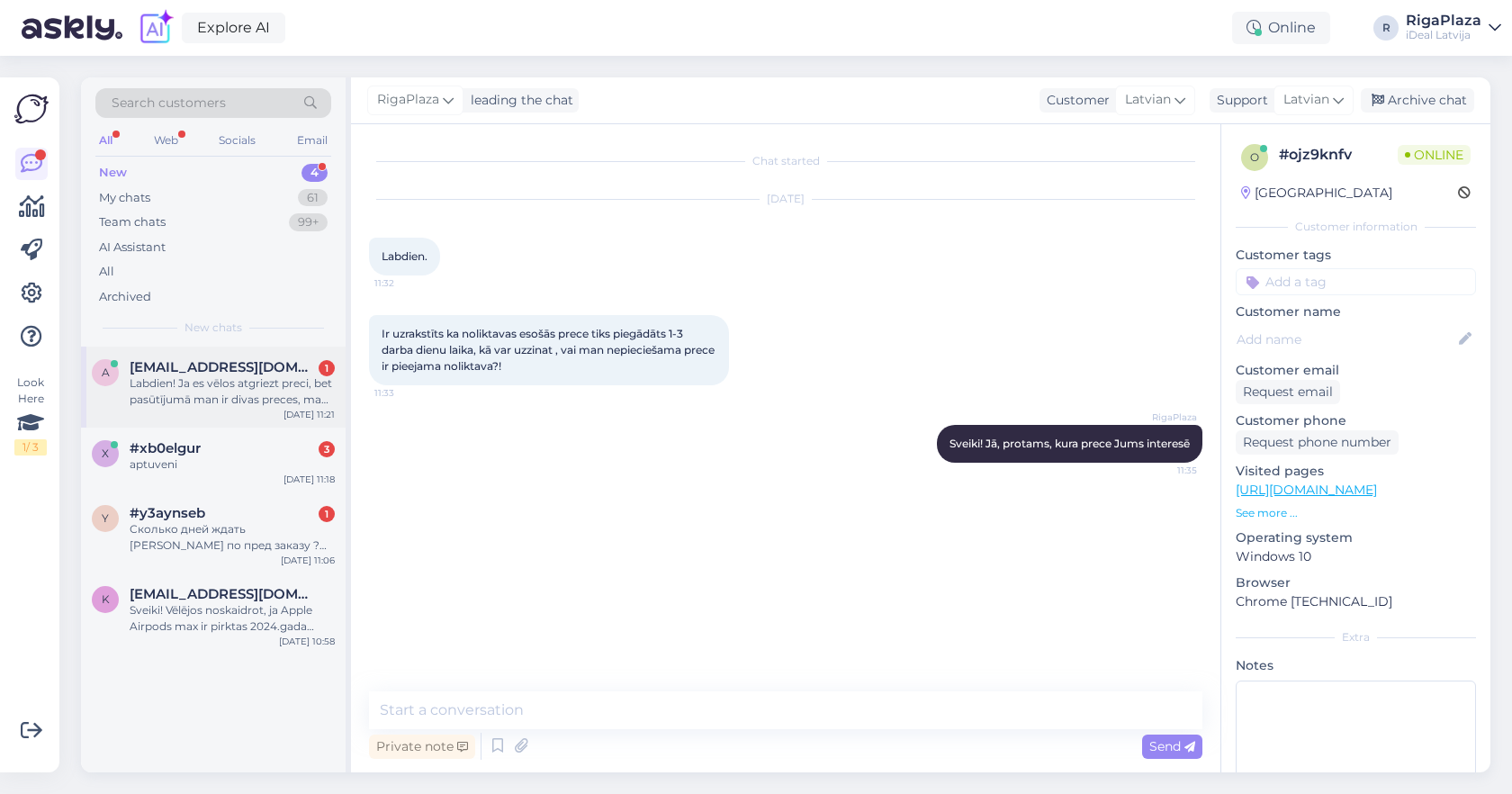
click at [201, 387] on div "Labdien! Ja es vēlos atgriezt preci, bet pasūtījumā man ir divas preces, man ja…" at bounding box center [233, 391] width 205 height 32
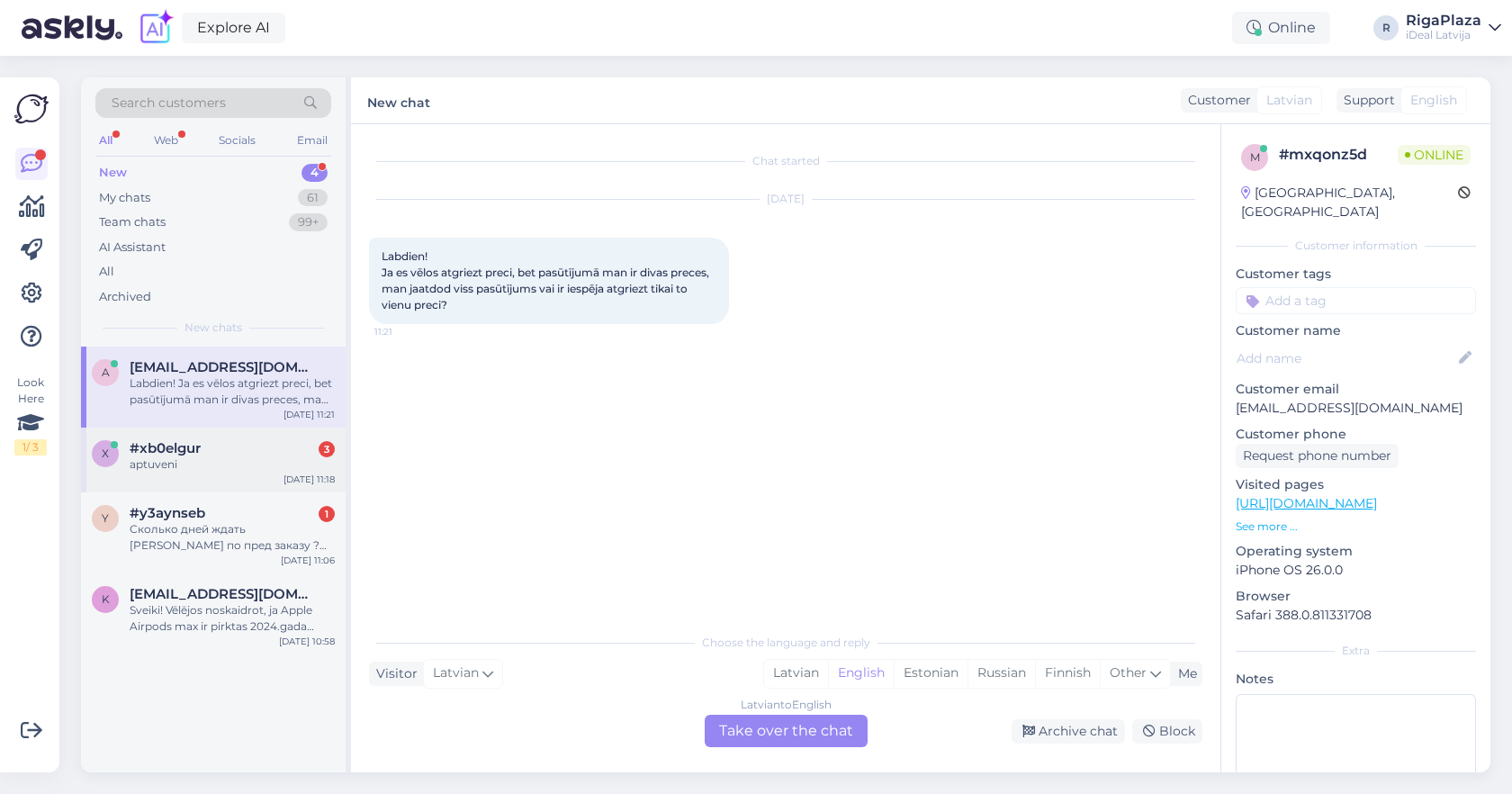
click at [257, 444] on div "#xb0elgur 3" at bounding box center [233, 448] width 205 height 16
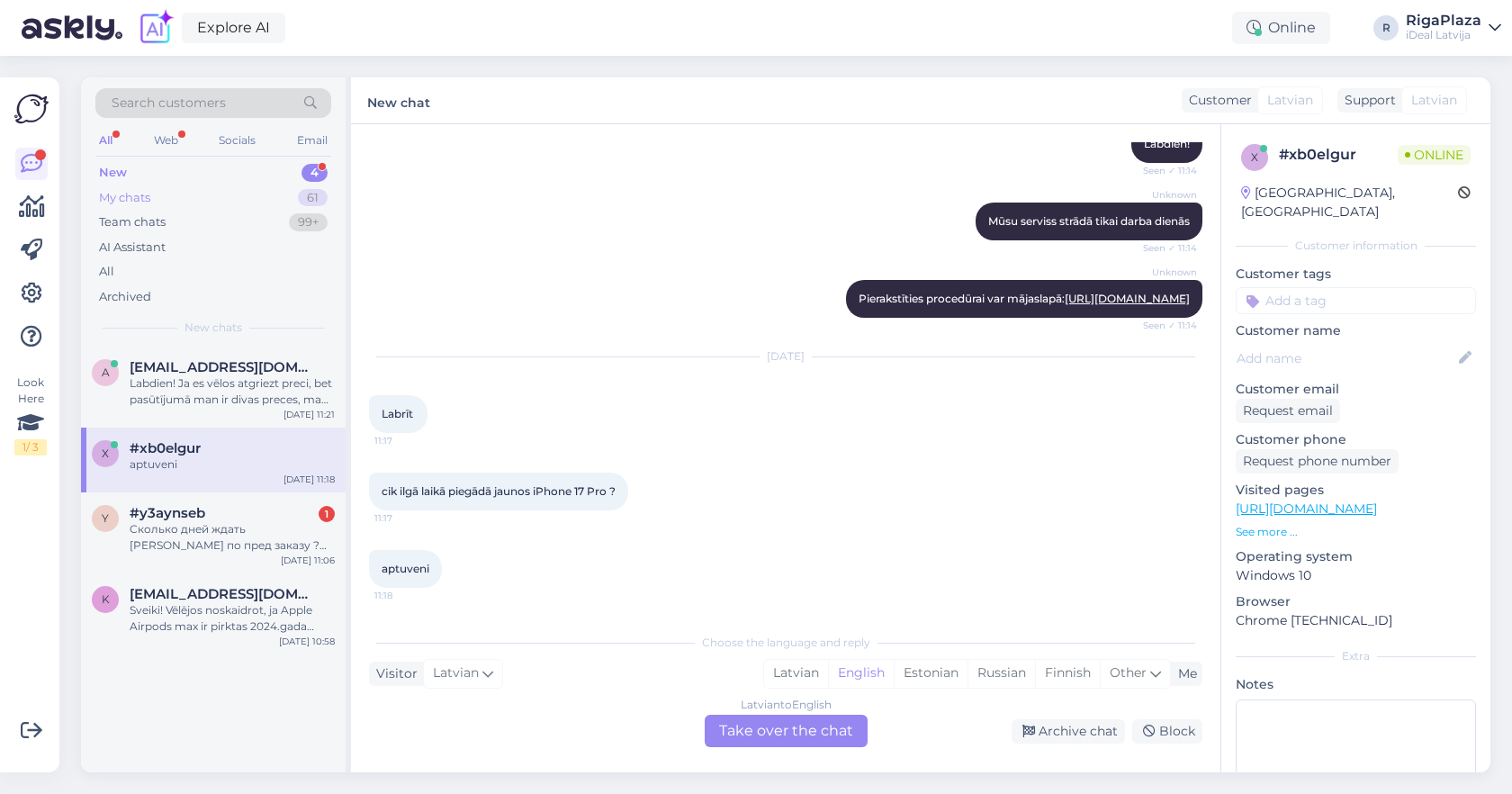
scroll to position [284, 0]
click at [278, 198] on div "My chats 61" at bounding box center [213, 198] width 236 height 25
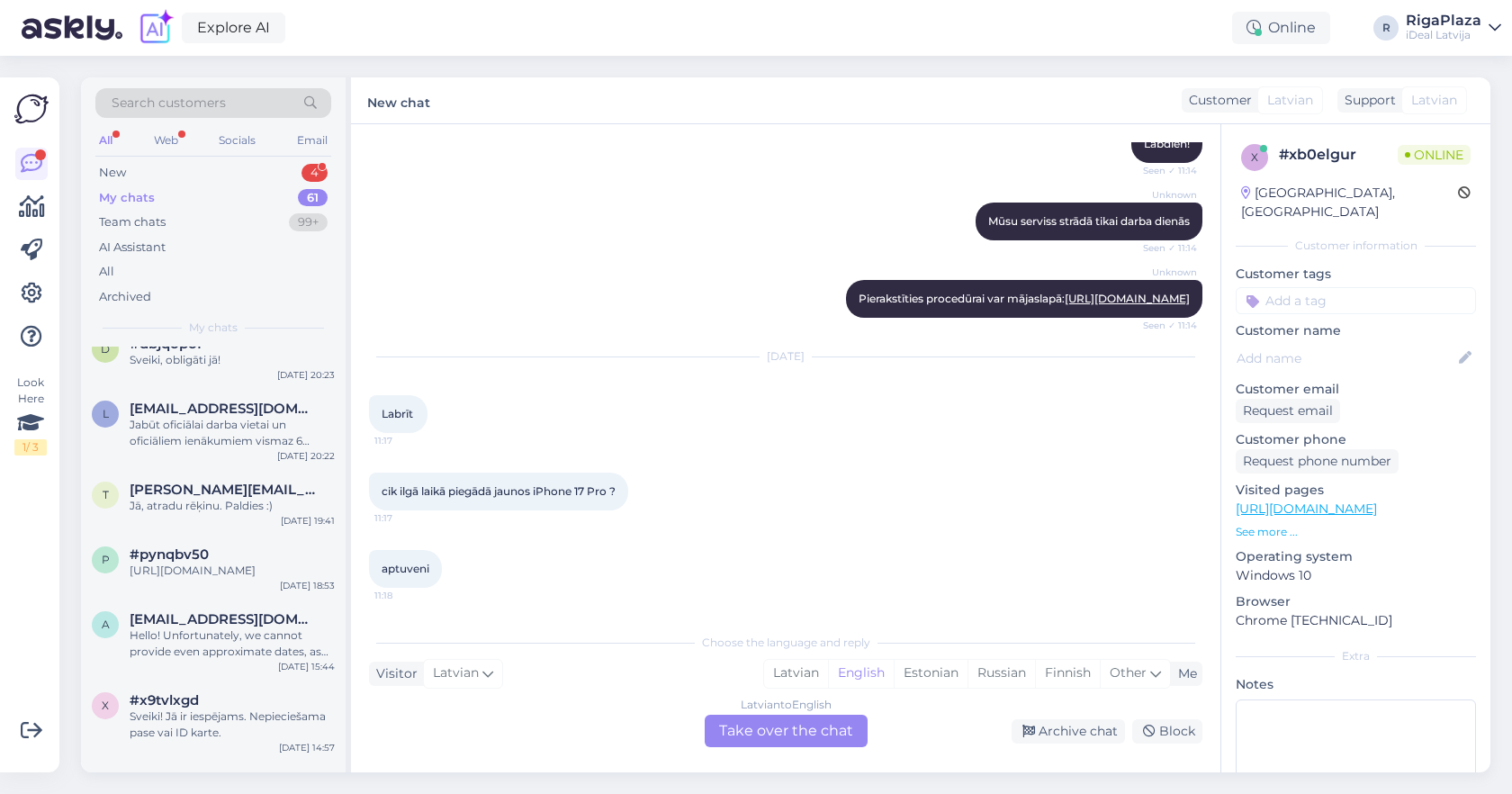
scroll to position [1197, 0]
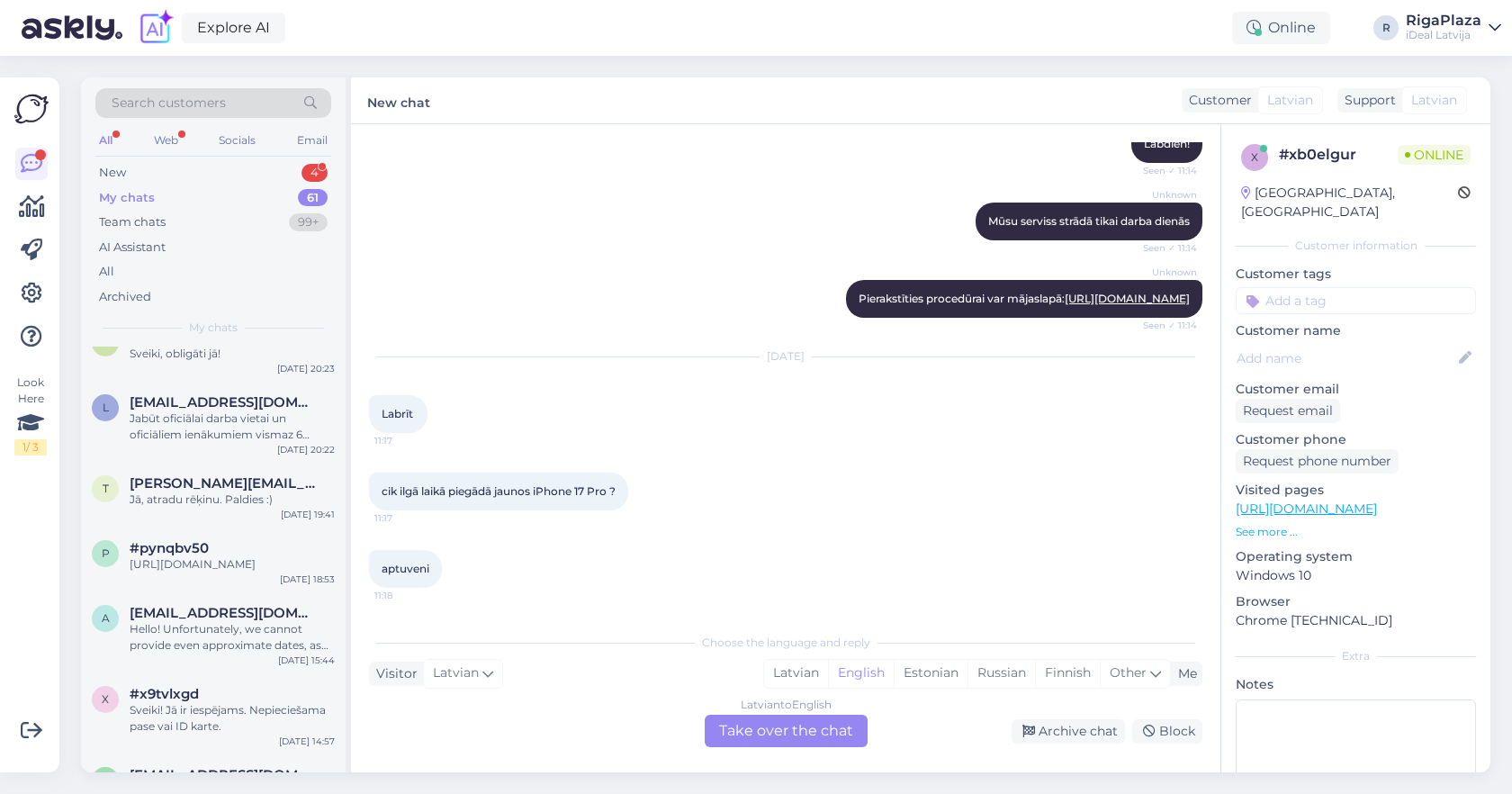
click at [258, 496] on div "Jā, atradu rēķinu. Paldies :)" at bounding box center [233, 499] width 205 height 16
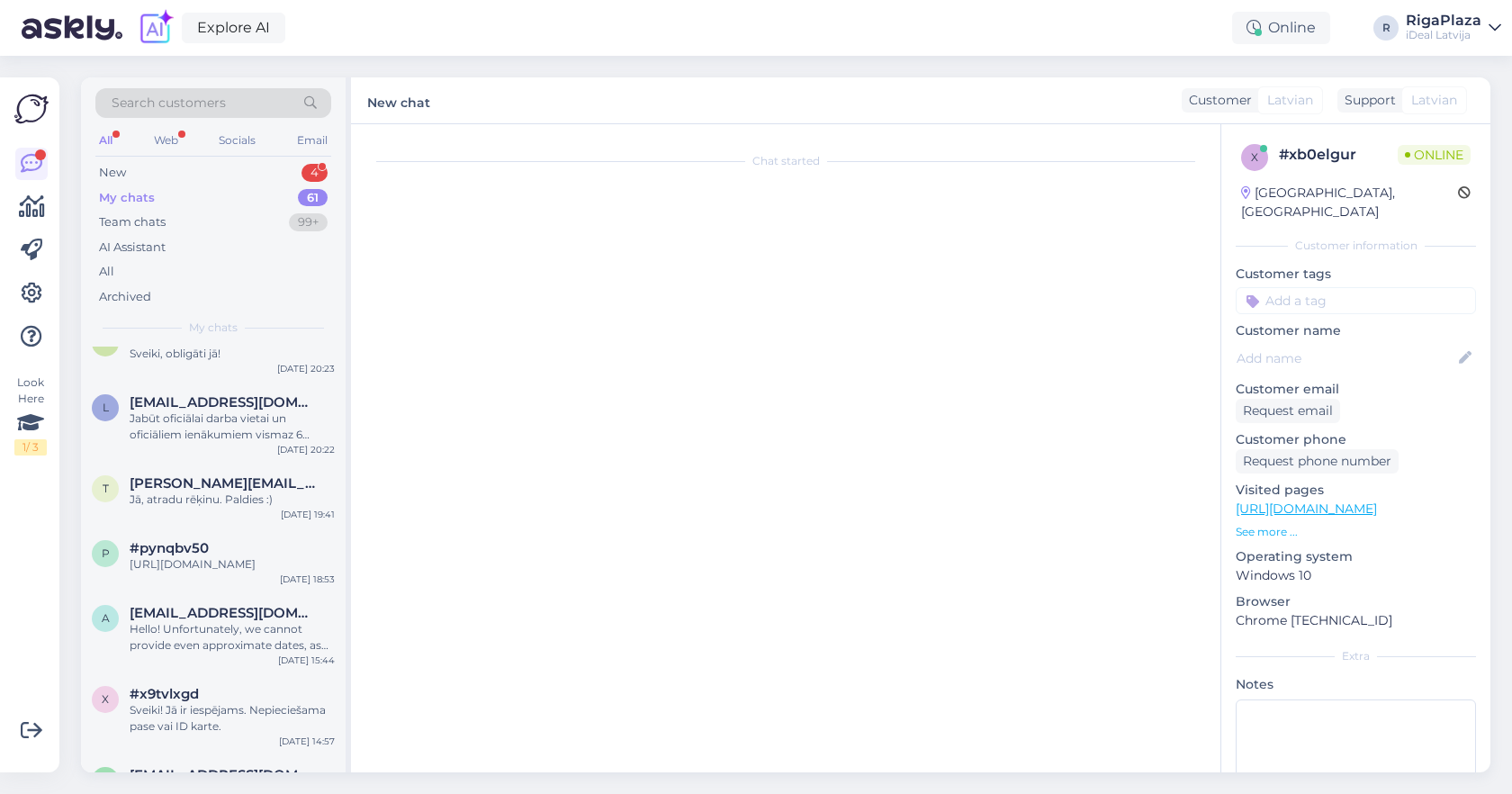
scroll to position [0, 0]
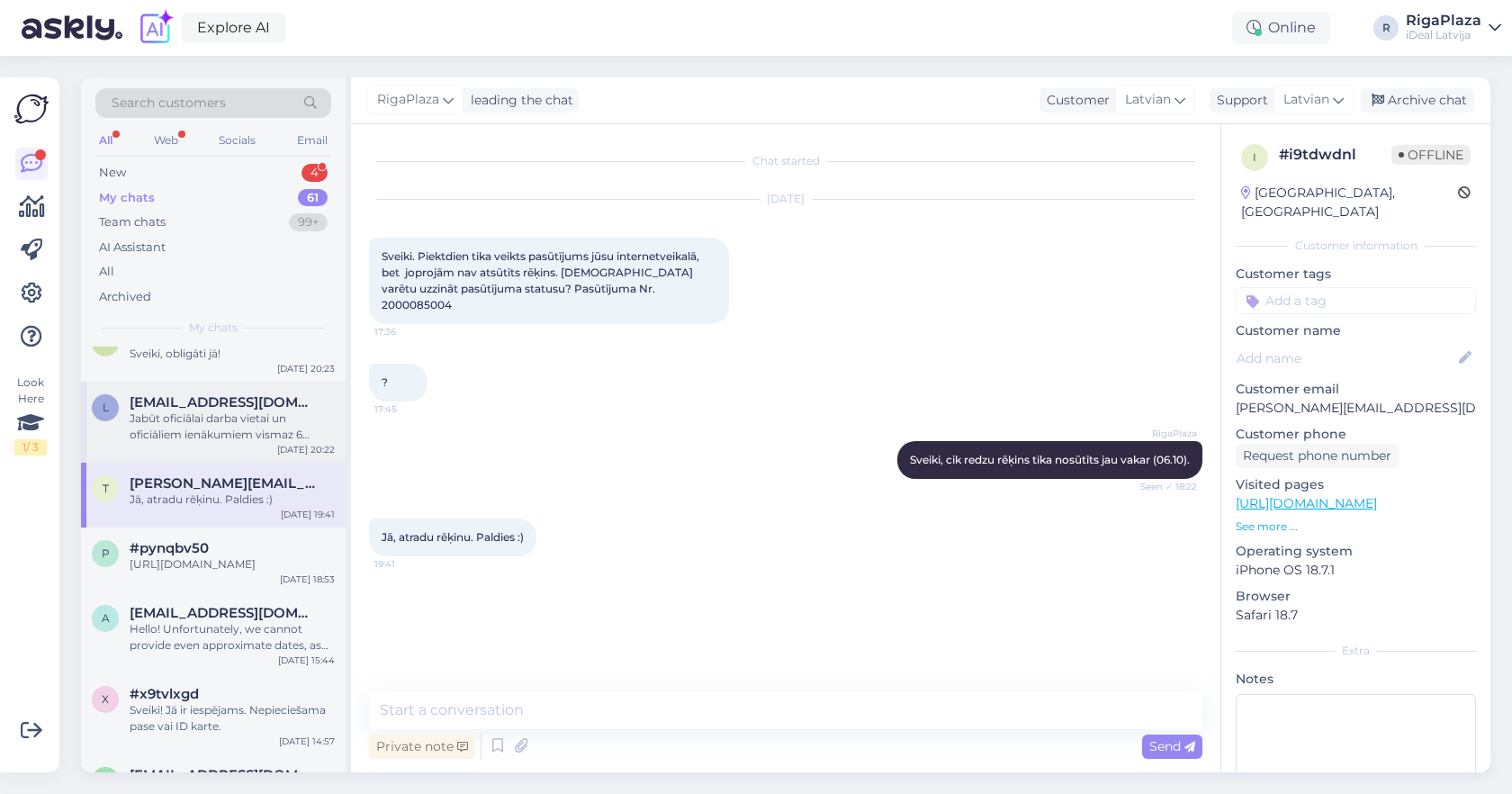
click at [243, 388] on div "l [EMAIL_ADDRESS][DOMAIN_NAME] Jabūt oficiālai darba vietai un oficiāliem ienāk…" at bounding box center [213, 422] width 265 height 81
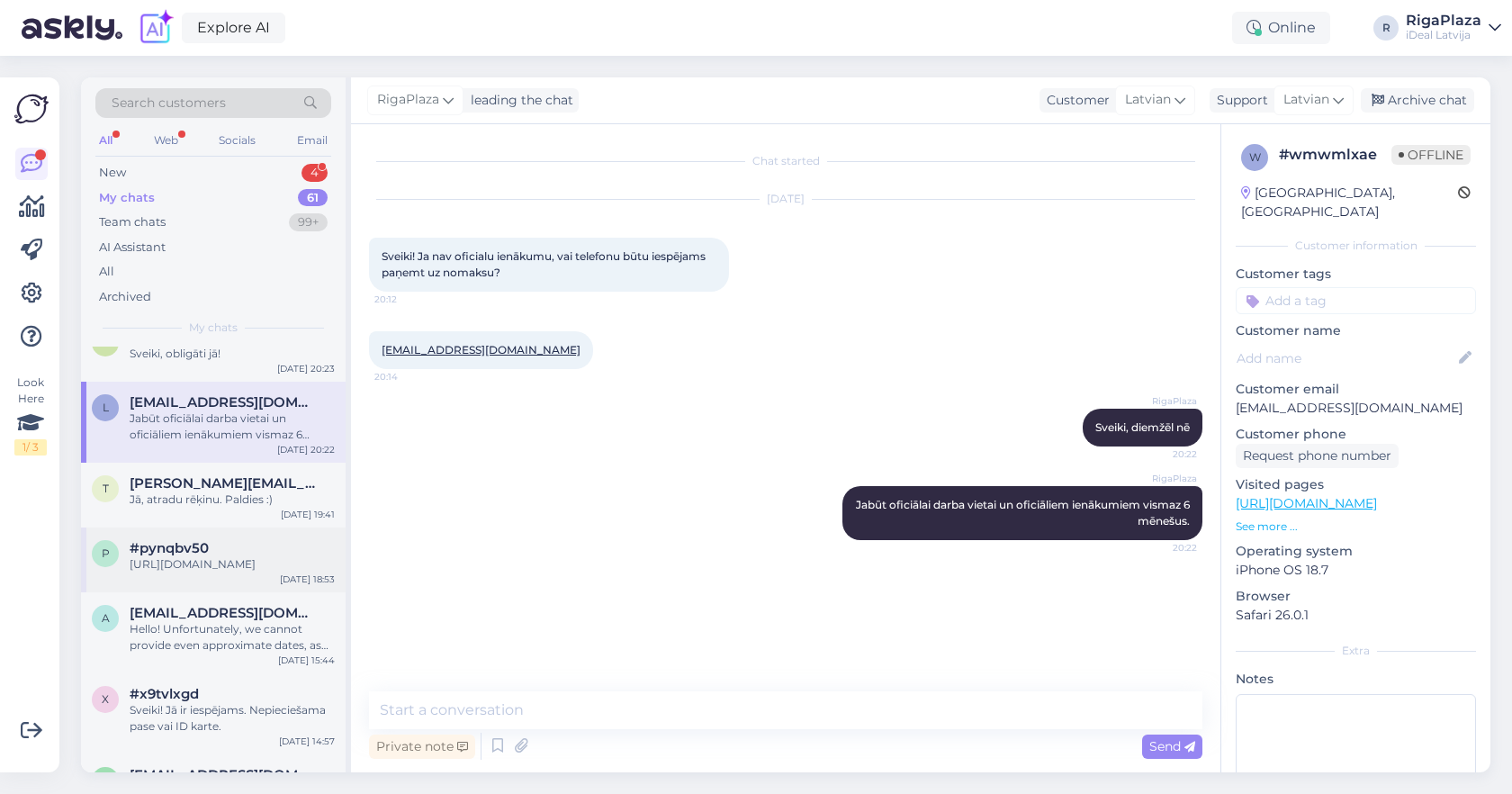
click at [238, 540] on div "#pynqbv50" at bounding box center [233, 548] width 205 height 16
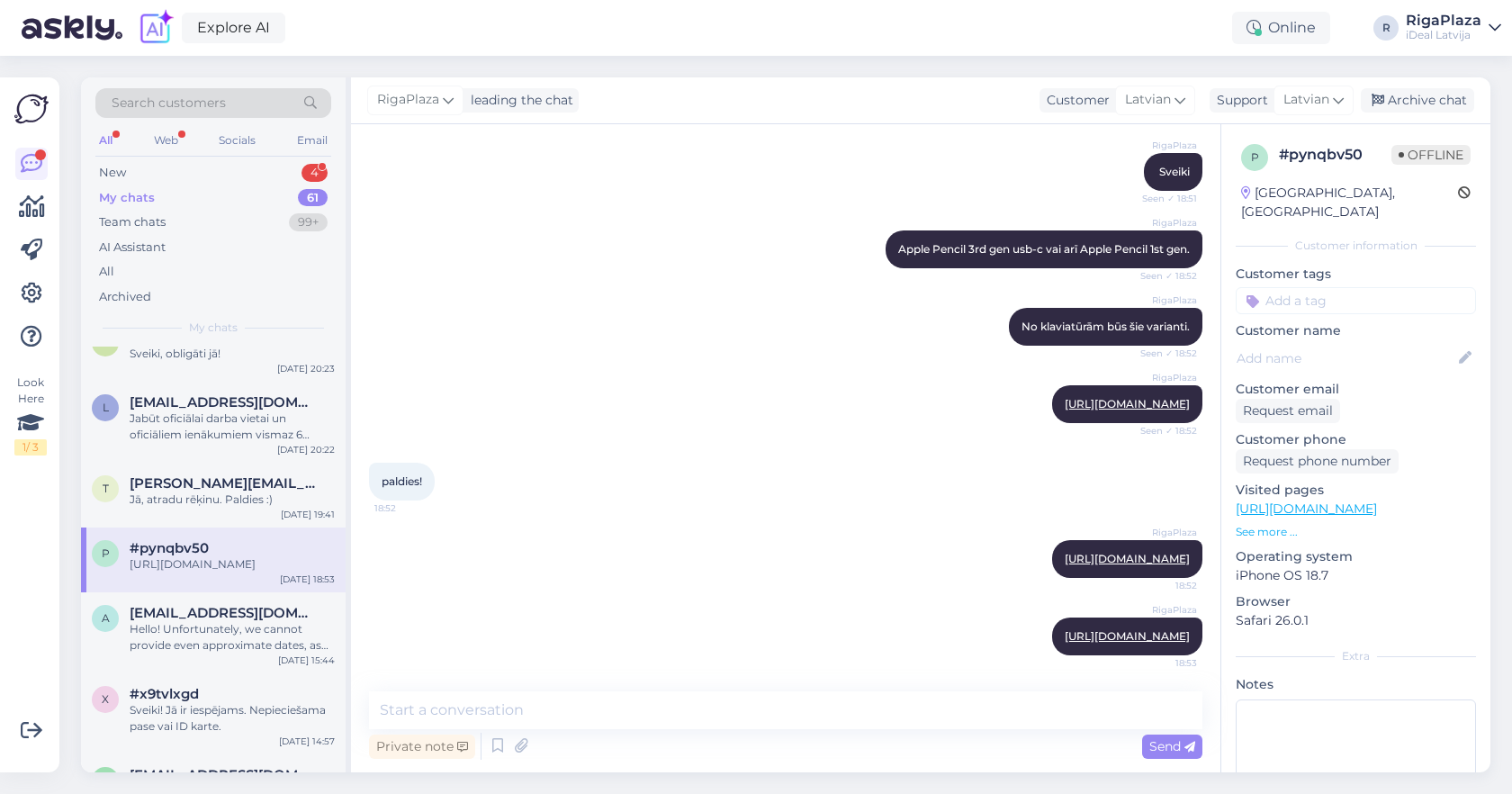
click at [235, 592] on div "p #pynqbv50 [URL][DOMAIN_NAME] [DATE] 18:53" at bounding box center [213, 560] width 265 height 65
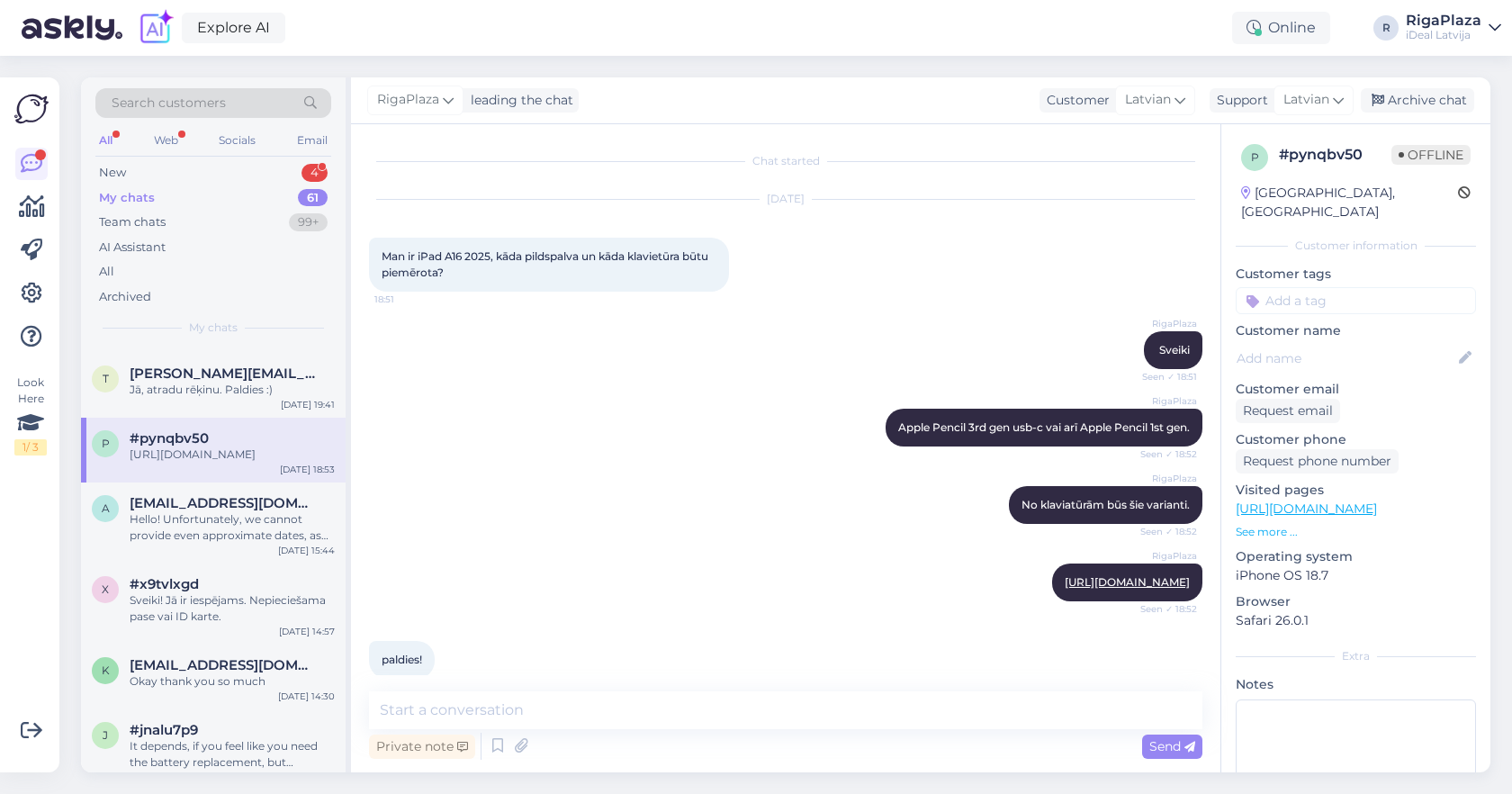
scroll to position [1308, 0]
click at [235, 605] on div "Sveiki! Jā ir iespējams. Nepieciešama pase vai ID karte." at bounding box center [233, 607] width 205 height 32
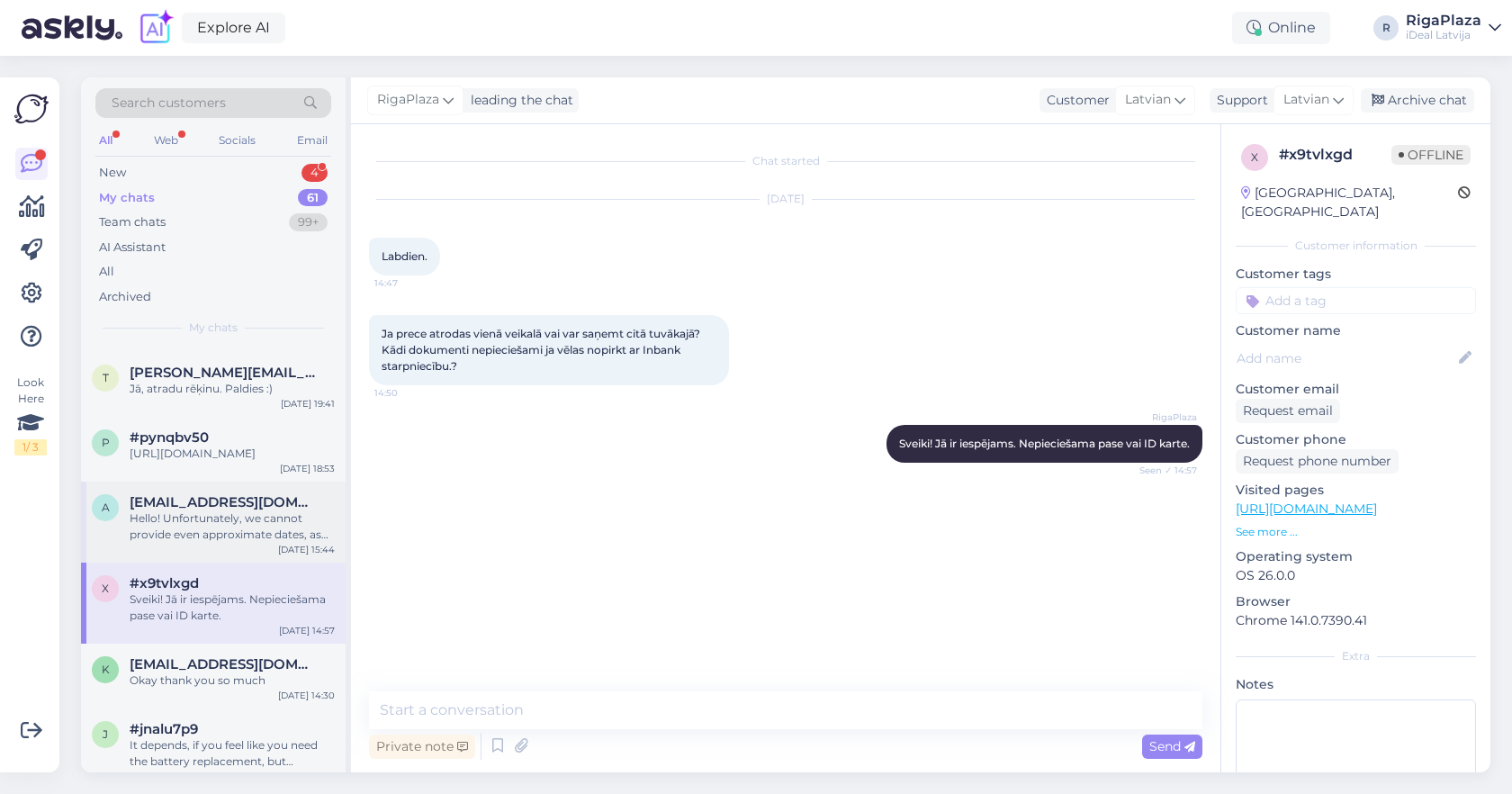
click at [256, 556] on div "a [EMAIL_ADDRESS][DOMAIN_NAME] Hello! Unfortunately, we cannot provide even app…" at bounding box center [213, 522] width 265 height 81
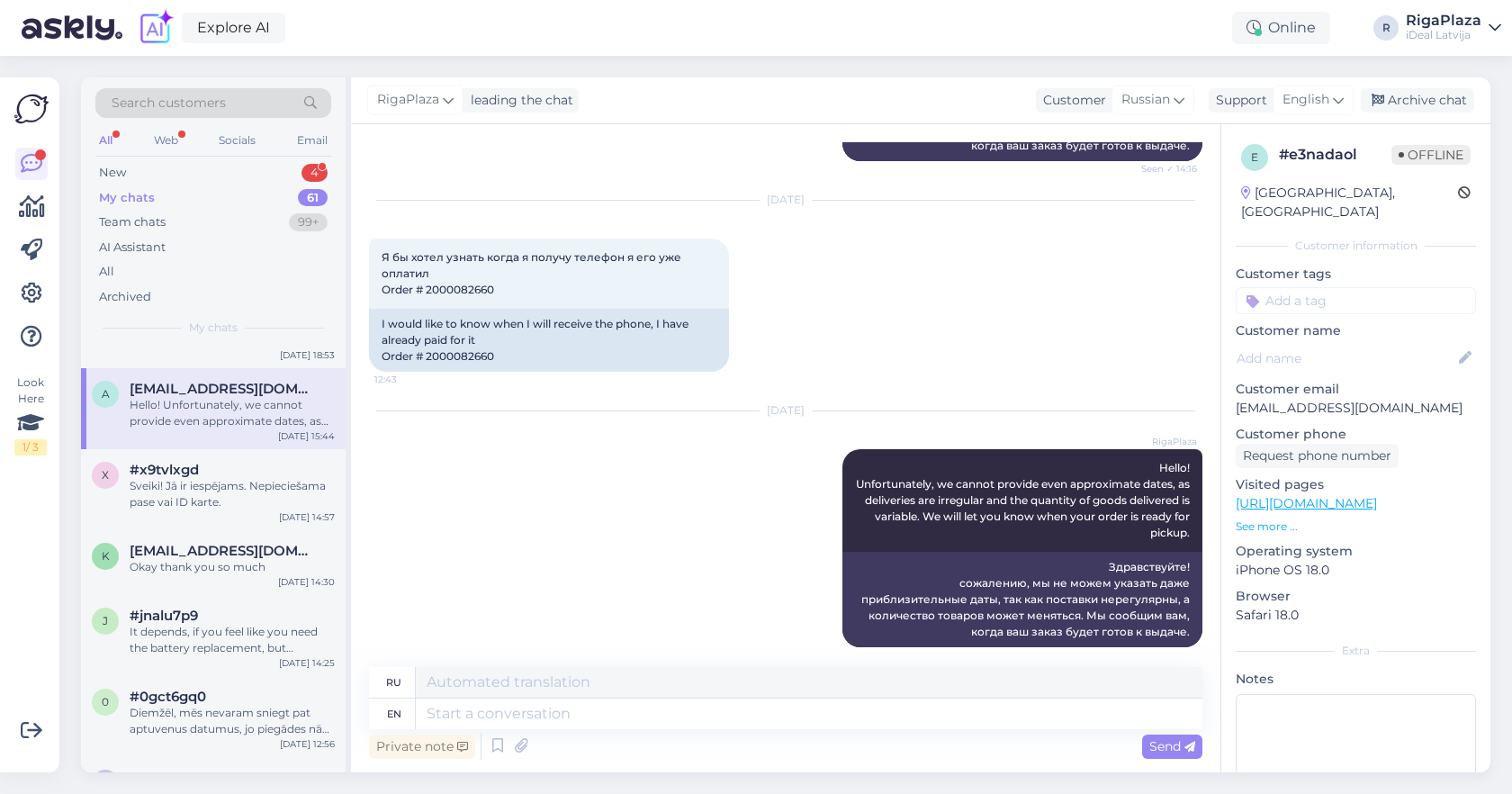
scroll to position [1423, 0]
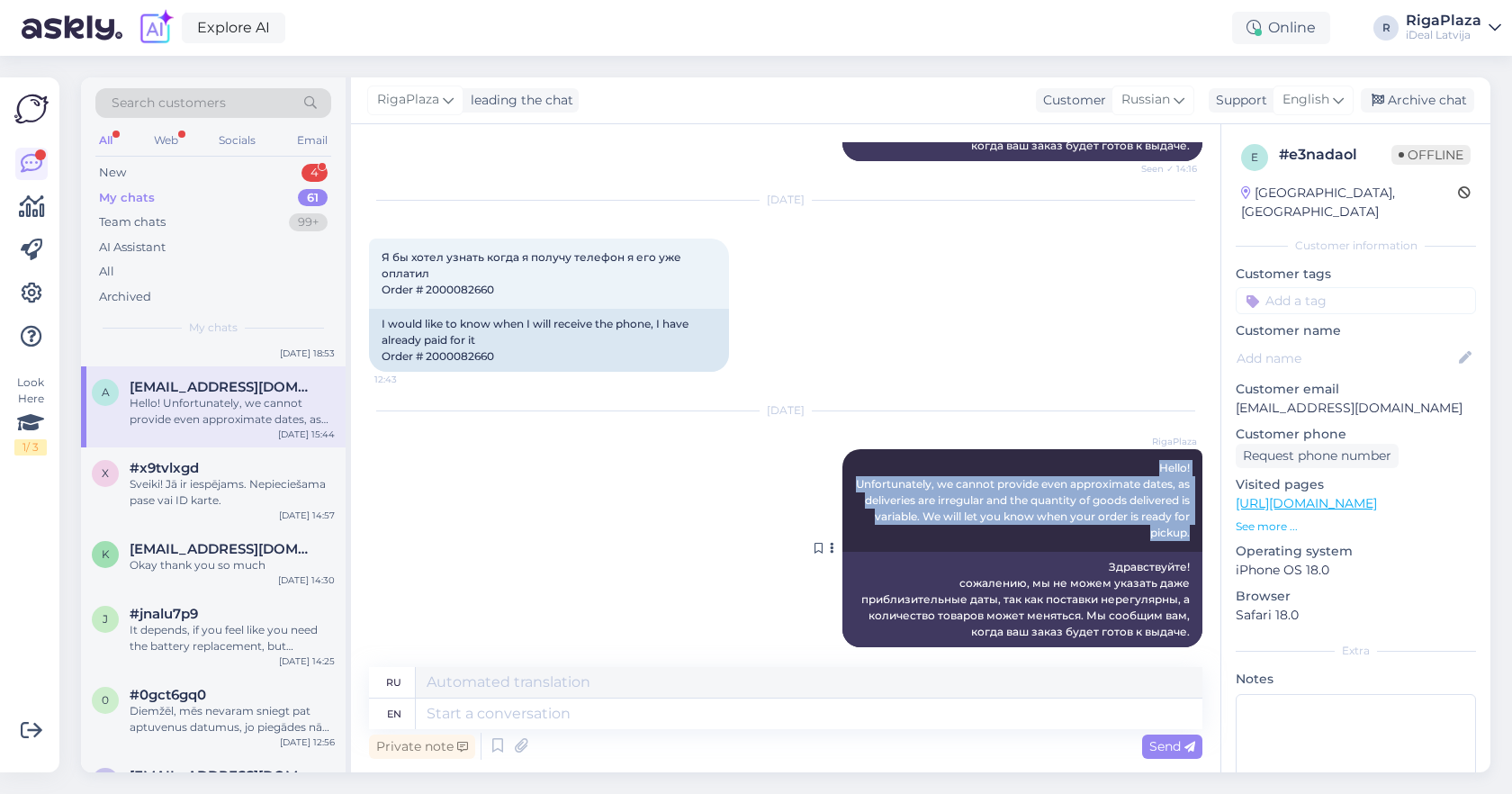
drag, startPoint x: 1146, startPoint y: 454, endPoint x: 1191, endPoint y: 513, distance: 74.2
click at [1192, 514] on div "RigaPlaza Hello! Unfortunately, we cannot provide even approximate dates, as de…" at bounding box center [1023, 501] width 360 height 103
copy span "Hello! Unfortunately, we cannot provide even approximate dates, as deliveries a…"
